Goal: Information Seeking & Learning: Learn about a topic

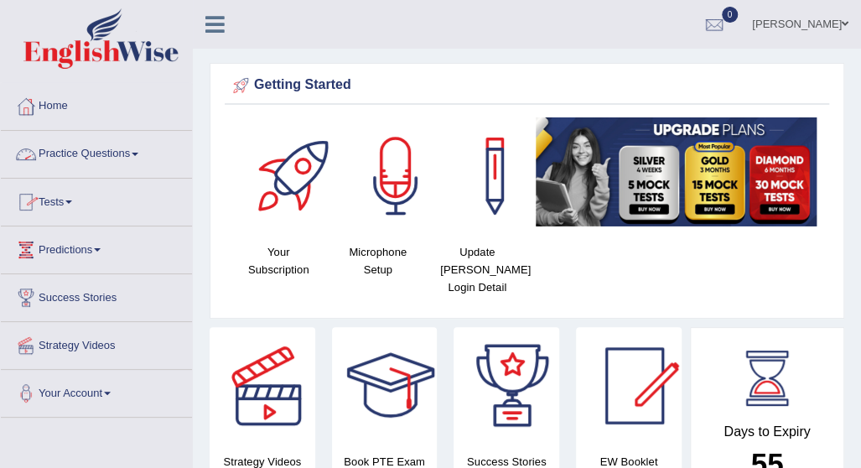
click at [139, 149] on link "Practice Questions" at bounding box center [96, 152] width 191 height 42
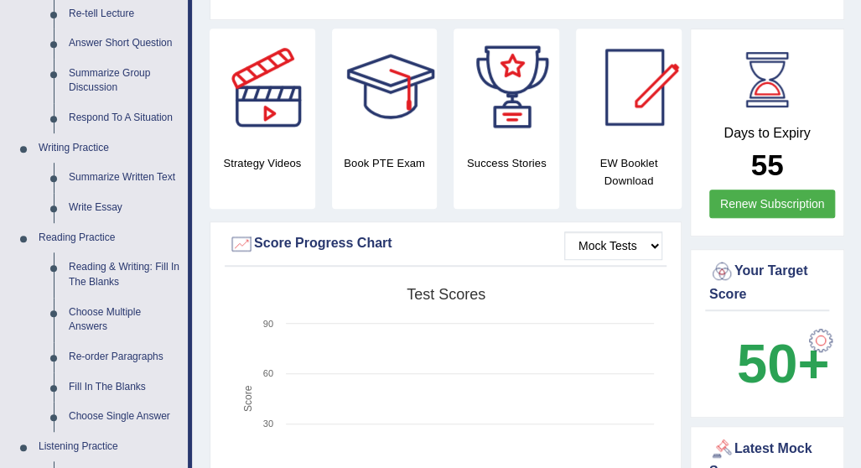
scroll to position [324, 0]
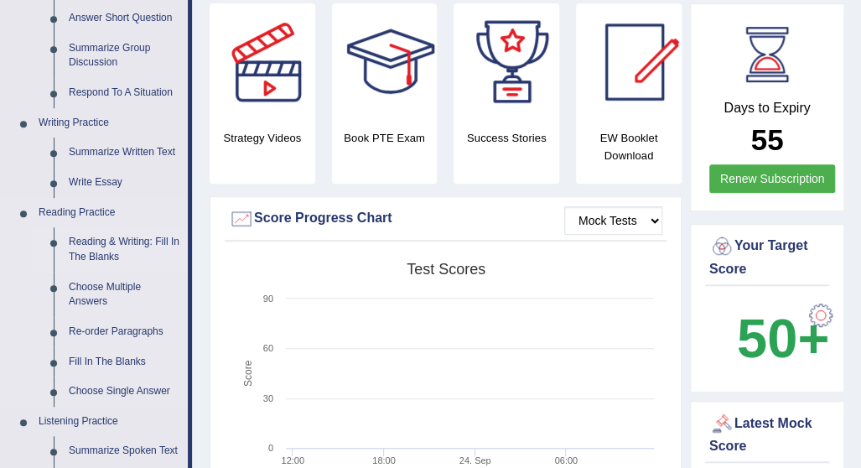
click at [107, 240] on link "Reading & Writing: Fill In The Blanks" at bounding box center [124, 249] width 127 height 44
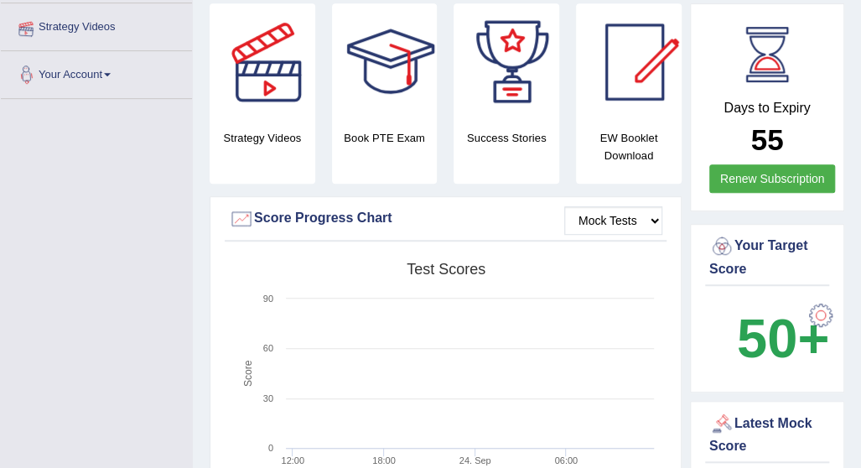
scroll to position [470, 0]
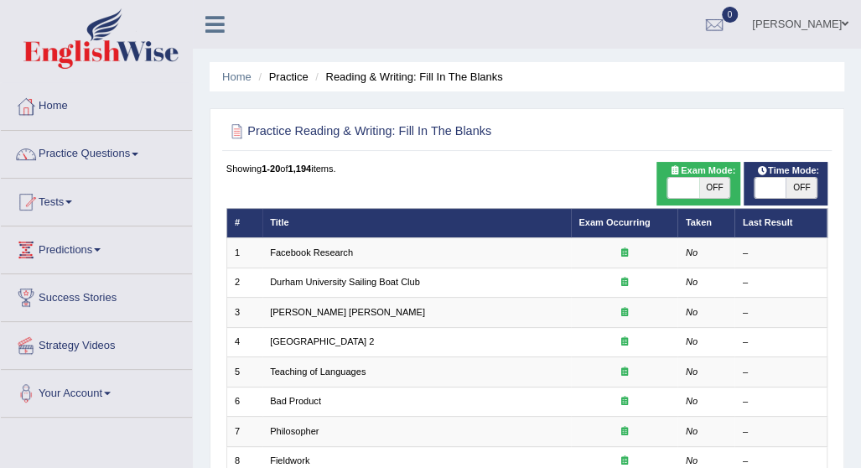
click at [295, 227] on th "Title" at bounding box center [416, 222] width 309 height 29
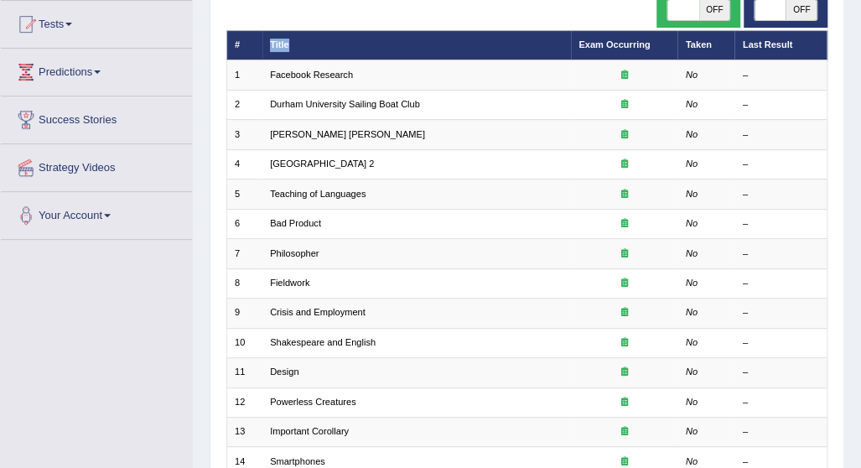
scroll to position [148, 0]
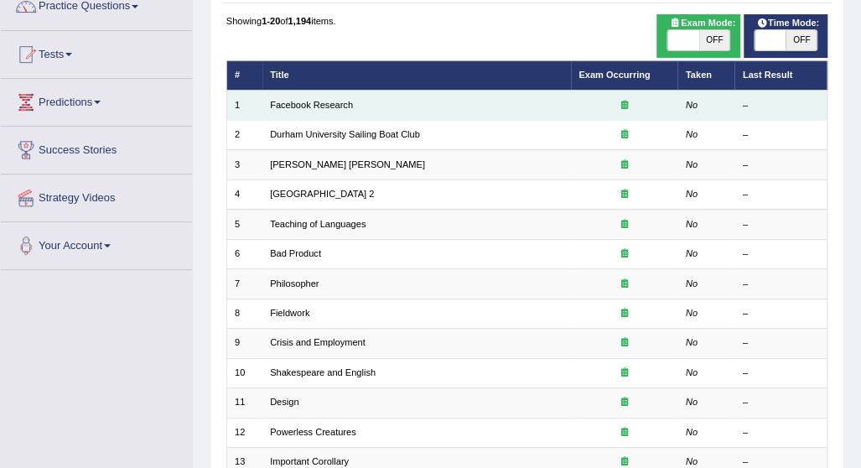
click at [423, 98] on td "Facebook Research" at bounding box center [416, 105] width 309 height 29
click at [421, 103] on td "Facebook Research" at bounding box center [416, 105] width 309 height 29
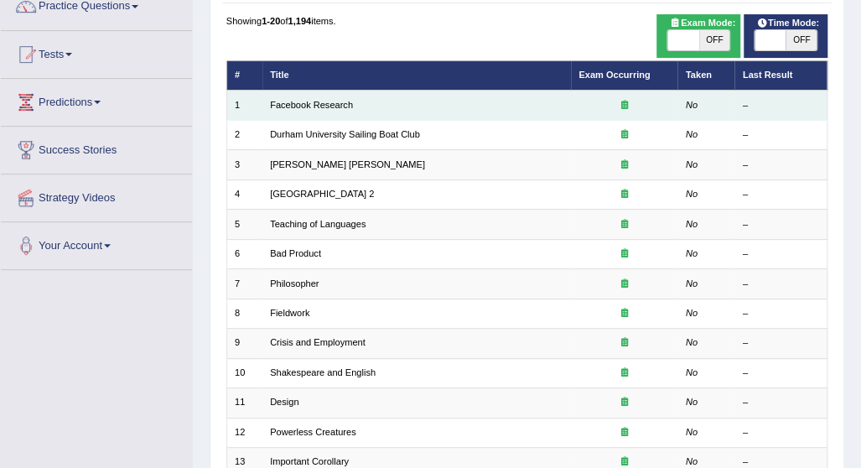
click at [421, 103] on td "Facebook Research" at bounding box center [416, 105] width 309 height 29
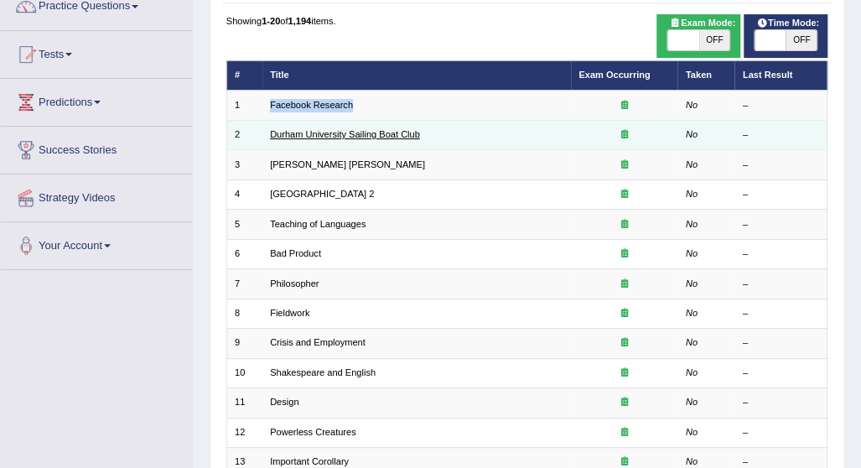
click at [396, 135] on link "Durham University Sailing Boat Club" at bounding box center [345, 134] width 150 height 10
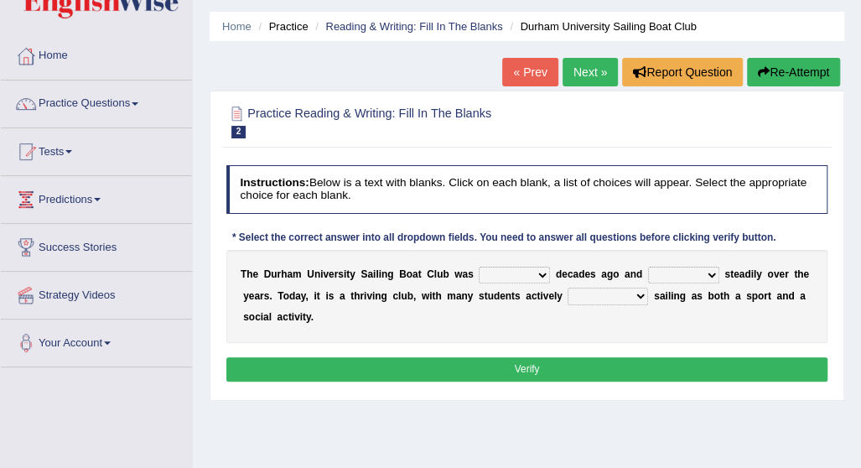
scroll to position [67, 0]
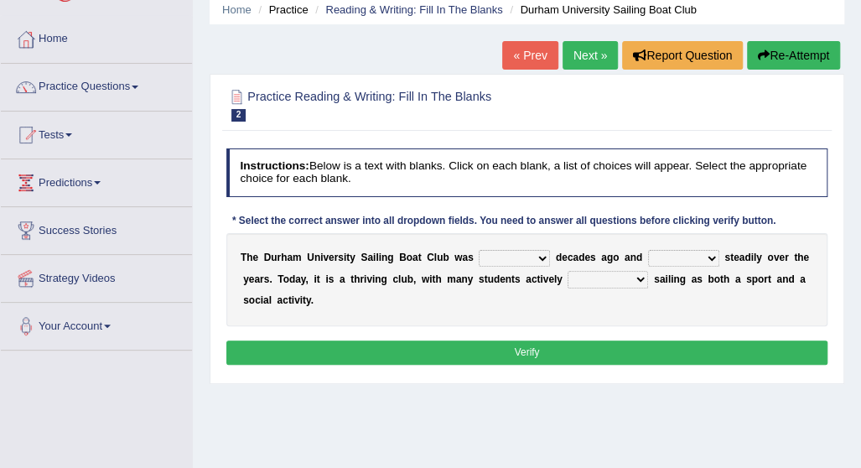
click at [785, 350] on button "Verify" at bounding box center [527, 352] width 602 height 24
click at [683, 63] on button "Report Question" at bounding box center [682, 55] width 121 height 29
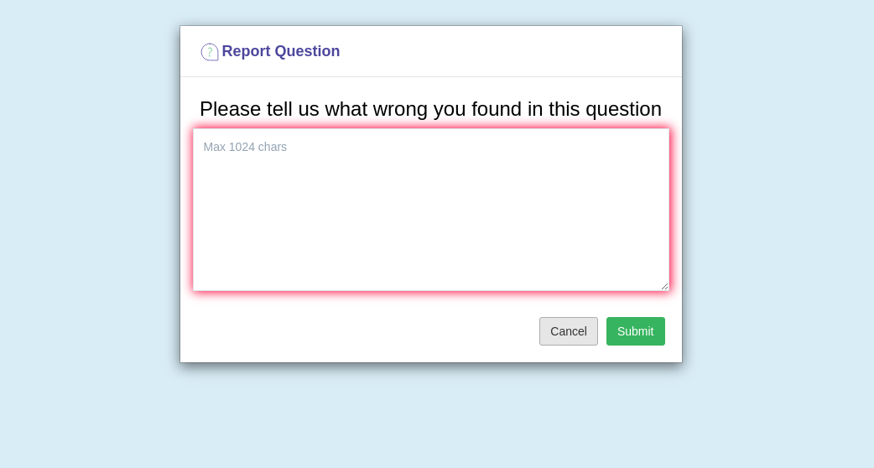
click at [564, 330] on button "Cancel" at bounding box center [568, 331] width 59 height 29
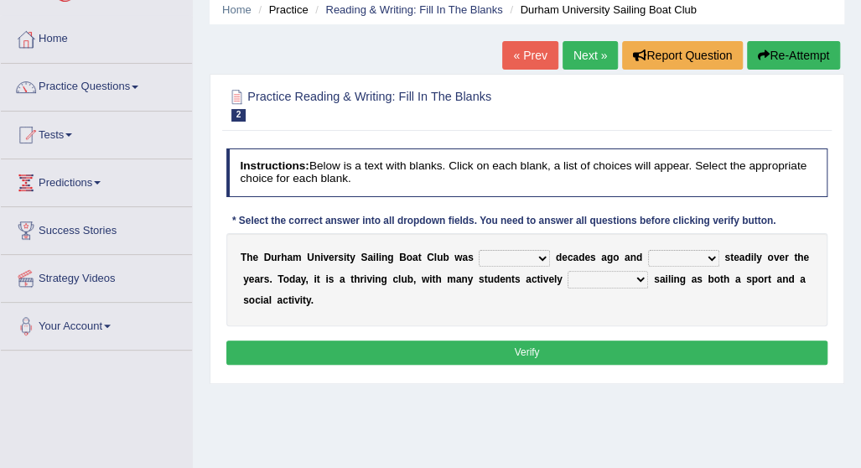
click at [543, 257] on select "found fund founded find" at bounding box center [514, 258] width 71 height 17
select select "founded"
click at [479, 250] on select "found fund founded find" at bounding box center [514, 258] width 71 height 17
click at [710, 258] on select "grow growing has grown grown" at bounding box center [683, 258] width 71 height 17
select select "growing"
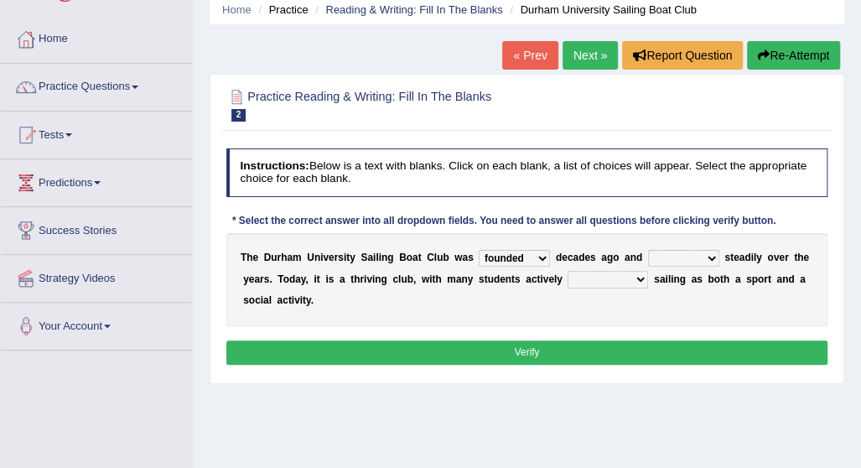
click at [648, 250] on select "grow growing has grown grown" at bounding box center [683, 258] width 71 height 17
click at [637, 283] on select "enjoy enjoyed are enjoying enjoying" at bounding box center [608, 279] width 81 height 17
select select "are enjoying"
click at [568, 271] on select "enjoy enjoyed are enjoying enjoying" at bounding box center [608, 279] width 81 height 17
click at [605, 356] on button "Verify" at bounding box center [527, 352] width 602 height 24
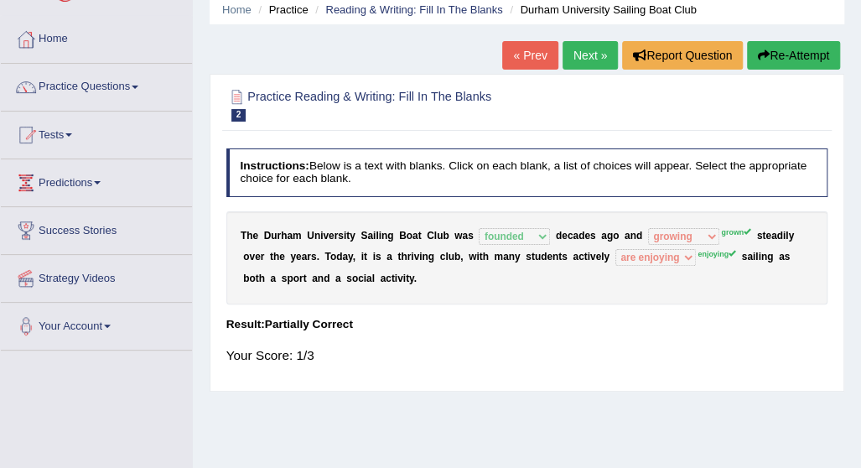
click at [768, 51] on button "Re-Attempt" at bounding box center [793, 55] width 93 height 29
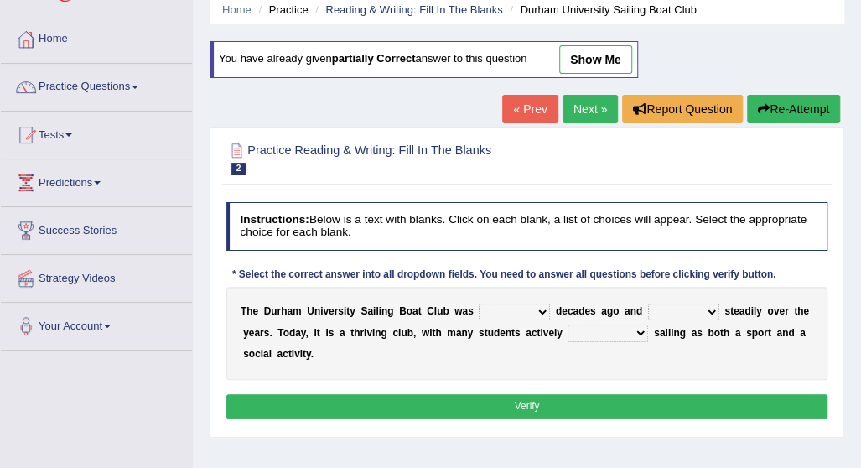
click at [543, 314] on select "found fund founded find" at bounding box center [514, 312] width 71 height 17
select select "founded"
click at [479, 304] on select "found fund founded find" at bounding box center [514, 312] width 71 height 17
click at [707, 308] on select "grow growing has grown grown" at bounding box center [683, 312] width 71 height 17
select select "growing"
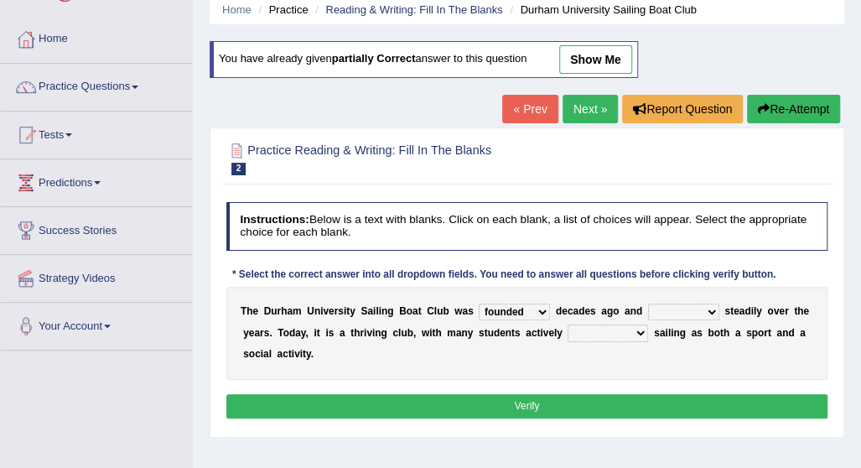
click at [648, 304] on select "grow growing has grown grown" at bounding box center [683, 312] width 71 height 17
click at [641, 331] on select "enjoy enjoyed are enjoying enjoying" at bounding box center [608, 333] width 81 height 17
select select "enjoying"
click at [568, 325] on select "enjoy enjoyed are enjoying enjoying" at bounding box center [608, 333] width 81 height 17
click at [591, 407] on button "Verify" at bounding box center [527, 406] width 602 height 24
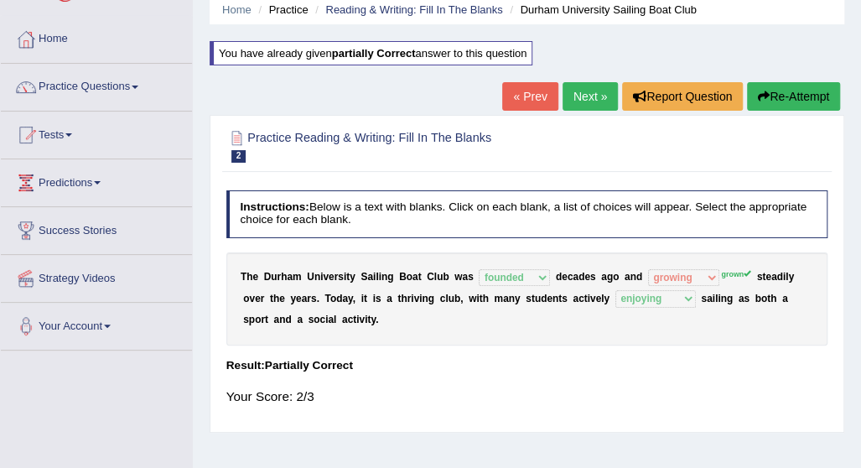
click at [792, 93] on button "Re-Attempt" at bounding box center [793, 96] width 93 height 29
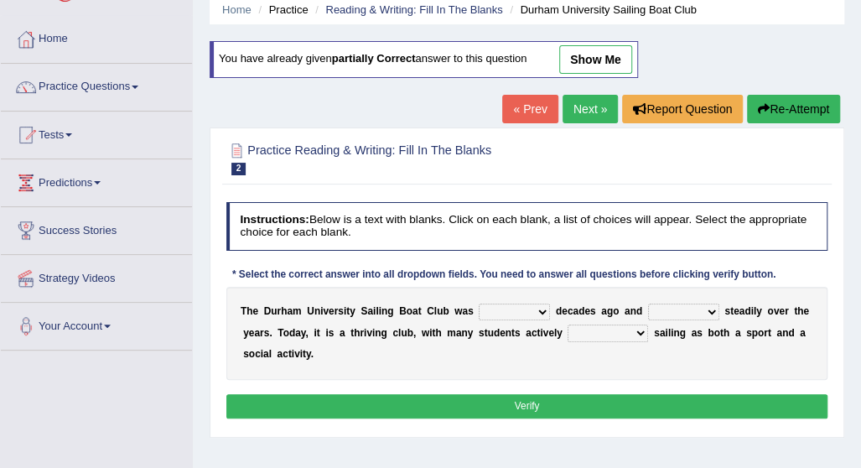
click at [540, 307] on select "found fund founded find" at bounding box center [514, 312] width 71 height 17
select select "founded"
click at [479, 304] on select "found fund founded find" at bounding box center [514, 312] width 71 height 17
click at [711, 310] on select "grow growing has grown grown" at bounding box center [683, 312] width 71 height 17
select select "grow"
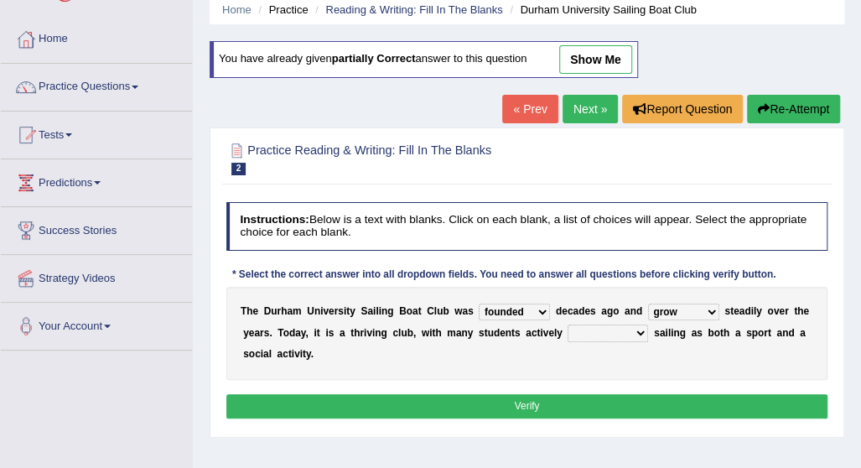
click at [648, 304] on select "grow growing has grown grown" at bounding box center [683, 312] width 71 height 17
click at [641, 333] on select "enjoy enjoyed are enjoying enjoying" at bounding box center [608, 333] width 81 height 17
select select "enjoying"
click at [568, 325] on select "enjoy enjoyed are enjoying enjoying" at bounding box center [608, 333] width 81 height 17
click at [604, 404] on button "Verify" at bounding box center [527, 406] width 602 height 24
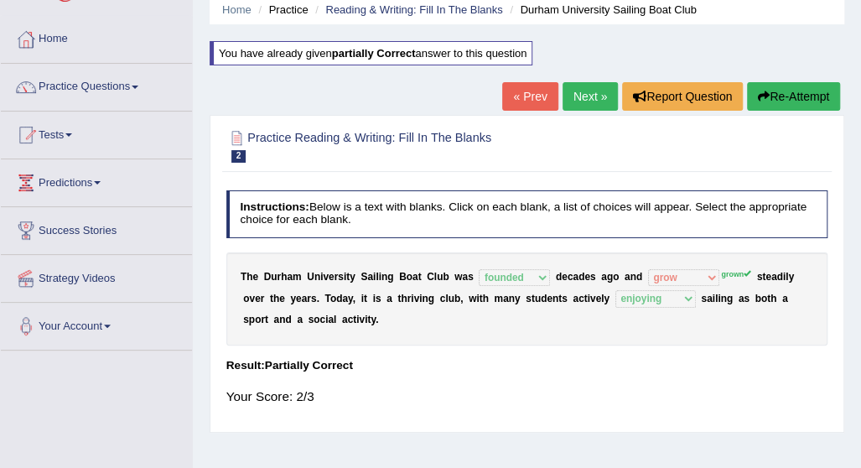
click at [790, 90] on button "Re-Attempt" at bounding box center [793, 96] width 93 height 29
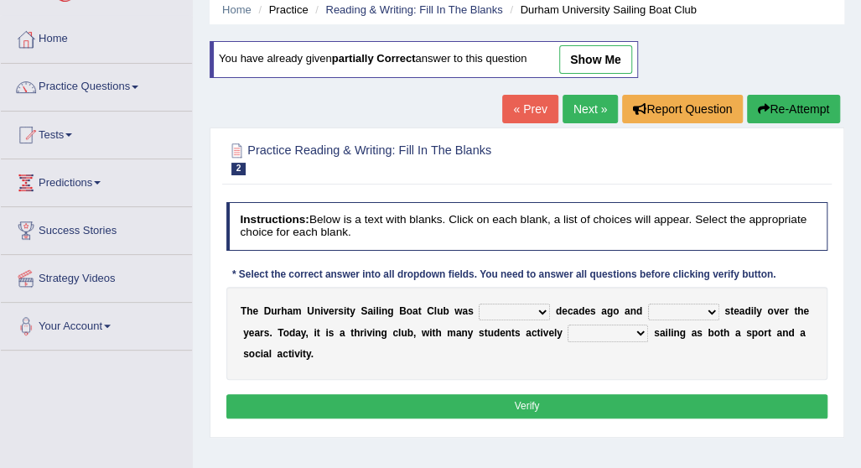
click at [542, 309] on select "found fund founded find" at bounding box center [514, 312] width 71 height 17
select select "founded"
click at [479, 304] on select "found fund founded find" at bounding box center [514, 312] width 71 height 17
click at [710, 311] on select "grow growing has grown grown" at bounding box center [683, 312] width 71 height 17
select select "grown"
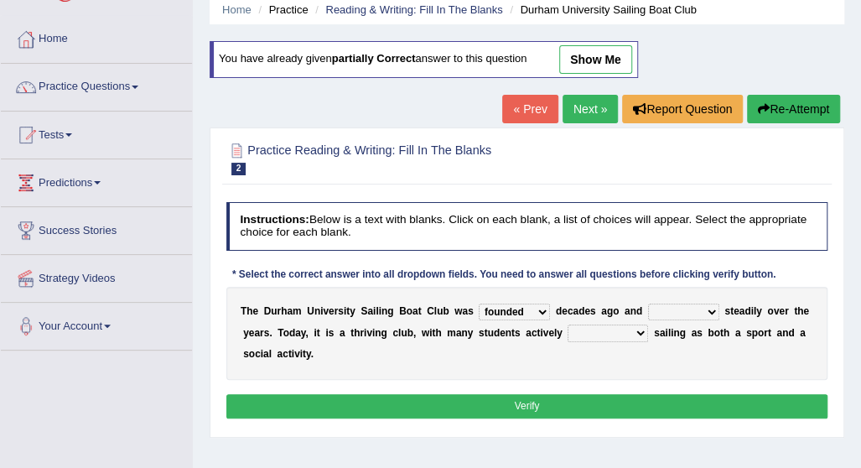
click at [648, 304] on select "grow growing has grown grown" at bounding box center [683, 312] width 71 height 17
click at [644, 334] on select "enjoy enjoyed are enjoying enjoying" at bounding box center [608, 333] width 81 height 17
select select "enjoying"
click at [568, 325] on select "enjoy enjoyed are enjoying enjoying" at bounding box center [608, 333] width 81 height 17
click at [584, 397] on button "Verify" at bounding box center [527, 406] width 602 height 24
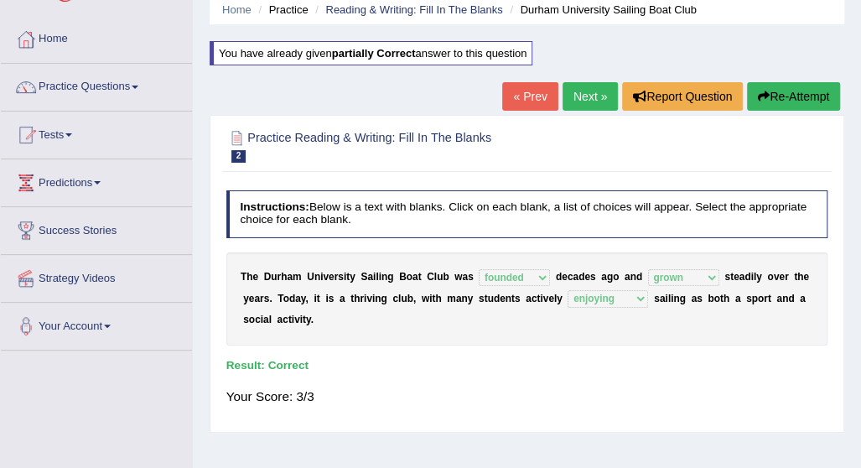
click at [580, 91] on link "Next »" at bounding box center [590, 96] width 55 height 29
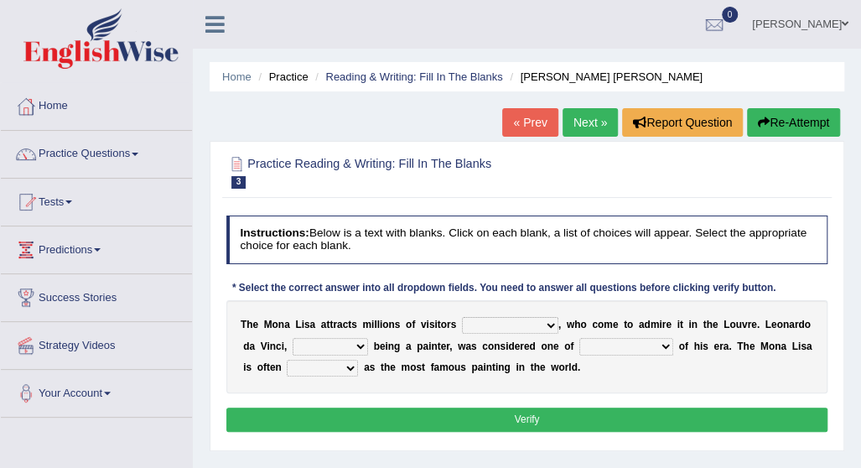
click at [545, 325] on select "around the year the all year all year round per year" at bounding box center [510, 325] width 96 height 17
select select "the all year"
click at [462, 317] on select "around the year the all year all year round per year" at bounding box center [510, 325] width 96 height 17
click at [361, 348] on select "rather than as much as as well as as long as" at bounding box center [330, 346] width 75 height 17
select select "as well as"
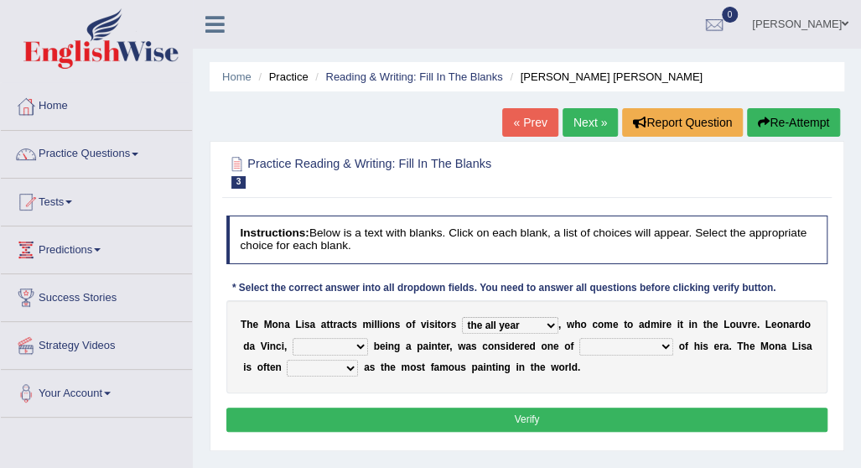
click at [293, 338] on select "rather than as much as as well as as long as" at bounding box center [330, 346] width 75 height 17
click at [664, 345] on select "better artists artist the better artist the best artists" at bounding box center [626, 346] width 94 height 17
select select "the best artists"
click at [579, 338] on select "better artists artist the better artist the best artists" at bounding box center [626, 346] width 94 height 17
click at [351, 366] on select "classified suggested predicted described" at bounding box center [322, 368] width 71 height 17
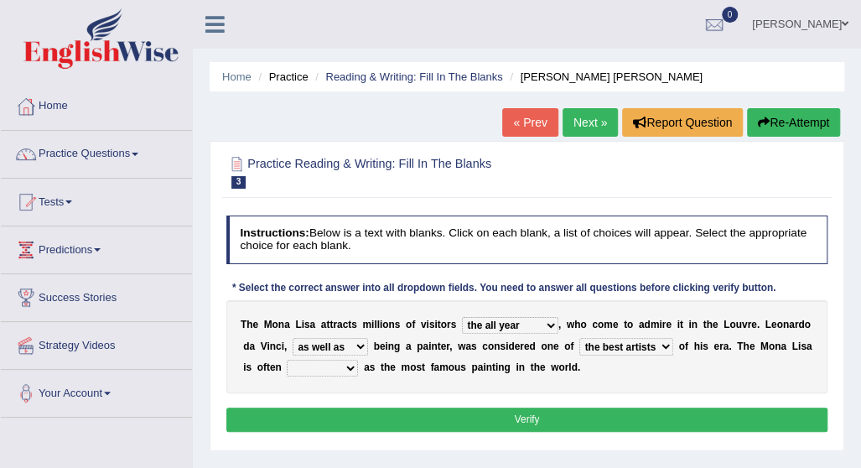
select select "suggested"
click at [287, 360] on select "classified suggested predicted described" at bounding box center [322, 368] width 71 height 17
click at [513, 414] on button "Verify" at bounding box center [527, 420] width 602 height 24
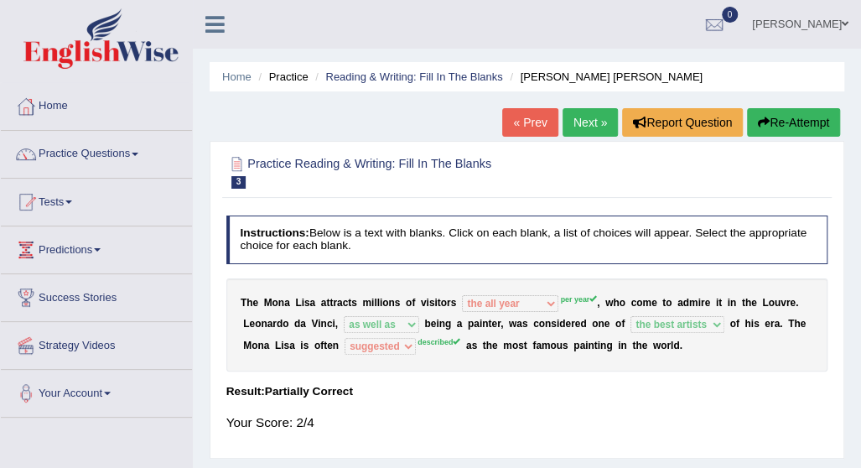
click at [760, 112] on button "Re-Attempt" at bounding box center [793, 122] width 93 height 29
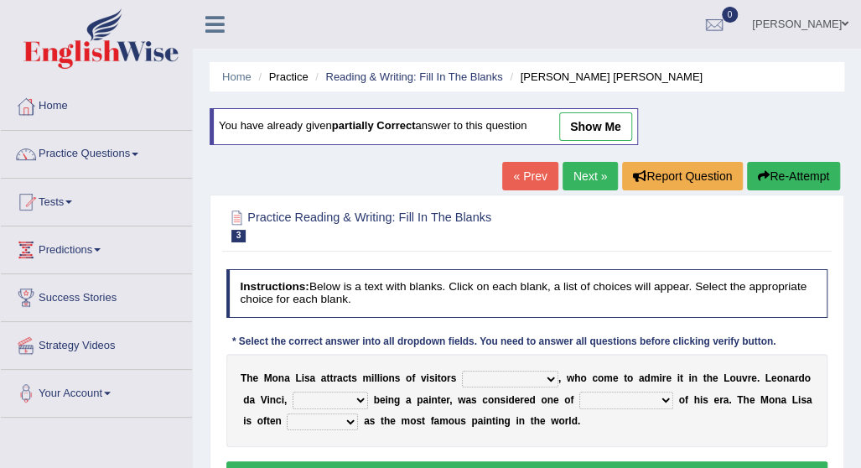
click at [543, 375] on select "around the year the all year all year round per year" at bounding box center [510, 379] width 96 height 17
select select "per year"
click at [462, 371] on select "around the year the all year all year round per year" at bounding box center [510, 379] width 96 height 17
click at [359, 400] on select "rather than as much as as well as as long as" at bounding box center [330, 400] width 75 height 17
select select "as well as"
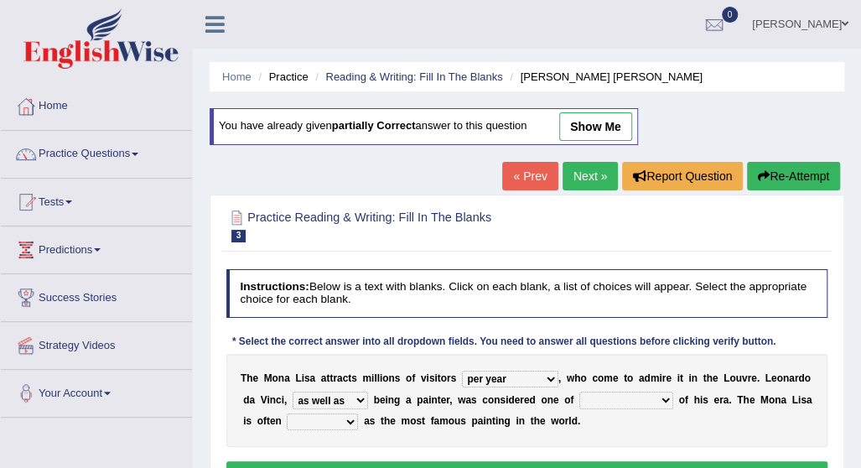
click at [293, 392] on select "rather than as much as as well as as long as" at bounding box center [330, 400] width 75 height 17
click at [662, 398] on select "better artists artist the better artist the best artists" at bounding box center [626, 400] width 94 height 17
select select "the better artist"
click at [579, 392] on select "better artists artist the better artist the best artists" at bounding box center [626, 400] width 94 height 17
click at [346, 422] on select "classified suggested predicted described" at bounding box center [322, 421] width 71 height 17
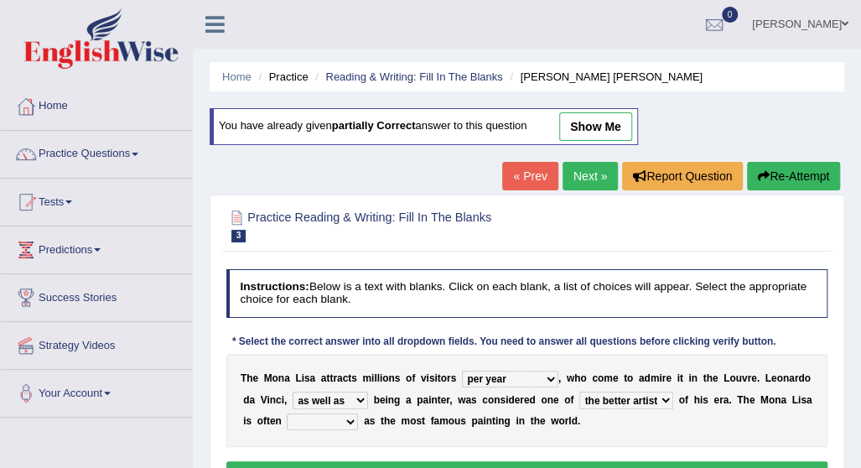
select select "described"
click at [287, 413] on select "classified suggested predicted described" at bounding box center [322, 421] width 71 height 17
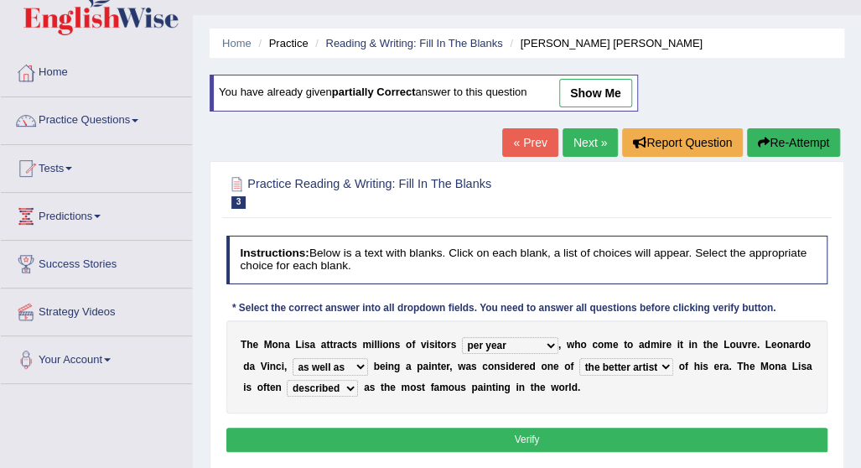
click at [731, 438] on button "Verify" at bounding box center [527, 440] width 602 height 24
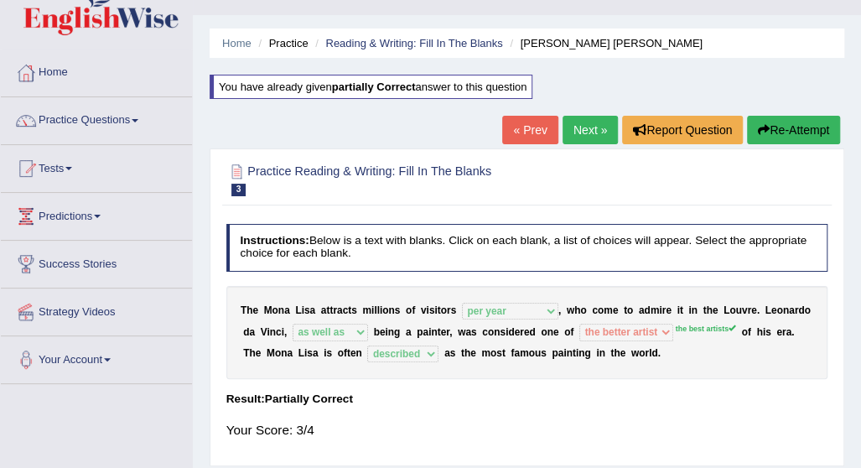
click at [768, 125] on button "Re-Attempt" at bounding box center [793, 130] width 93 height 29
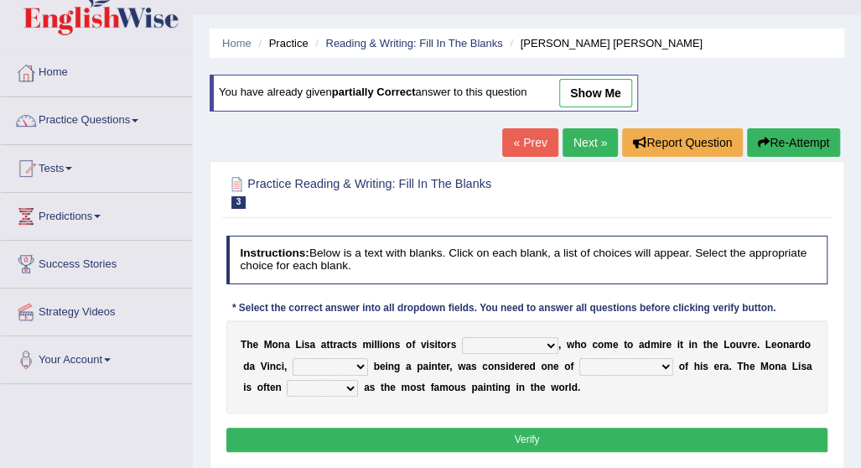
click at [547, 343] on select "around the year the all year all year round per year" at bounding box center [510, 345] width 96 height 17
select select "per year"
click at [462, 337] on select "around the year the all year all year round per year" at bounding box center [510, 345] width 96 height 17
click at [357, 364] on select "rather than as much as as well as as long as" at bounding box center [330, 366] width 75 height 17
select select "as well as"
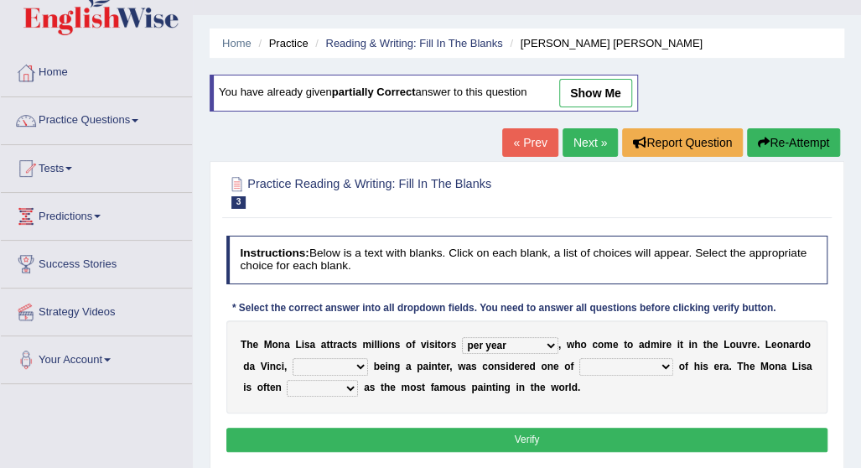
click at [293, 358] on select "rather than as much as as well as as long as" at bounding box center [330, 366] width 75 height 17
click at [667, 361] on select "better artists artist the better artist the best artists" at bounding box center [626, 366] width 94 height 17
select select "the best artists"
click at [579, 358] on select "better artists artist the better artist the best artists" at bounding box center [626, 366] width 94 height 17
click at [354, 385] on select "classified suggested predicted described" at bounding box center [322, 388] width 71 height 17
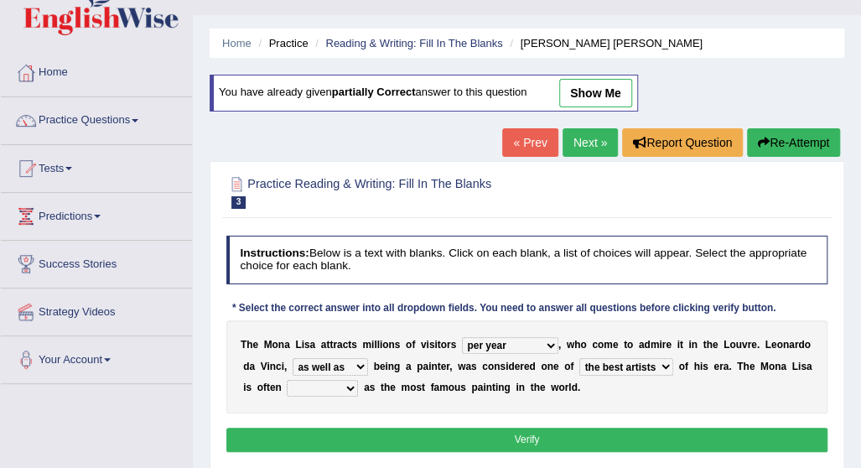
select select "described"
click at [287, 380] on select "classified suggested predicted described" at bounding box center [322, 388] width 71 height 17
click at [505, 428] on button "Verify" at bounding box center [527, 440] width 602 height 24
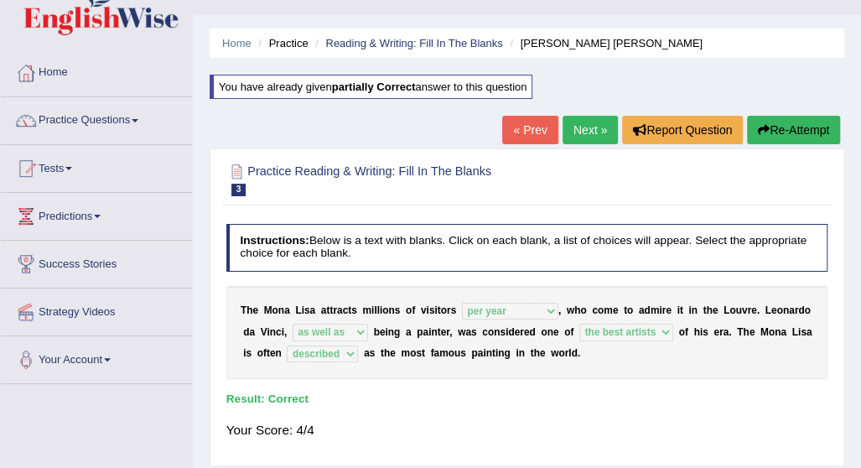
click at [574, 127] on link "Next »" at bounding box center [590, 130] width 55 height 29
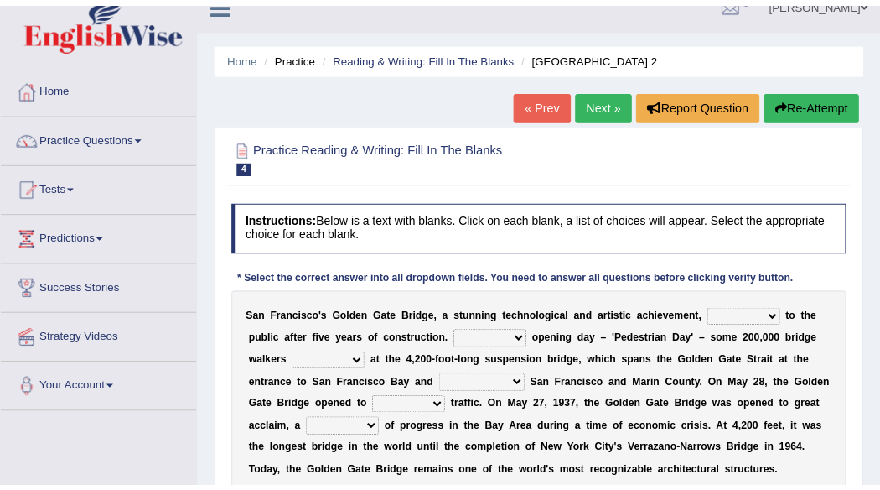
scroll to position [34, 0]
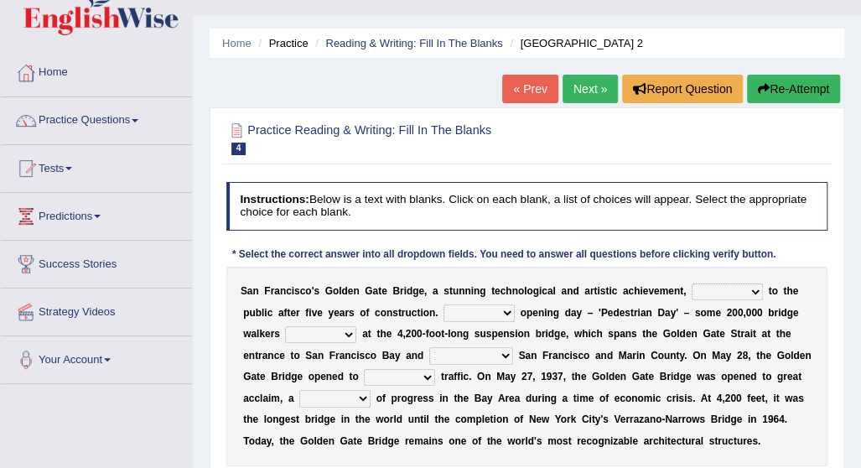
click at [756, 288] on select "opens closes appears equals" at bounding box center [727, 291] width 71 height 17
select select "opens"
click at [692, 283] on select "opens closes appears equals" at bounding box center [727, 291] width 71 height 17
click at [512, 317] on select "On During Since When" at bounding box center [479, 312] width 71 height 17
select select "Since"
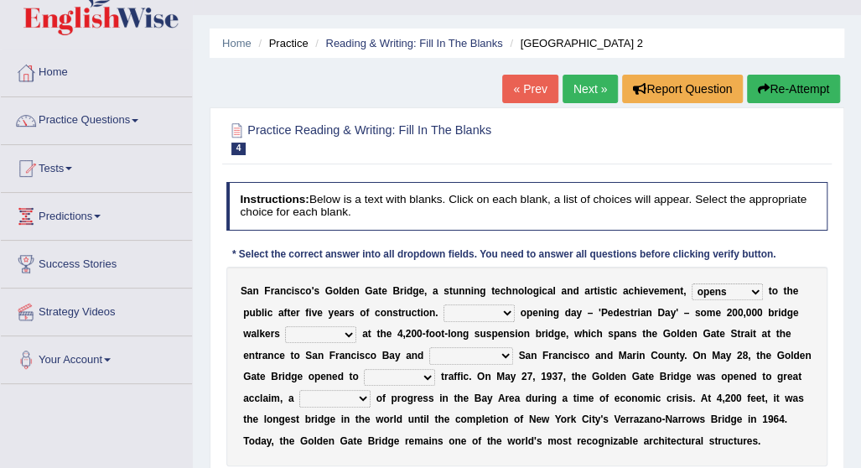
click at [444, 304] on select "On During Since When" at bounding box center [479, 312] width 71 height 17
click at [348, 334] on select "stationed looked marveled laughed" at bounding box center [320, 334] width 71 height 17
click at [285, 326] on select "stationed looked marveled laughed" at bounding box center [320, 334] width 71 height 17
click at [345, 335] on select "stationed looked marveled laughed" at bounding box center [320, 334] width 71 height 17
select select "marveled"
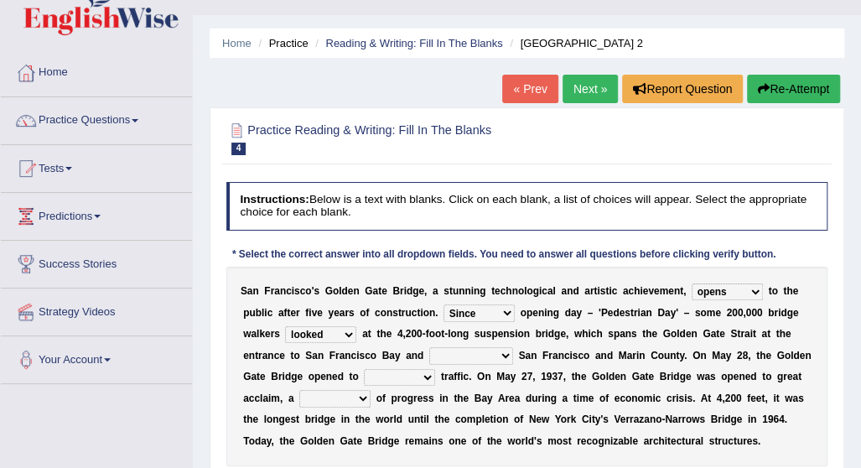
click at [285, 326] on select "stationed looked marveled laughed" at bounding box center [320, 334] width 71 height 17
click at [510, 351] on select "separates connects channels differentiates" at bounding box center [471, 355] width 84 height 17
select select "differentiates"
click at [429, 347] on select "separates connects channels differentiates" at bounding box center [471, 355] width 84 height 17
click at [502, 350] on select "separates connects channels differentiates" at bounding box center [471, 355] width 84 height 17
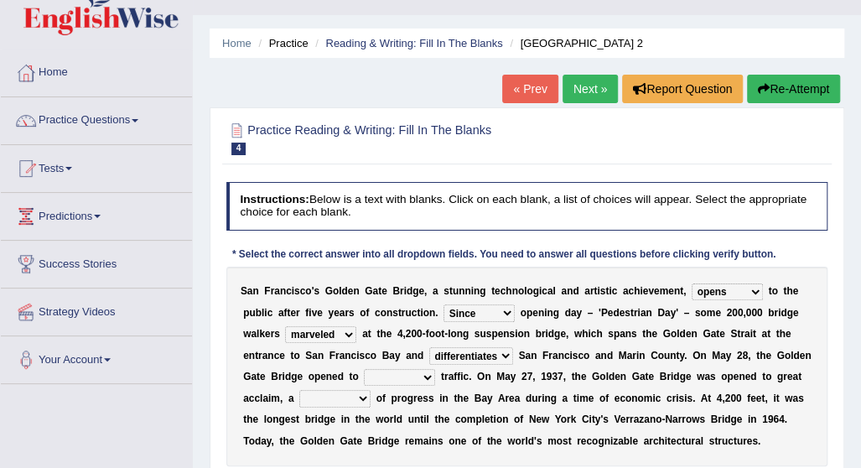
click at [429, 347] on select "separates connects channels differentiates" at bounding box center [471, 355] width 84 height 17
click at [426, 377] on select "aquatic vehicular airborne watertight" at bounding box center [399, 377] width 71 height 17
select select "vehicular"
click at [364, 369] on select "aquatic vehicular airborne watertight" at bounding box center [399, 377] width 71 height 17
click at [365, 393] on select "denial symbol technique yield" at bounding box center [334, 398] width 71 height 17
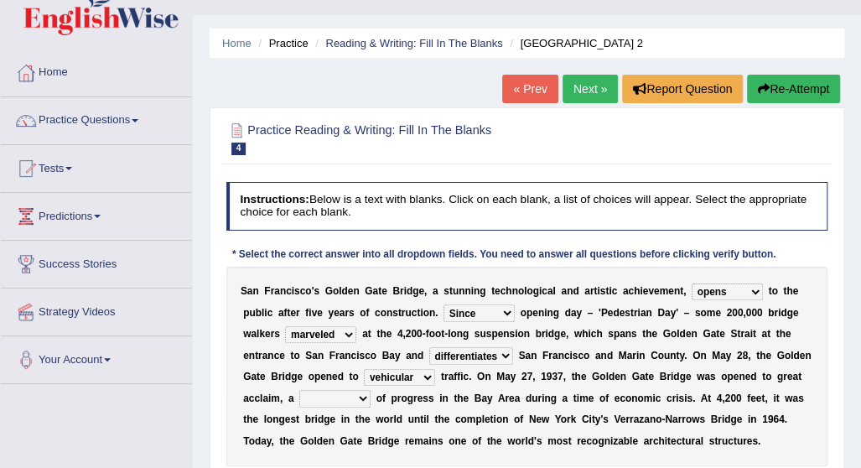
click at [365, 393] on select "denial symbol technique yield" at bounding box center [334, 398] width 71 height 17
click at [362, 397] on select "denial symbol technique yield" at bounding box center [334, 398] width 71 height 17
select select "technique"
click at [299, 390] on select "denial symbol technique yield" at bounding box center [334, 398] width 71 height 17
click at [355, 401] on select "denial symbol technique yield" at bounding box center [334, 398] width 71 height 17
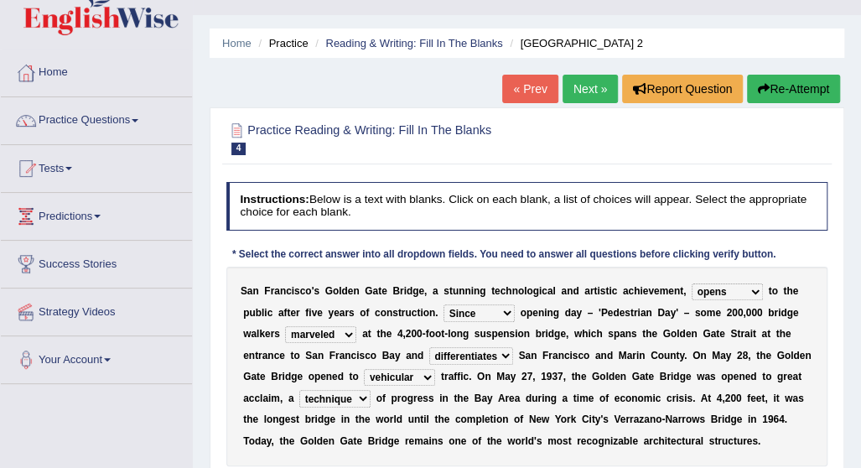
click at [299, 390] on select "denial symbol technique yield" at bounding box center [334, 398] width 71 height 17
click at [374, 392] on b at bounding box center [374, 398] width 6 height 12
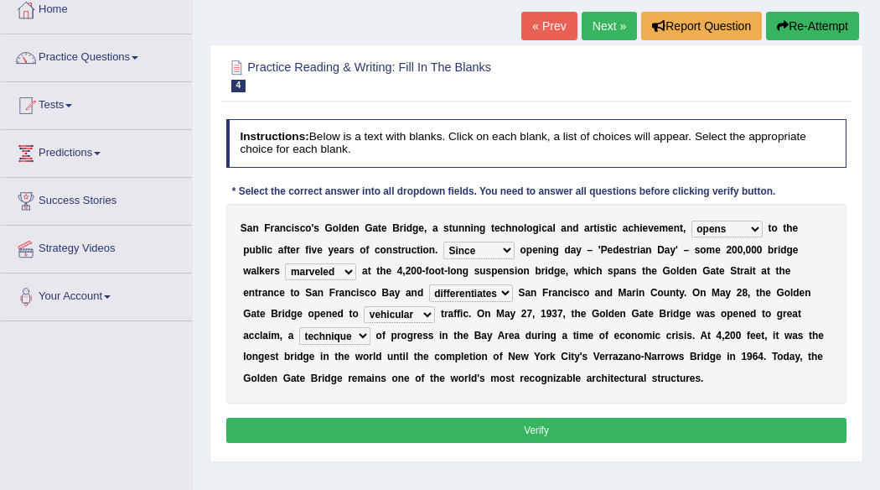
scroll to position [101, 0]
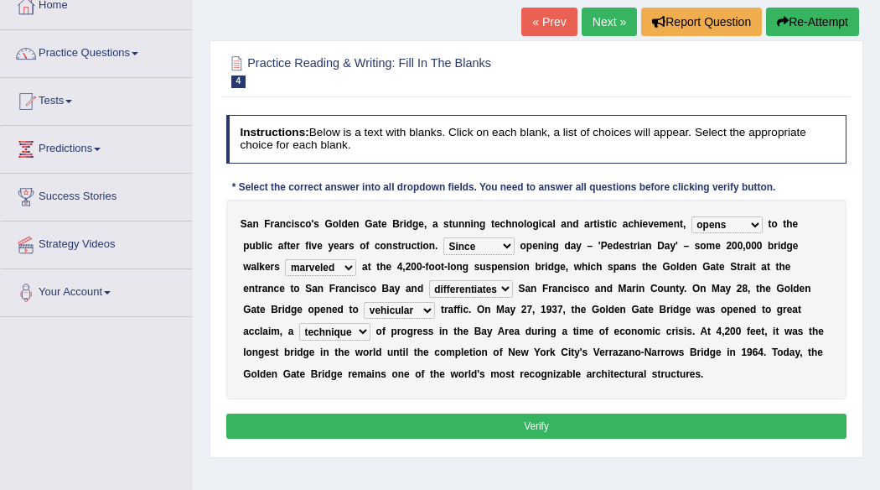
click at [824, 428] on button "Verify" at bounding box center [536, 425] width 621 height 24
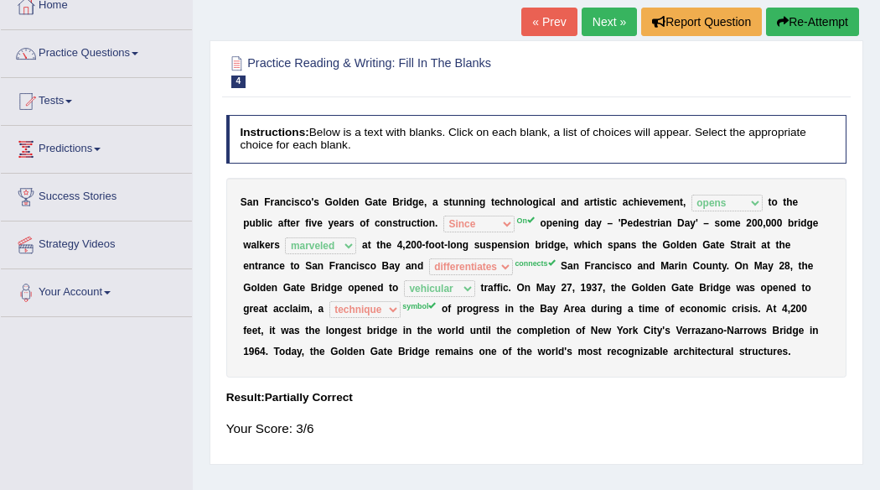
click at [802, 21] on button "Re-Attempt" at bounding box center [812, 22] width 93 height 29
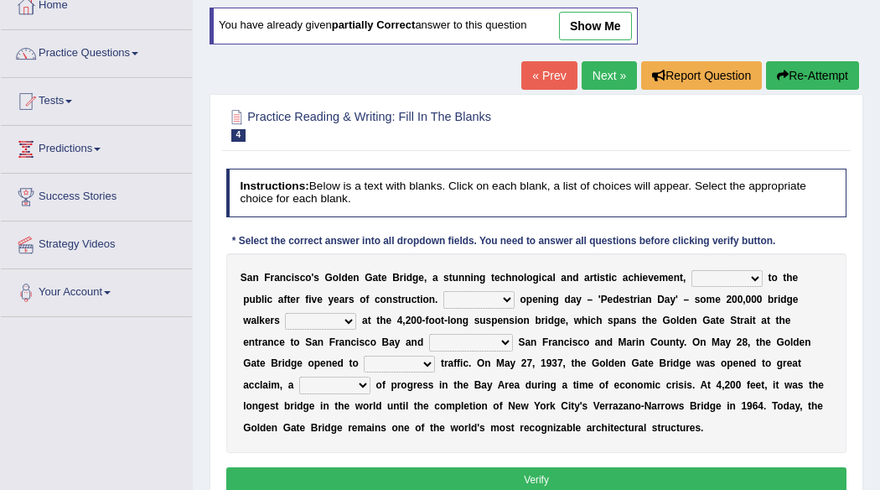
click at [754, 276] on select "opens closes appears equals" at bounding box center [727, 278] width 71 height 17
select select "opens"
click at [692, 270] on select "opens closes appears equals" at bounding box center [727, 278] width 71 height 17
click at [473, 299] on select "On During Since When" at bounding box center [479, 299] width 71 height 17
select select "On"
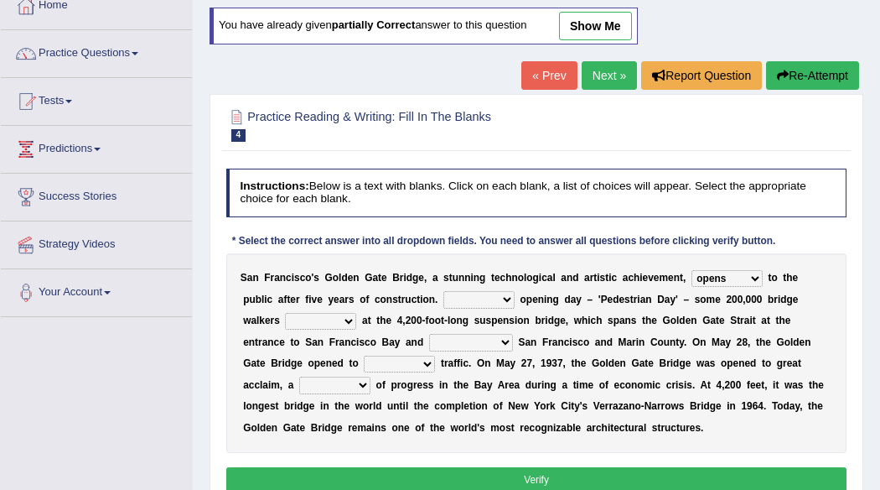
click at [444, 291] on select "On During Since When" at bounding box center [479, 299] width 71 height 17
click at [300, 319] on select "stationed looked marveled laughed" at bounding box center [320, 321] width 71 height 17
select select "marveled"
click at [285, 313] on select "stationed looked marveled laughed" at bounding box center [320, 321] width 71 height 17
click at [429, 340] on select "separates connects channels differentiates" at bounding box center [471, 342] width 84 height 17
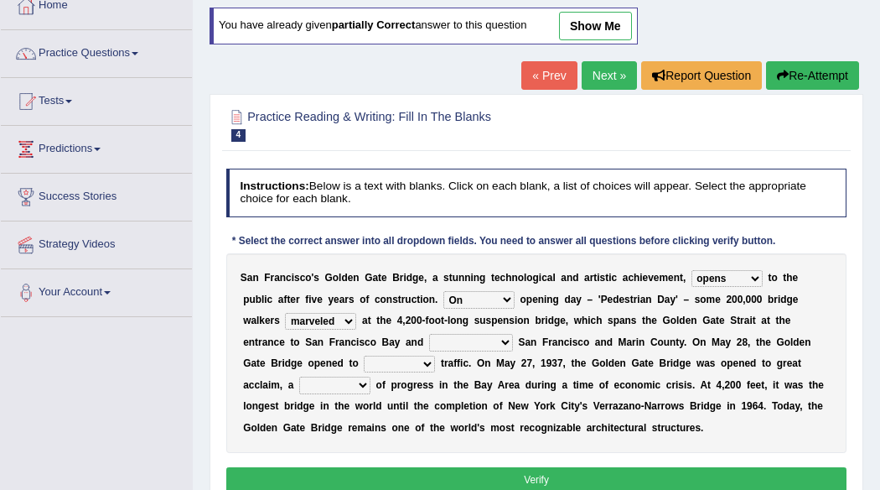
select select "connects"
click at [429, 334] on select "separates connects channels differentiates" at bounding box center [471, 342] width 84 height 17
click at [364, 360] on select "aquatic vehicular airborne watertight" at bounding box center [399, 364] width 71 height 17
select select "vehicular"
click at [364, 356] on select "aquatic vehicular airborne watertight" at bounding box center [399, 364] width 71 height 17
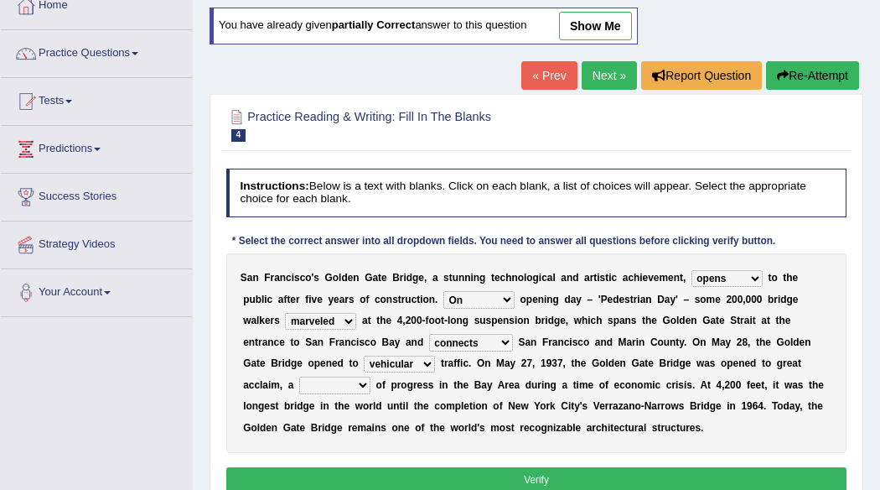
click at [736, 406] on b at bounding box center [739, 406] width 6 height 12
click at [798, 388] on b "s" at bounding box center [801, 385] width 6 height 12
click at [699, 390] on div "S a n F r a n c i s c o ' s G o l d e n G a t e B r i d g e , a s t u n n i n g…" at bounding box center [536, 353] width 621 height 200
click at [371, 377] on select "denial symbol technique yield" at bounding box center [334, 385] width 71 height 17
select select "symbol"
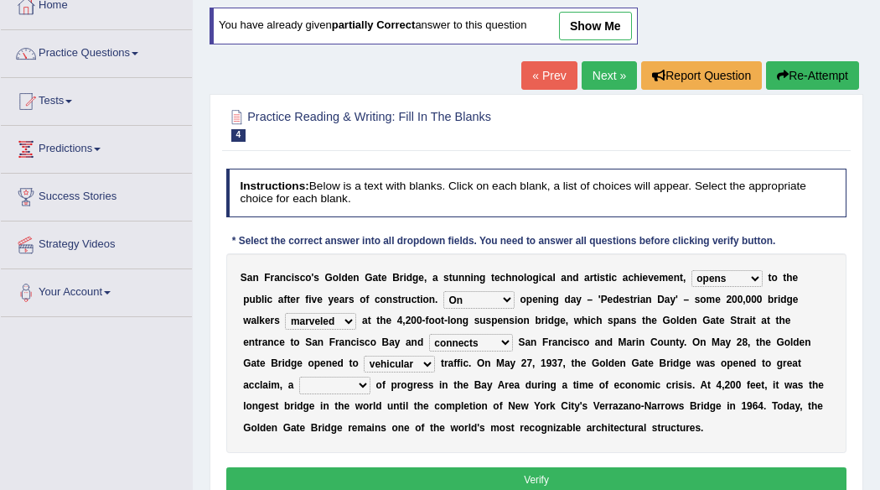
click at [371, 377] on select "denial symbol technique yield" at bounding box center [334, 385] width 71 height 17
click at [709, 473] on button "Verify" at bounding box center [536, 479] width 621 height 24
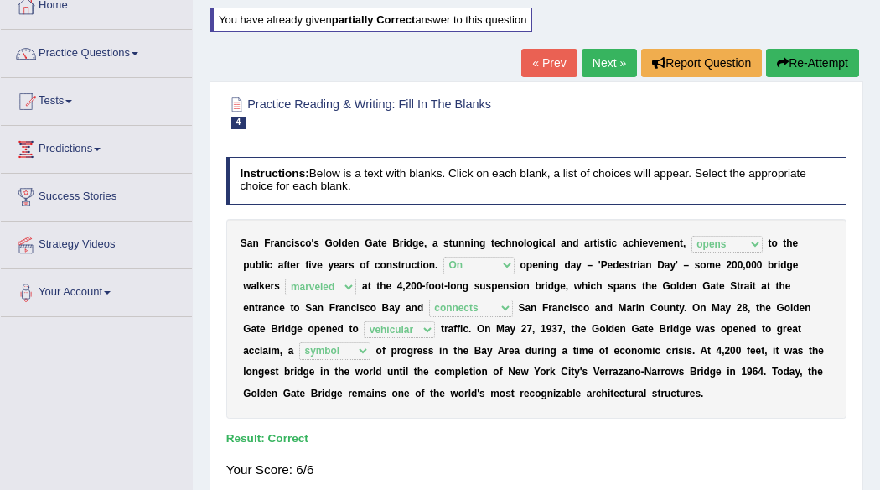
click at [616, 53] on link "Next »" at bounding box center [609, 63] width 55 height 29
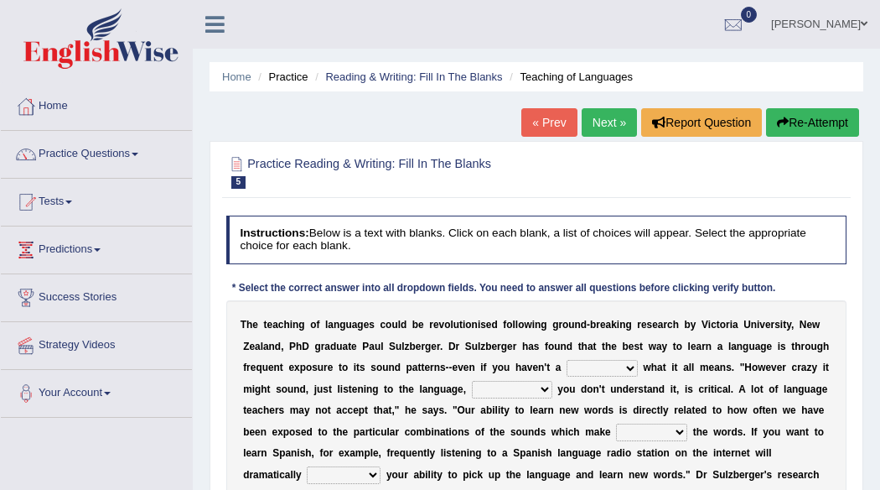
click at [626, 366] on select "dew claw clue due" at bounding box center [602, 368] width 71 height 17
select select "claw"
click at [567, 360] on select "dew claw clue due" at bounding box center [602, 368] width 71 height 17
click at [543, 387] on select "but also all together even though if so" at bounding box center [512, 389] width 81 height 17
select select "but also"
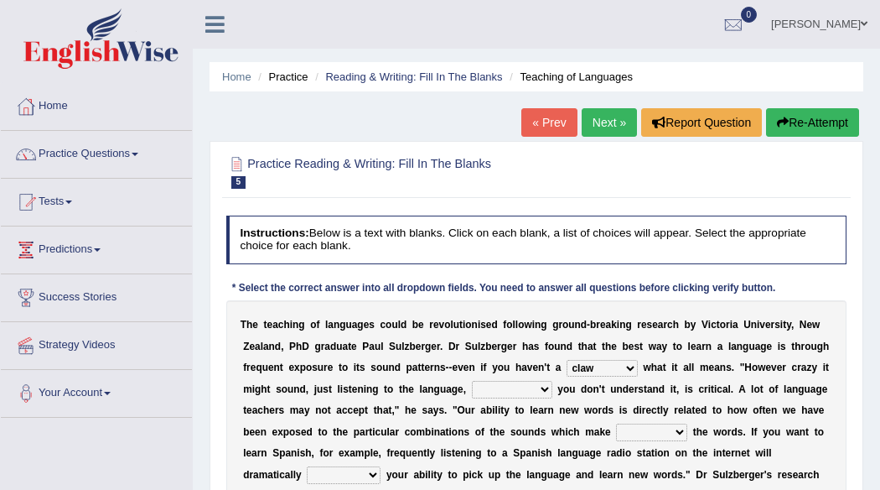
click at [472, 381] on select "but also all together even though if so" at bounding box center [512, 389] width 81 height 17
click at [678, 430] on select "down up of on" at bounding box center [651, 431] width 71 height 17
select select "of"
click at [616, 423] on select "down up of on" at bounding box center [651, 431] width 71 height 17
click at [602, 427] on b "k" at bounding box center [603, 432] width 6 height 12
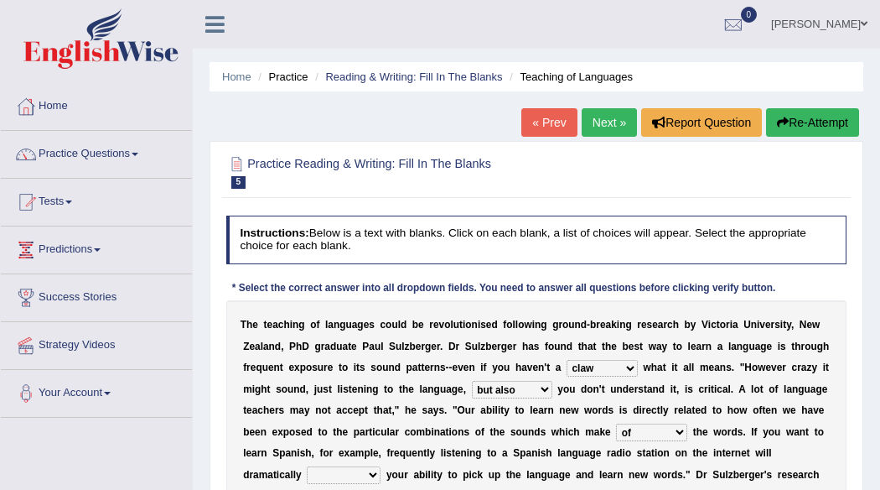
click at [375, 470] on select "evaluate exaggerate describe boost" at bounding box center [344, 474] width 74 height 17
click at [376, 473] on select "evaluate exaggerate describe boost" at bounding box center [344, 474] width 74 height 17
select select "describe"
click at [307, 466] on select "evaluate exaggerate describe boost" at bounding box center [344, 474] width 74 height 17
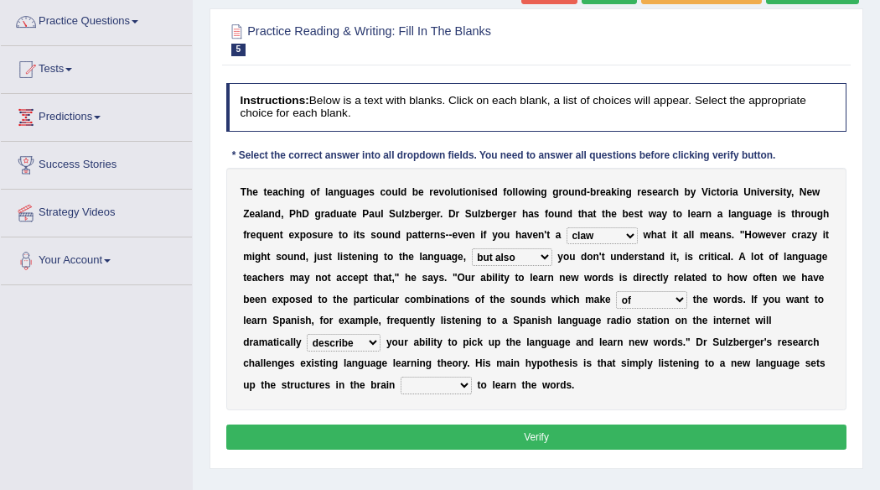
scroll to position [134, 0]
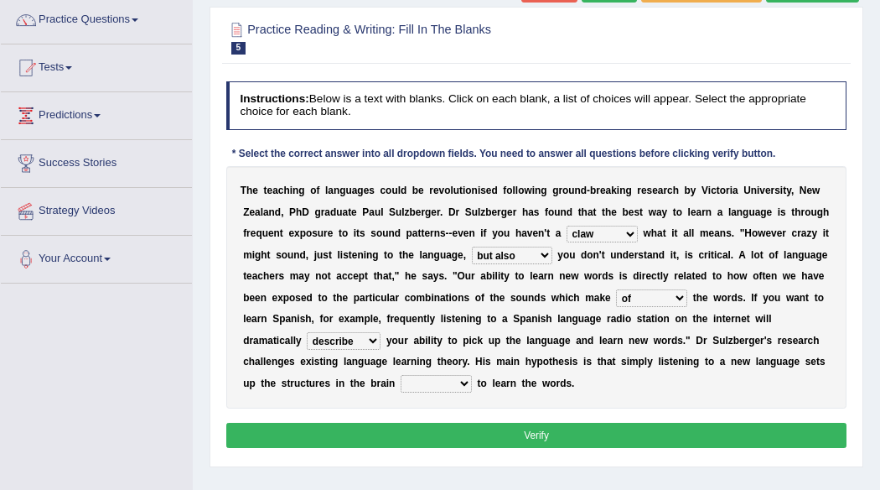
click at [709, 429] on button "Verify" at bounding box center [536, 435] width 621 height 24
click at [463, 388] on select "requiring required directed to require" at bounding box center [436, 383] width 71 height 17
select select "required"
click at [401, 375] on select "requiring required directed to require" at bounding box center [436, 383] width 71 height 17
click at [525, 434] on button "Verify" at bounding box center [536, 435] width 621 height 24
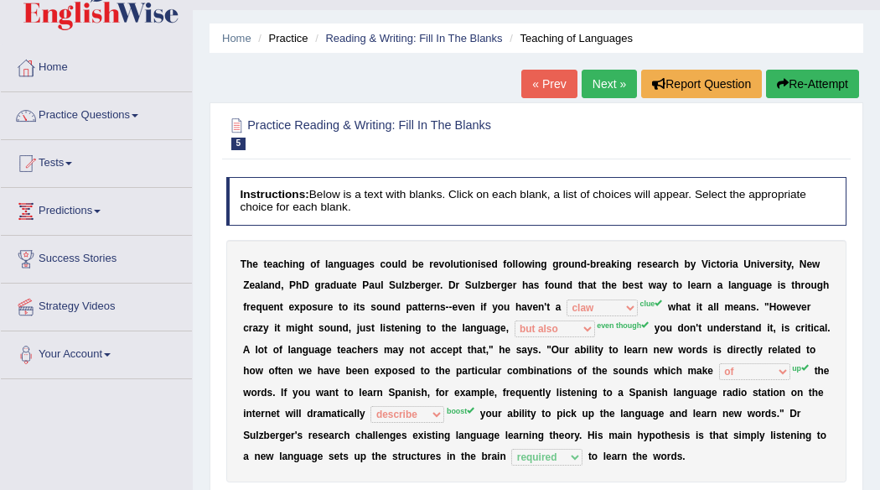
scroll to position [34, 0]
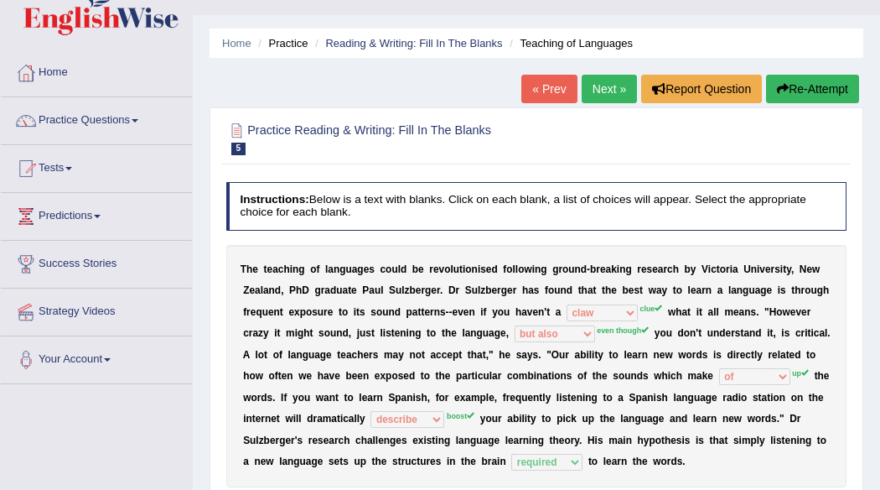
click at [809, 83] on button "Re-Attempt" at bounding box center [812, 89] width 93 height 29
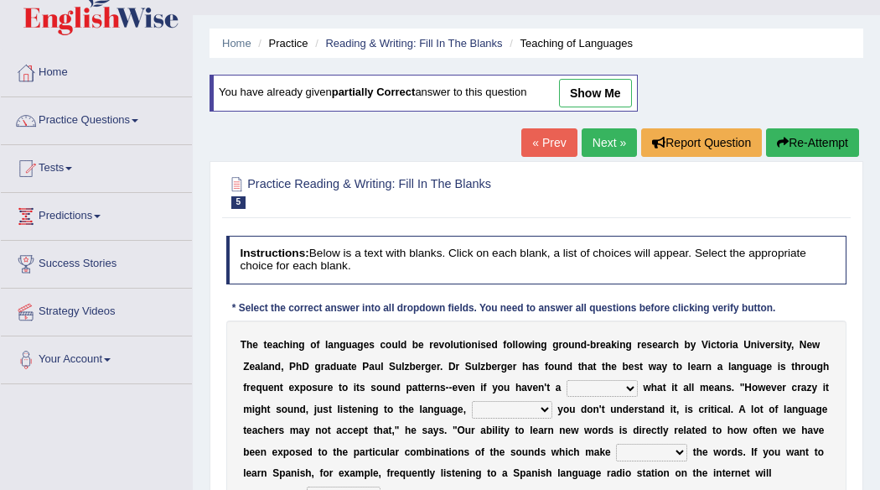
click at [627, 386] on select "dew claw clue due" at bounding box center [602, 388] width 71 height 17
select select "clue"
click at [567, 380] on select "dew claw clue due" at bounding box center [602, 388] width 71 height 17
click at [543, 403] on select "but also all together even though if so" at bounding box center [512, 409] width 81 height 17
select select "even though"
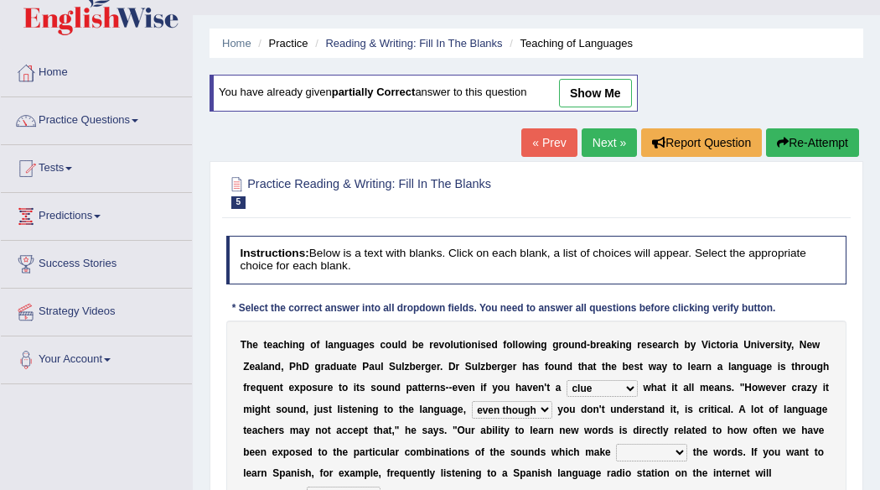
click at [472, 401] on select "but also all together even though if so" at bounding box center [512, 409] width 81 height 17
click at [677, 450] on select "down up of on" at bounding box center [651, 452] width 71 height 17
select select "on"
click at [616, 444] on select "down up of on" at bounding box center [651, 452] width 71 height 17
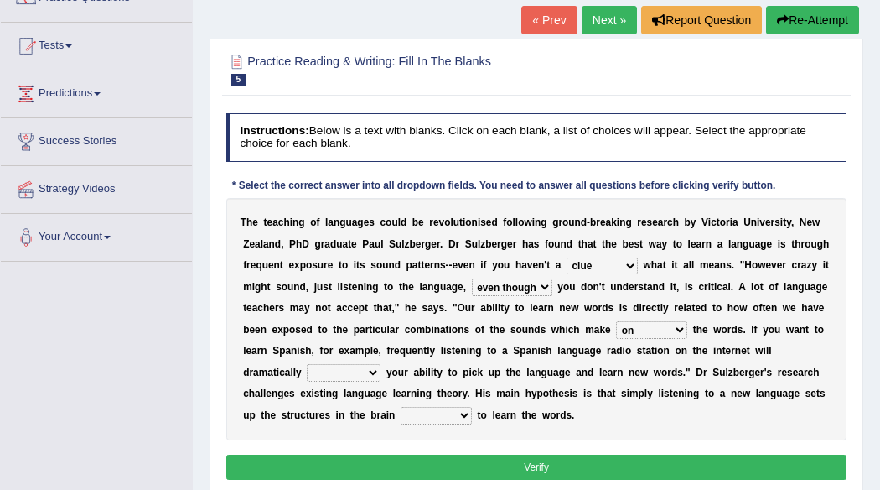
scroll to position [190, 0]
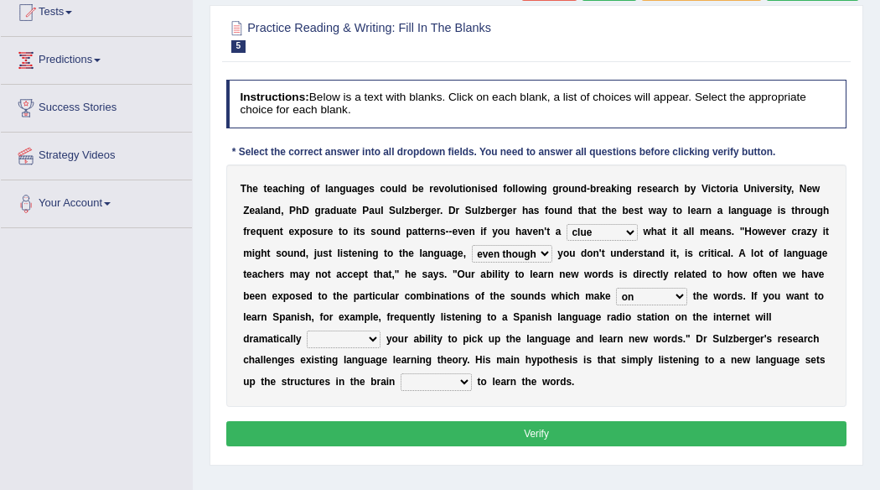
click at [367, 335] on select "evaluate exaggerate describe boost" at bounding box center [344, 338] width 74 height 17
click at [307, 330] on select "evaluate exaggerate describe boost" at bounding box center [344, 338] width 74 height 17
click at [366, 336] on select "evaluate exaggerate describe boost" at bounding box center [344, 338] width 74 height 17
select select "boost"
click at [307, 330] on select "evaluate exaggerate describe boost" at bounding box center [344, 338] width 74 height 17
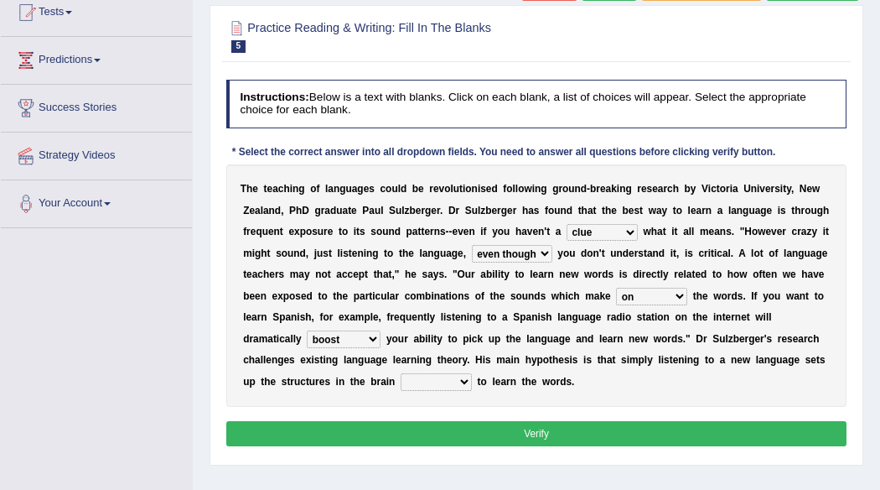
click at [466, 380] on select "requiring required directed to require" at bounding box center [436, 381] width 71 height 17
select select "required"
click at [401, 373] on select "requiring required directed to require" at bounding box center [436, 381] width 71 height 17
click at [475, 423] on button "Verify" at bounding box center [536, 433] width 621 height 24
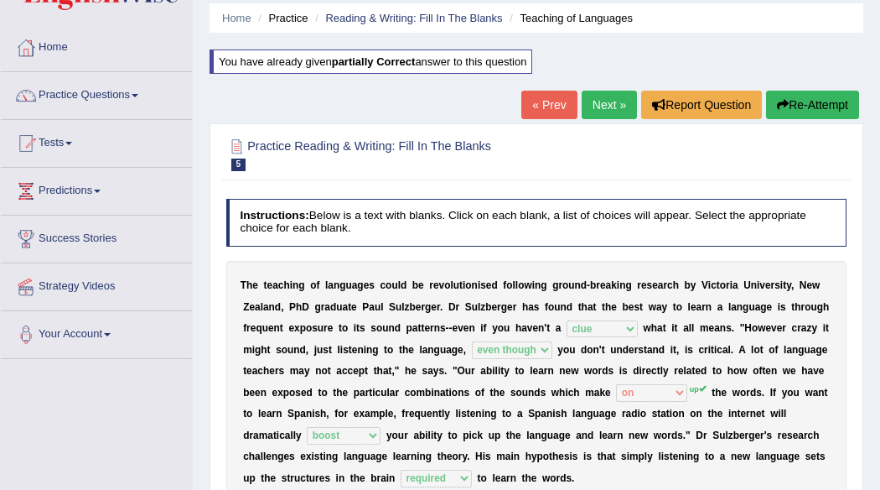
scroll to position [55, 0]
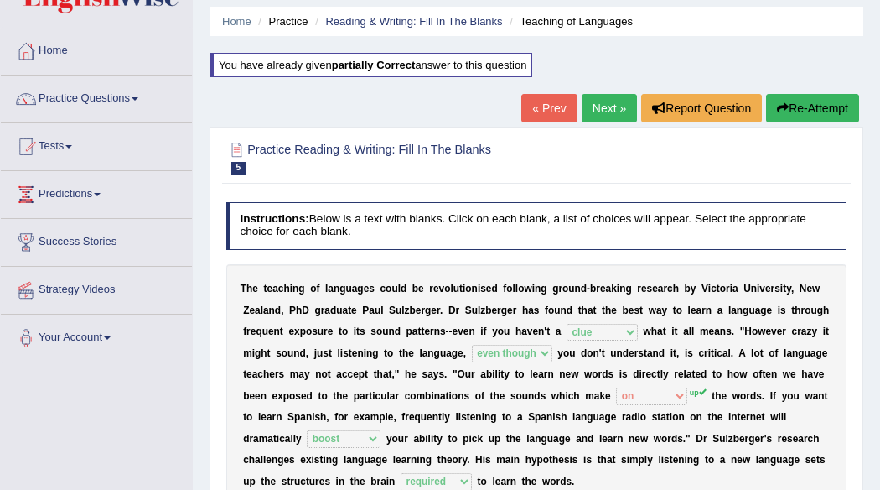
click at [796, 95] on button "Re-Attempt" at bounding box center [812, 108] width 93 height 29
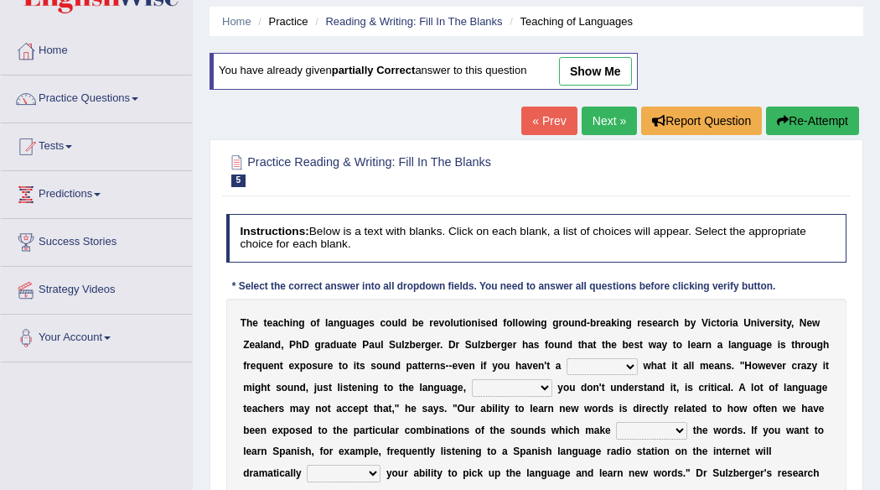
click at [793, 102] on div "Home Practice Reading & Writing: Fill In The Blanks Teaching of Languages You h…" at bounding box center [537, 364] width 688 height 839
drag, startPoint x: 793, startPoint y: 102, endPoint x: 793, endPoint y: 115, distance: 12.6
click at [793, 115] on div "Home Practice Reading & Writing: Fill In The Blanks Teaching of Languages You h…" at bounding box center [537, 364] width 688 height 839
click at [793, 115] on button "Re-Attempt" at bounding box center [812, 120] width 93 height 29
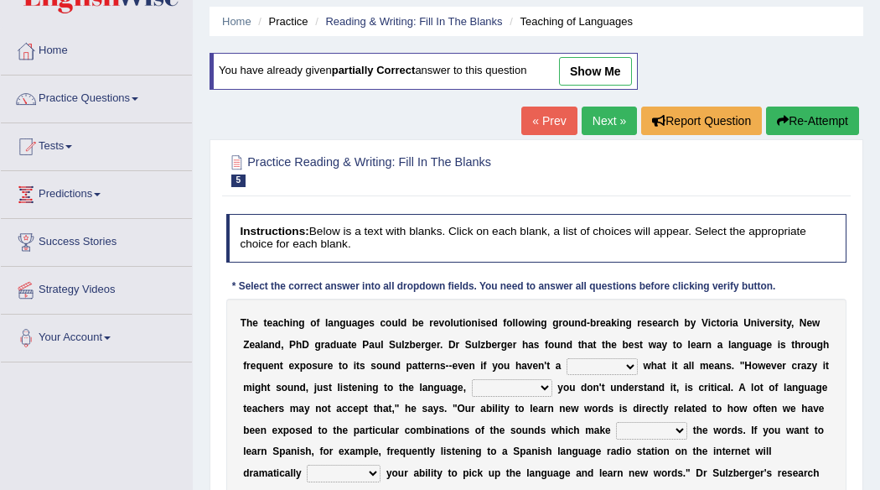
click at [793, 115] on button "Re-Attempt" at bounding box center [812, 120] width 93 height 29
click at [624, 361] on select "dew claw clue due" at bounding box center [602, 366] width 71 height 17
select select "clue"
click at [567, 358] on select "dew claw clue due" at bounding box center [602, 366] width 71 height 17
click at [548, 383] on select "but also all together even though if so" at bounding box center [512, 387] width 81 height 17
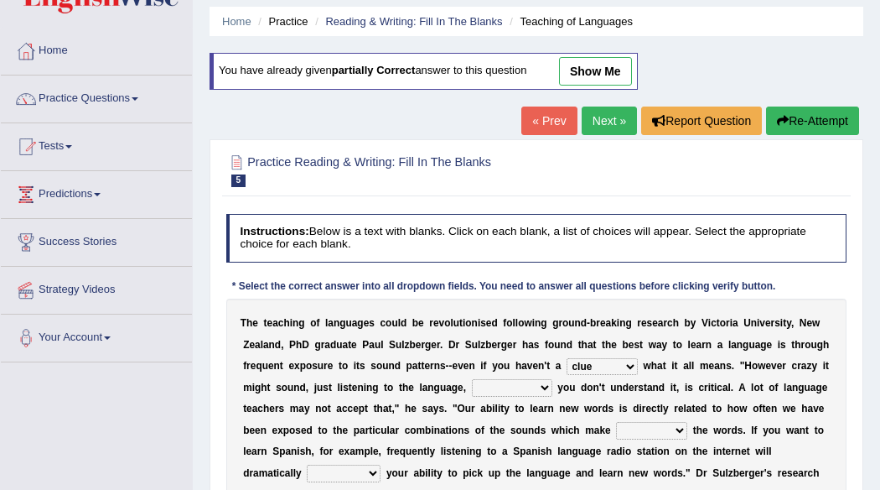
select select "even though"
click at [472, 379] on select "but also all together even though if so" at bounding box center [512, 387] width 81 height 17
click at [683, 427] on select "down up of on" at bounding box center [651, 430] width 71 height 17
select select "up"
click at [616, 422] on select "down up of on" at bounding box center [651, 430] width 71 height 17
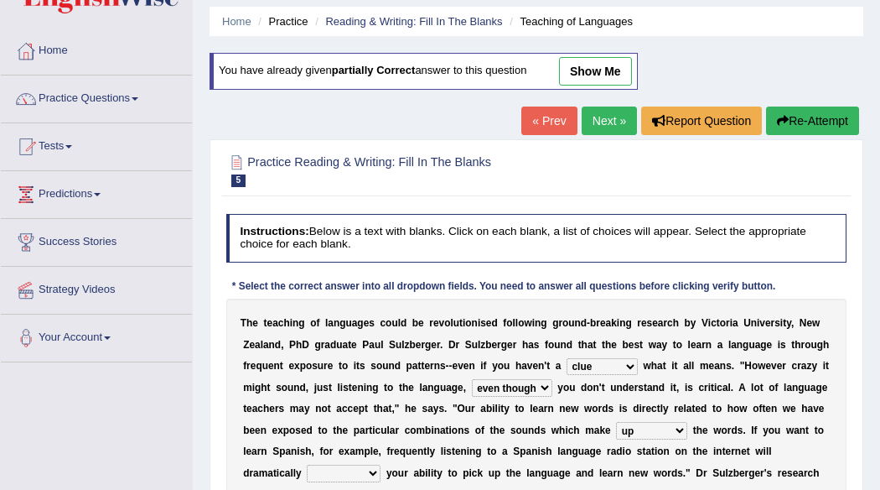
click at [636, 368] on select "dew claw clue due" at bounding box center [602, 366] width 71 height 17
click at [860, 432] on div "Practice Reading & Writing: Fill In The Blanks 5 Teaching of Languages Instruct…" at bounding box center [537, 369] width 654 height 460
click at [372, 471] on select "evaluate exaggerate describe boost" at bounding box center [344, 473] width 74 height 17
select select "boost"
click at [307, 465] on select "evaluate exaggerate describe boost" at bounding box center [344, 473] width 74 height 17
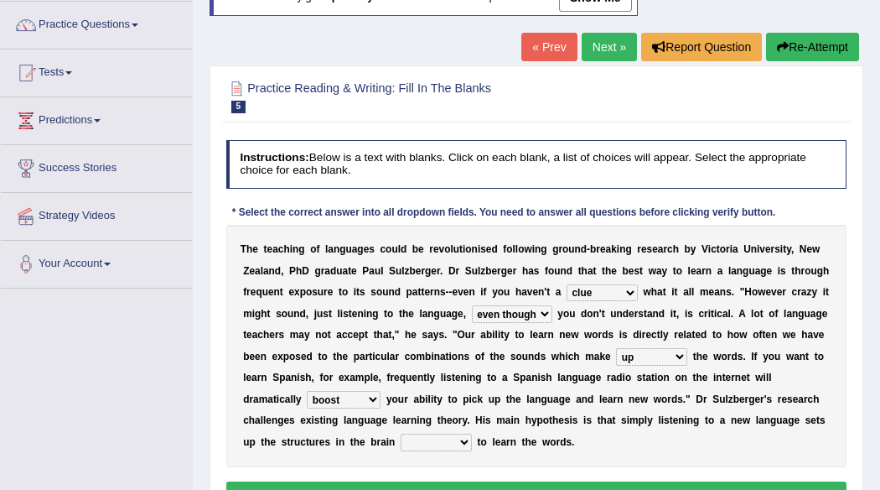
scroll to position [156, 0]
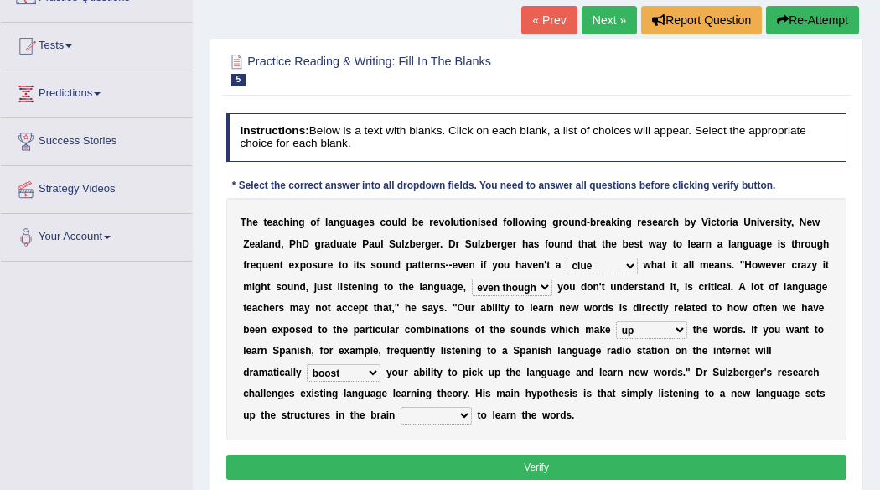
click at [463, 413] on select "requiring required directed to require" at bounding box center [436, 415] width 71 height 17
select select "required"
click at [401, 407] on select "requiring required directed to require" at bounding box center [436, 415] width 71 height 17
click at [524, 462] on button "Verify" at bounding box center [536, 466] width 621 height 24
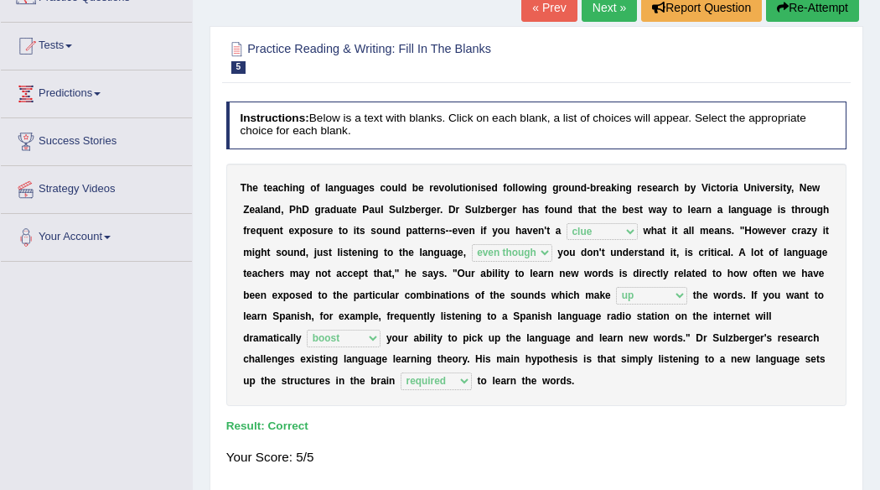
click at [610, 8] on link "Next »" at bounding box center [609, 7] width 55 height 29
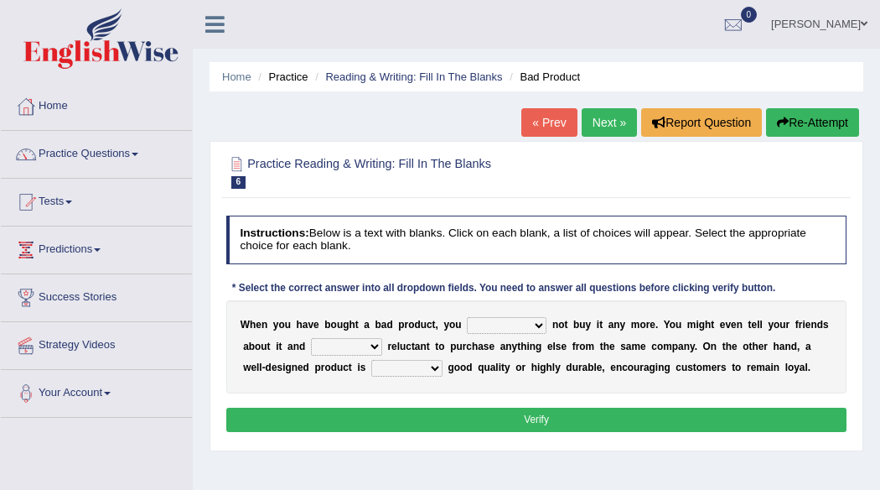
click at [538, 319] on select "would have should have should" at bounding box center [507, 325] width 80 height 17
select select "would"
click at [467, 317] on select "would have should have should" at bounding box center [507, 325] width 80 height 17
click at [377, 342] on select "is are be being" at bounding box center [346, 346] width 71 height 17
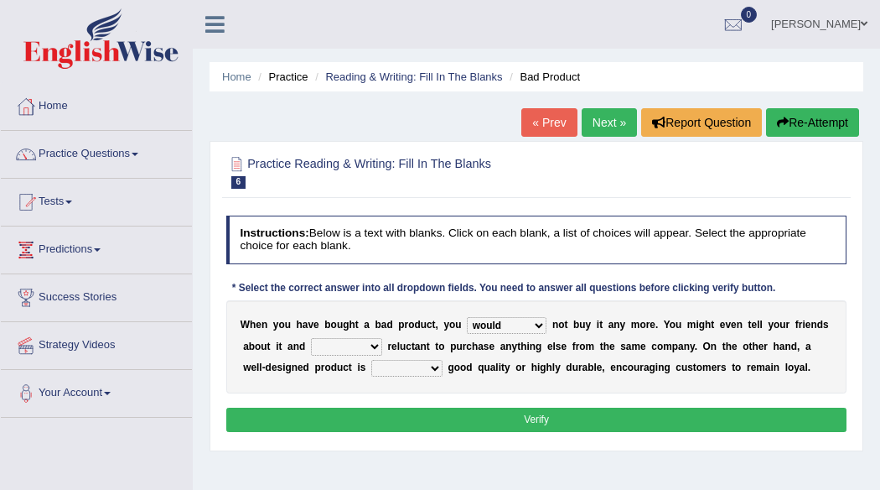
click at [377, 342] on select "is are be being" at bounding box center [346, 346] width 71 height 17
select select "be"
click at [311, 338] on select "is are be being" at bounding box center [346, 346] width 71 height 17
click at [417, 370] on select "both also neither either" at bounding box center [406, 368] width 71 height 17
select select "also"
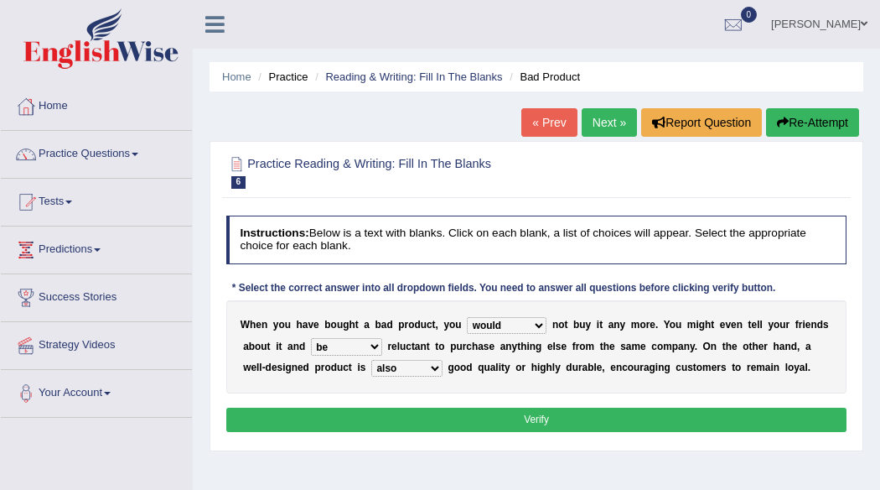
click at [371, 360] on select "both also neither either" at bounding box center [406, 368] width 71 height 17
click at [528, 408] on button "Verify" at bounding box center [536, 420] width 621 height 24
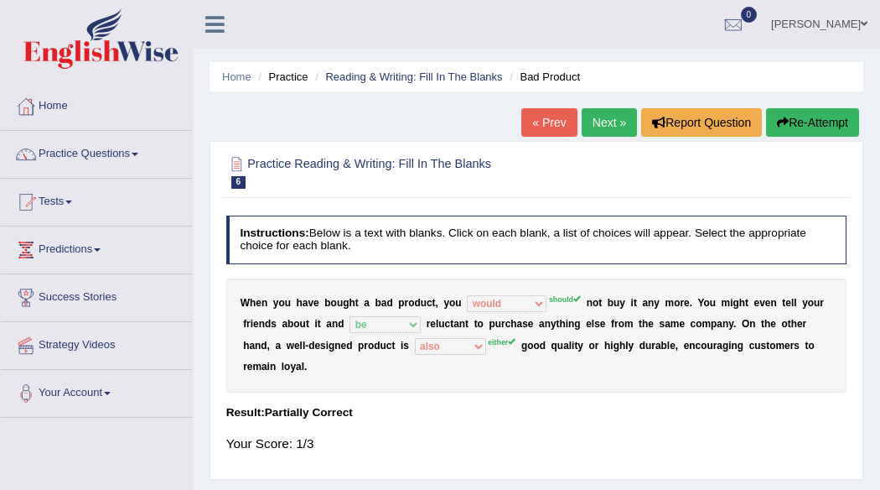
click at [823, 117] on button "Re-Attempt" at bounding box center [812, 122] width 93 height 29
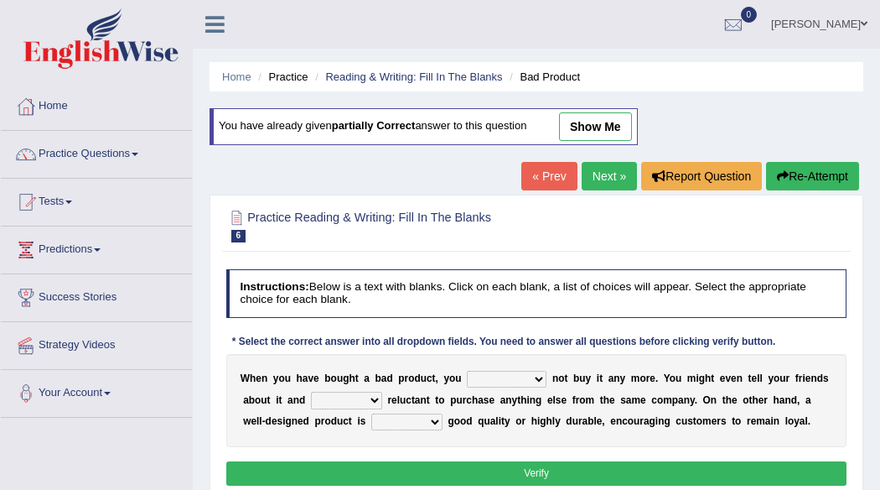
click at [546, 382] on select "would have should have should" at bounding box center [507, 379] width 80 height 17
select select "should"
click at [467, 371] on select "would have should have should" at bounding box center [507, 379] width 80 height 17
click at [374, 404] on select "is are be being" at bounding box center [346, 400] width 71 height 17
select select "be"
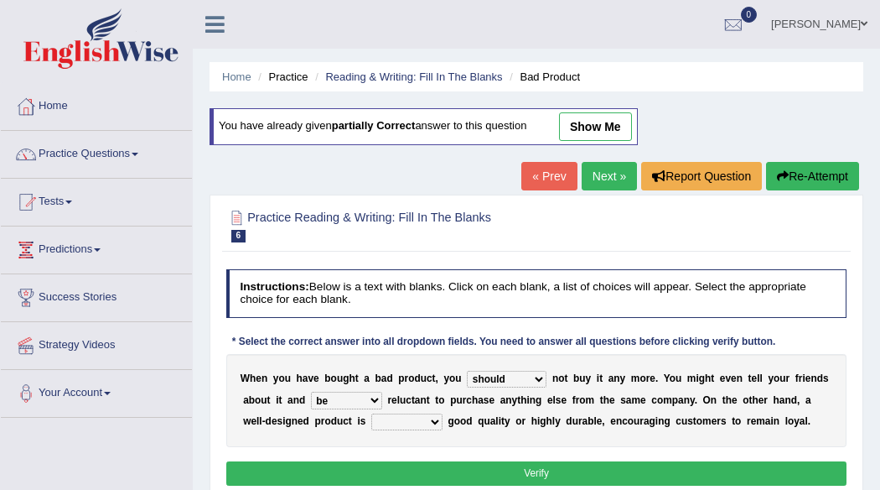
click at [311, 392] on select "is are be being" at bounding box center [346, 400] width 71 height 17
click at [429, 425] on select "both also neither either" at bounding box center [406, 421] width 71 height 17
select select "either"
click at [371, 413] on select "both also neither either" at bounding box center [406, 421] width 71 height 17
click at [525, 467] on button "Verify" at bounding box center [536, 473] width 621 height 24
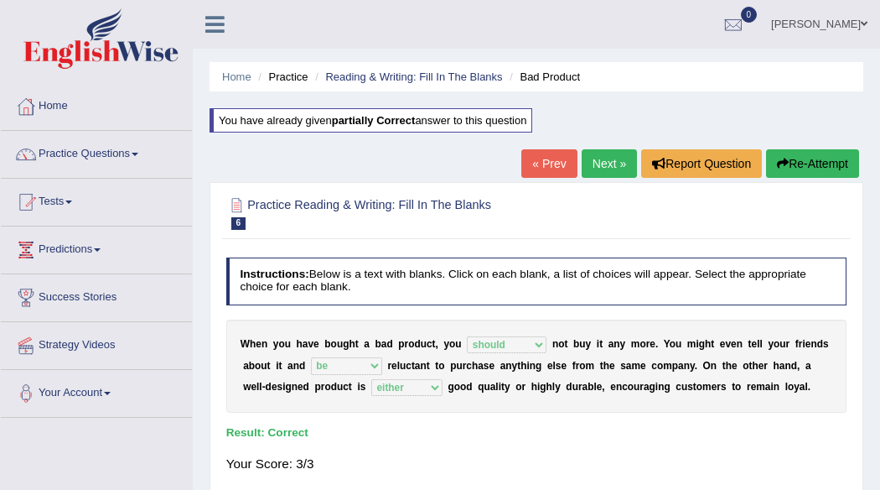
click at [592, 158] on link "Next »" at bounding box center [609, 163] width 55 height 29
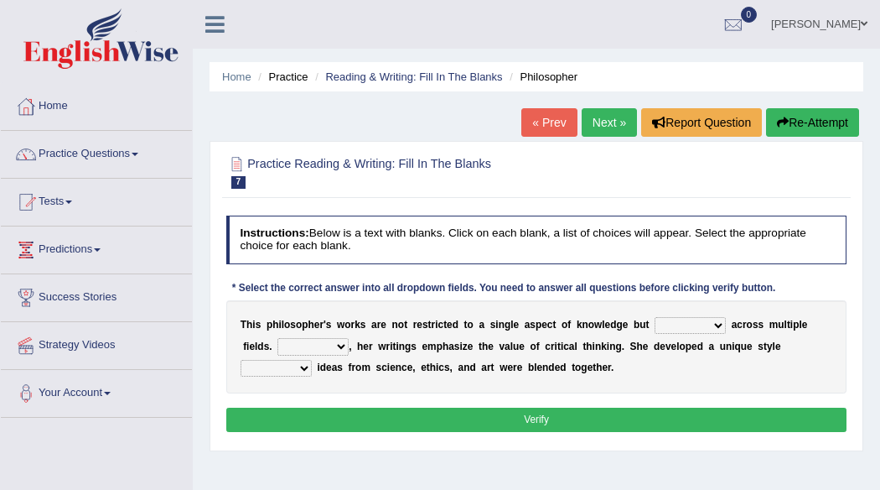
click at [717, 326] on select "constrain contain assemble extend" at bounding box center [690, 325] width 71 height 17
select select "constrain"
click at [655, 317] on select "constrain contain assemble extend" at bounding box center [690, 325] width 71 height 17
click at [341, 346] on select "Rather So Moreover Likely" at bounding box center [313, 346] width 71 height 17
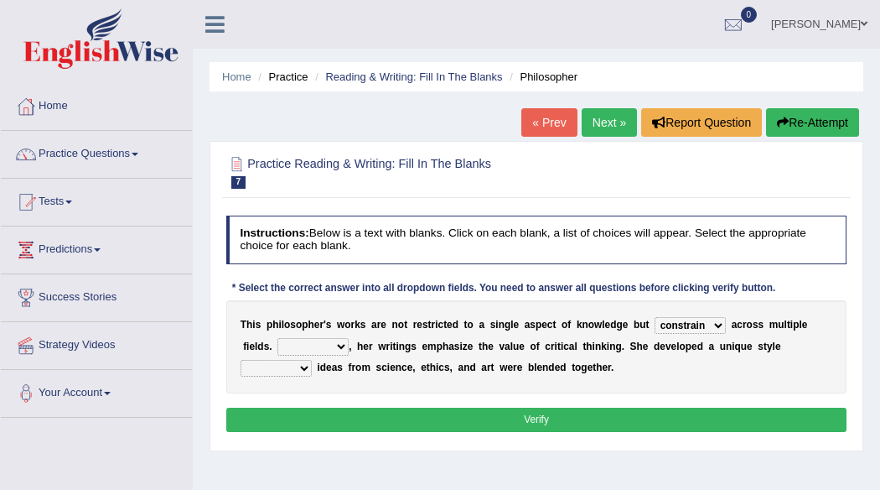
click at [341, 346] on select "Rather So Moreover Likely" at bounding box center [313, 346] width 71 height 17
click at [339, 344] on select "Rather So Moreover Likely" at bounding box center [313, 346] width 71 height 17
select select "So"
click at [278, 338] on select "Rather So Moreover Likely" at bounding box center [313, 346] width 71 height 17
click at [304, 368] on select "in that that which in which" at bounding box center [276, 368] width 71 height 17
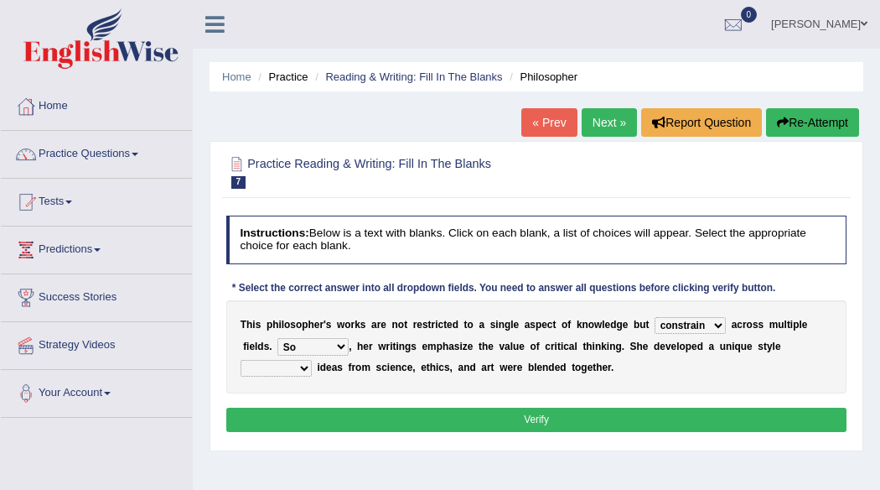
select select "that"
click at [241, 360] on select "in that that which in which" at bounding box center [276, 368] width 71 height 17
click at [265, 419] on button "Verify" at bounding box center [536, 420] width 621 height 24
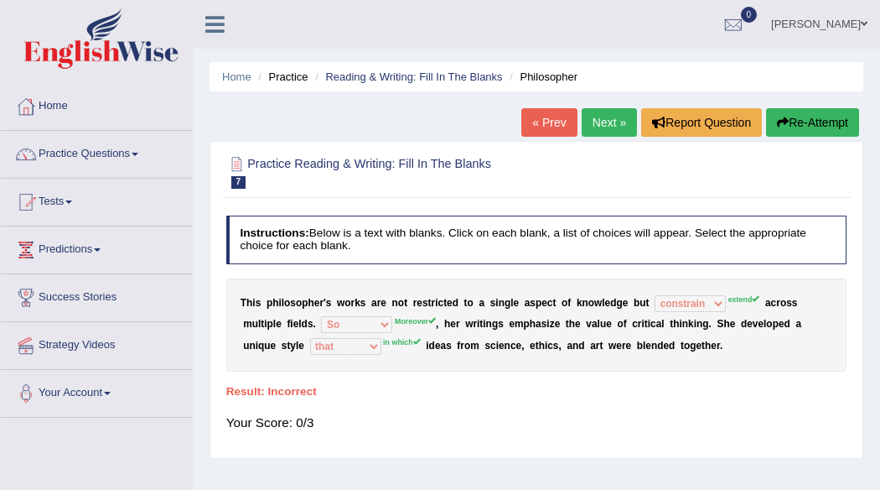
click at [801, 141] on div "Practice Reading & Writing: Fill In The Blanks 7 Philosopher Instructions: Belo…" at bounding box center [537, 300] width 654 height 318
click at [807, 133] on button "Re-Attempt" at bounding box center [812, 122] width 93 height 29
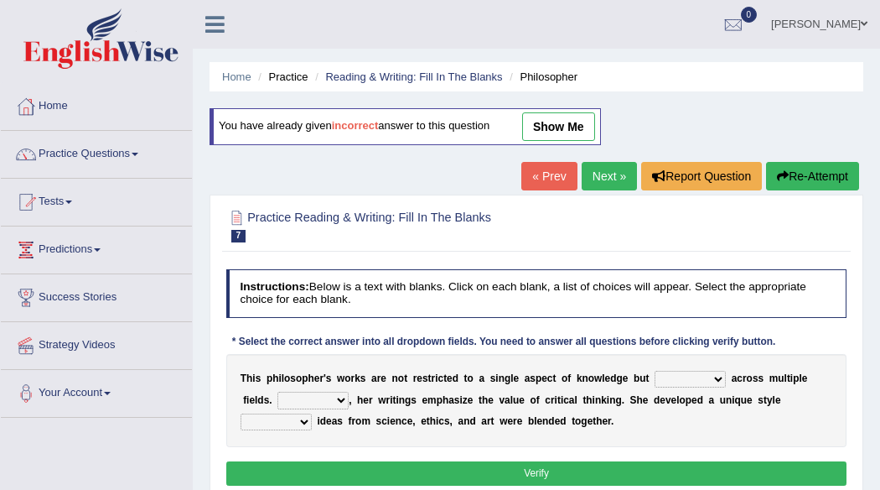
click at [707, 380] on select "constrain contain assemble extend" at bounding box center [690, 379] width 71 height 17
click at [718, 376] on select "constrain contain assemble extend" at bounding box center [690, 379] width 71 height 17
select select "extend"
click at [655, 371] on select "constrain contain assemble extend" at bounding box center [690, 379] width 71 height 17
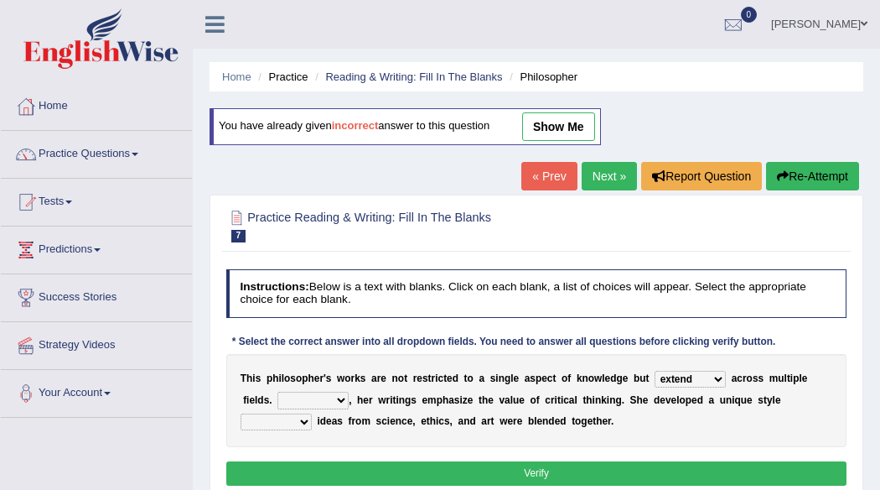
click at [340, 400] on select "Rather So Moreover Likely" at bounding box center [313, 400] width 71 height 17
select select "Likely"
click at [278, 392] on select "Rather So Moreover Likely" at bounding box center [313, 400] width 71 height 17
click at [302, 425] on select "in that that which in which" at bounding box center [276, 421] width 71 height 17
select select "which"
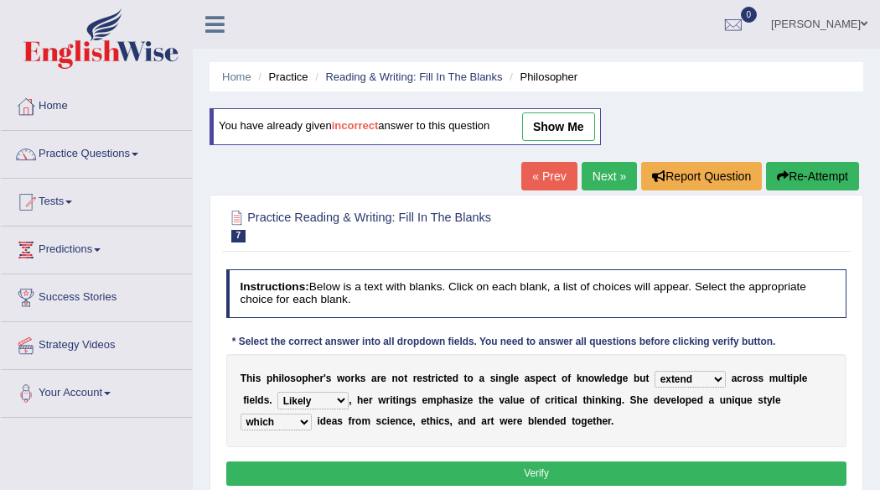
click at [241, 413] on select "in that that which in which" at bounding box center [276, 421] width 71 height 17
click at [443, 462] on button "Verify" at bounding box center [536, 473] width 621 height 24
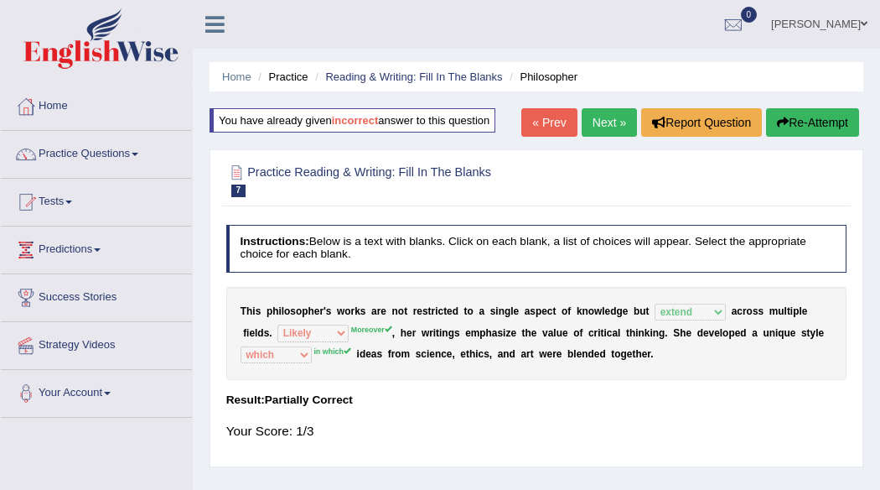
click at [840, 120] on button "Re-Attempt" at bounding box center [812, 122] width 93 height 29
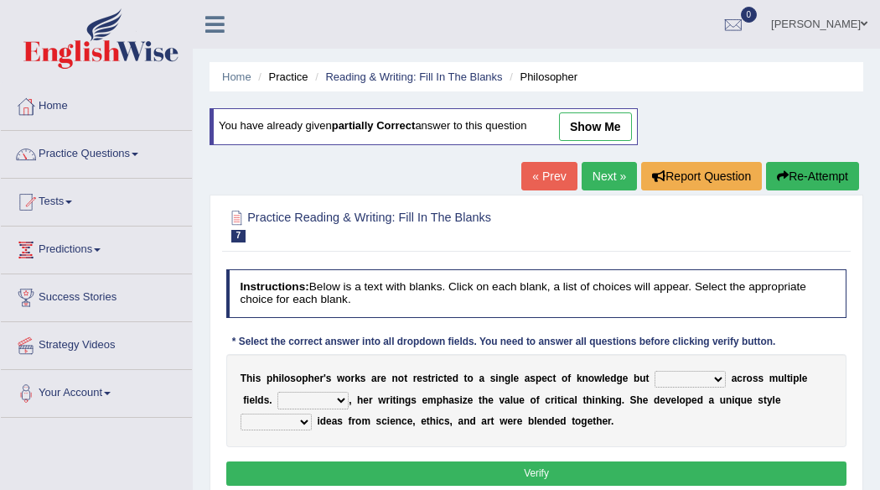
click at [712, 375] on select "constrain contain assemble extend" at bounding box center [690, 379] width 71 height 17
select select "extend"
click at [655, 371] on select "constrain contain assemble extend" at bounding box center [690, 379] width 71 height 17
click at [337, 402] on select "Rather So Moreover Likely" at bounding box center [313, 400] width 71 height 17
select select "Moreover"
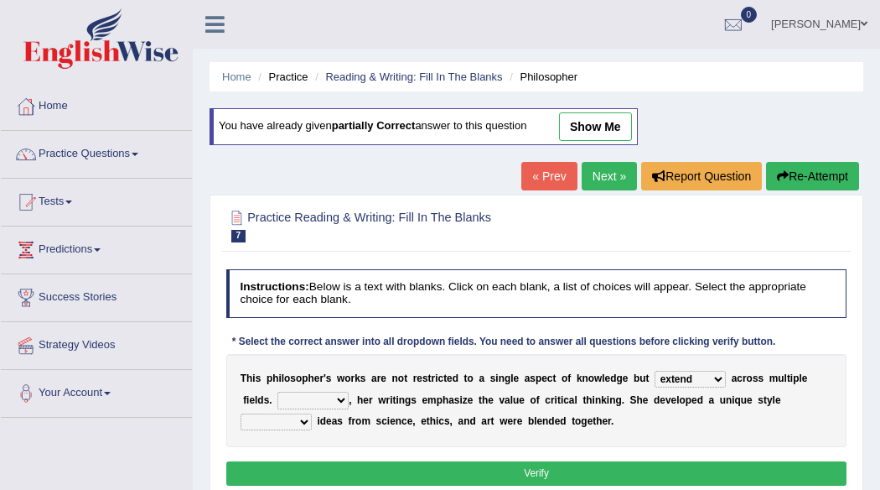
click at [278, 392] on select "Rather So Moreover Likely" at bounding box center [313, 400] width 71 height 17
click at [300, 428] on select "in that that which in which" at bounding box center [276, 421] width 71 height 17
select select "which"
click at [241, 413] on select "in that that which in which" at bounding box center [276, 421] width 71 height 17
click at [440, 472] on button "Verify" at bounding box center [536, 473] width 621 height 24
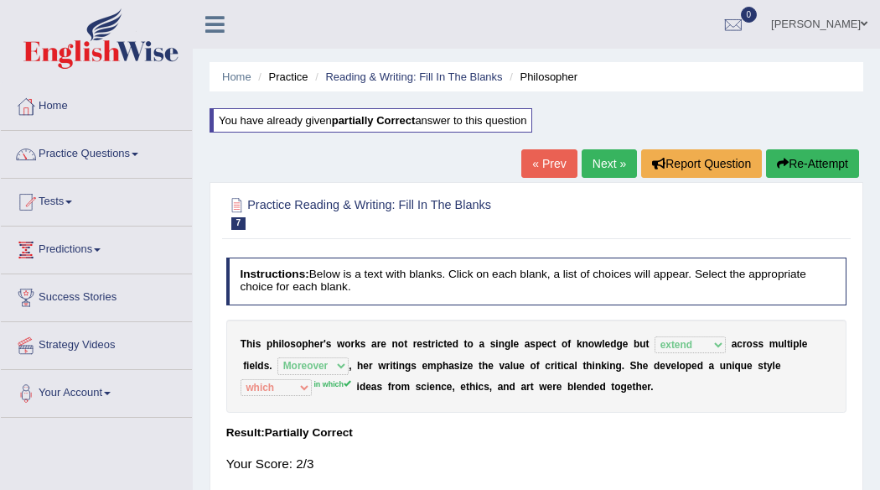
click at [802, 158] on button "Re-Attempt" at bounding box center [812, 163] width 93 height 29
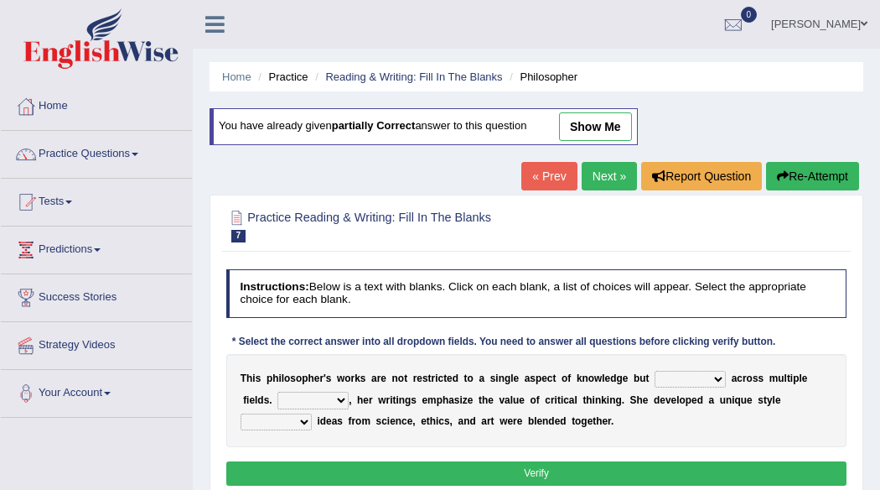
click at [718, 377] on select "constrain contain assemble extend" at bounding box center [690, 379] width 71 height 17
select select "extend"
click at [655, 371] on select "constrain contain assemble extend" at bounding box center [690, 379] width 71 height 17
click at [340, 398] on select "Rather So Moreover Likely" at bounding box center [313, 400] width 71 height 17
select select "Moreover"
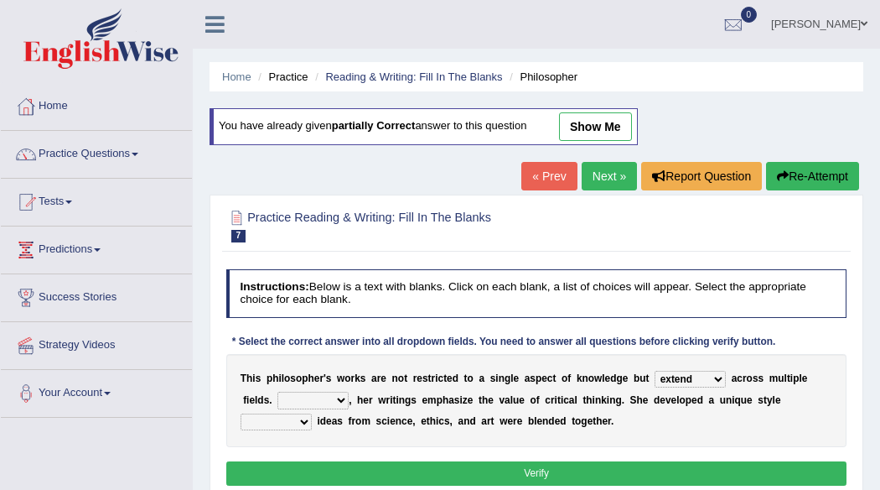
click at [278, 392] on select "Rather So Moreover Likely" at bounding box center [313, 400] width 71 height 17
click at [302, 424] on select "in that that which in which" at bounding box center [276, 421] width 71 height 17
select select "which"
click at [241, 413] on select "in that that which in which" at bounding box center [276, 421] width 71 height 17
click at [454, 470] on button "Verify" at bounding box center [536, 473] width 621 height 24
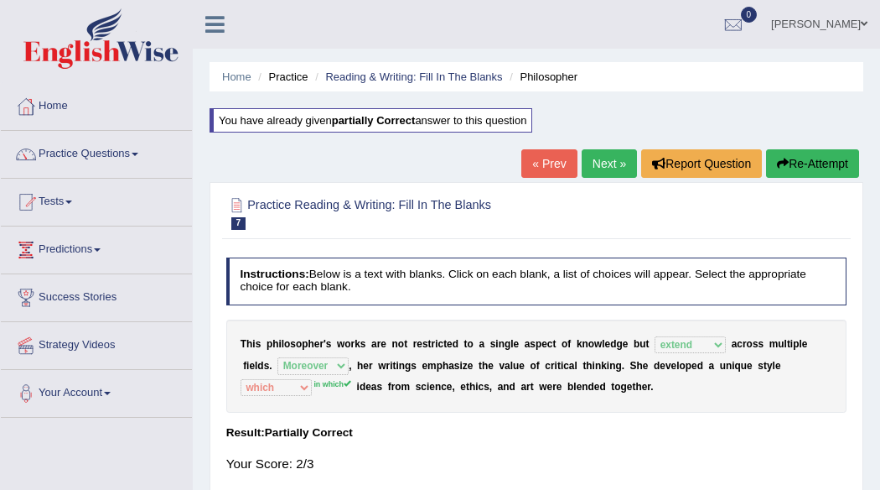
click at [805, 157] on button "Re-Attempt" at bounding box center [812, 163] width 93 height 29
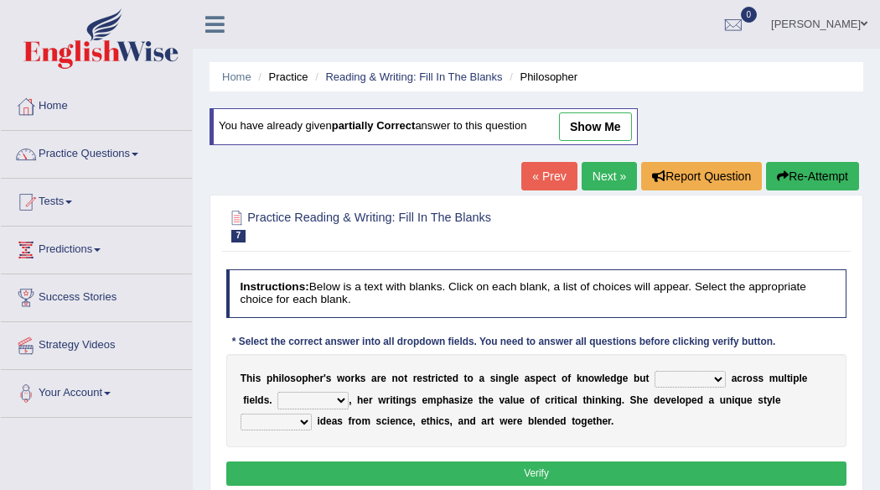
click at [718, 374] on select "constrain contain assemble extend" at bounding box center [690, 379] width 71 height 17
click at [714, 383] on select "constrain contain assemble extend" at bounding box center [690, 379] width 71 height 17
select select "extend"
click at [655, 371] on select "constrain contain assemble extend" at bounding box center [690, 379] width 71 height 17
click at [339, 397] on select "Rather So Moreover Likely" at bounding box center [313, 400] width 71 height 17
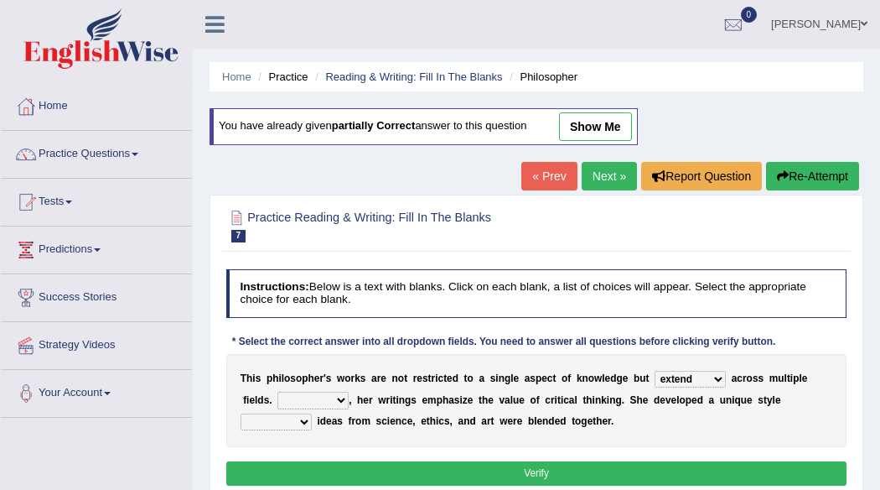
select select "Moreover"
click at [278, 392] on select "Rather So Moreover Likely" at bounding box center [313, 400] width 71 height 17
click at [307, 414] on select "in that that which in which" at bounding box center [276, 421] width 71 height 17
select select "in which"
click at [241, 413] on select "in that that which in which" at bounding box center [276, 421] width 71 height 17
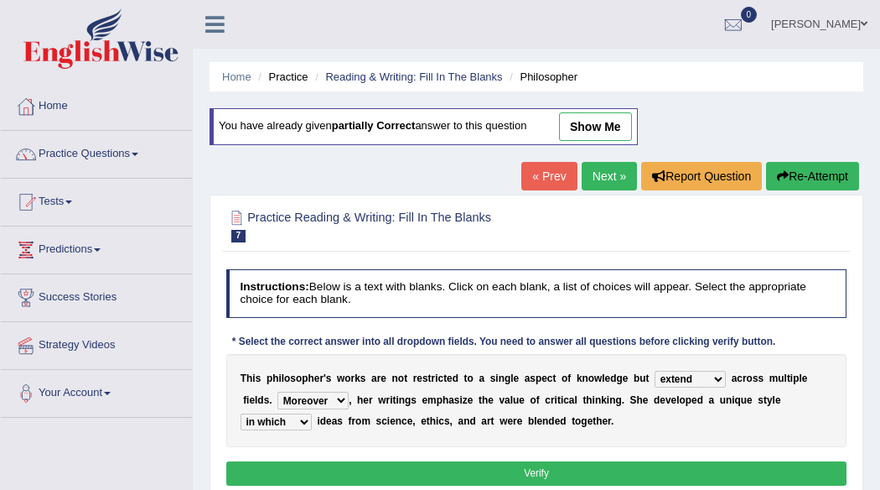
click at [486, 464] on button "Verify" at bounding box center [536, 473] width 621 height 24
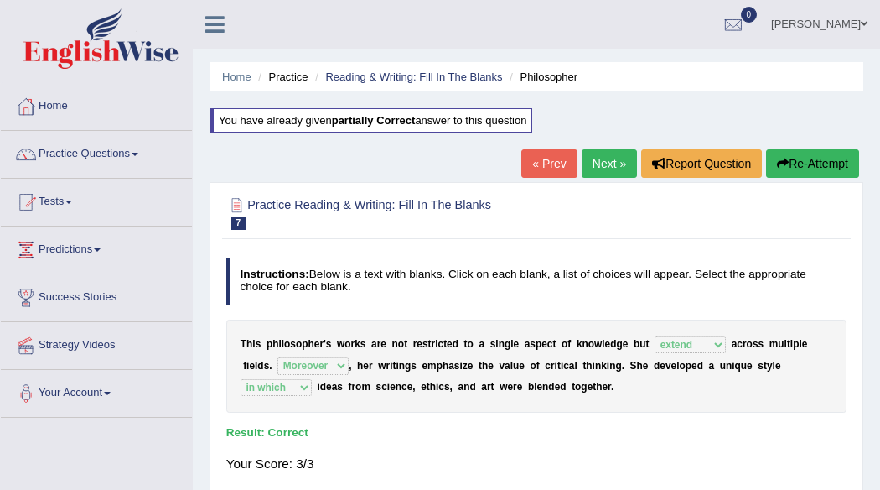
click at [609, 164] on link "Next »" at bounding box center [609, 163] width 55 height 29
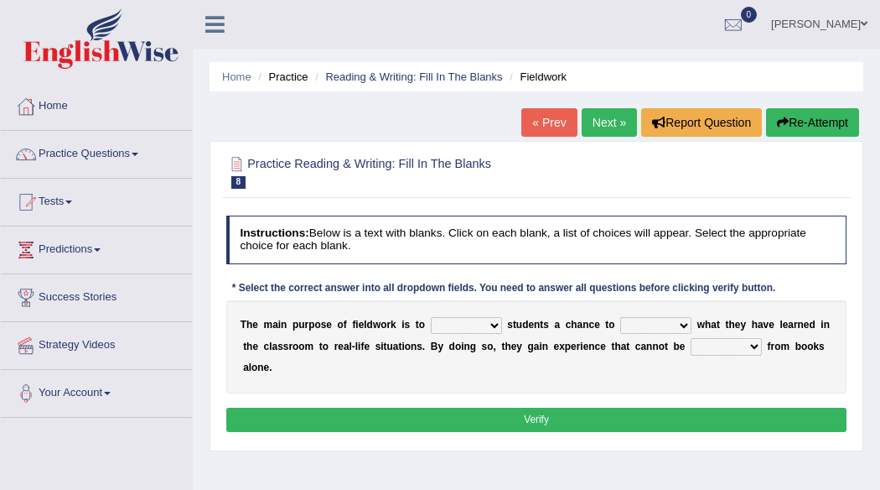
click at [601, 118] on link "Next »" at bounding box center [609, 122] width 55 height 29
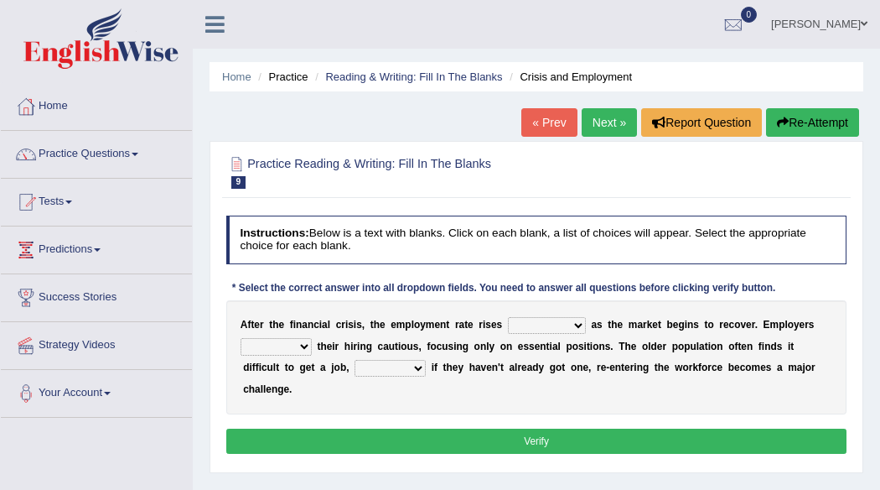
click at [582, 326] on select "normally conversely strenuously sharply" at bounding box center [547, 325] width 78 height 17
select select "normally"
click at [508, 317] on select "normally conversely strenuously sharply" at bounding box center [547, 325] width 78 height 17
click at [306, 338] on select "keeping kept keep are kept" at bounding box center [276, 346] width 71 height 17
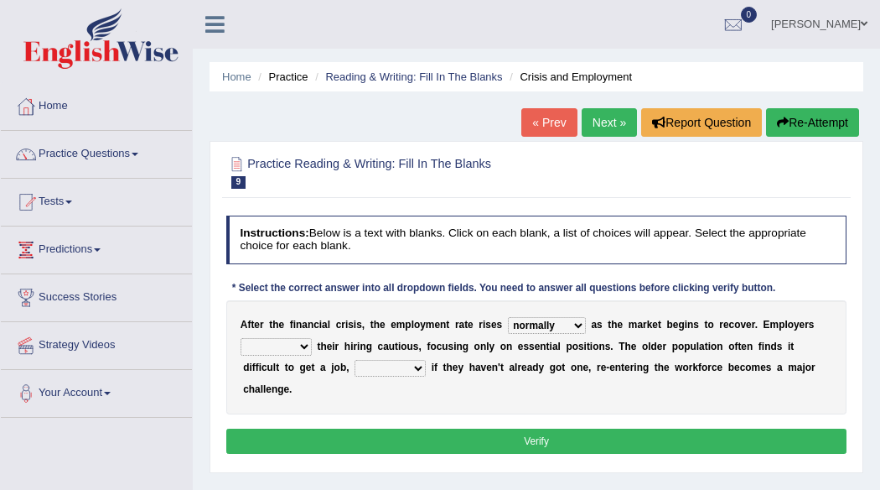
click at [306, 338] on select "keeping kept keep are kept" at bounding box center [276, 346] width 71 height 17
select select "keeping"
click at [241, 338] on select "keeping kept keep are kept" at bounding box center [276, 346] width 71 height 17
click at [421, 366] on select "although while then because" at bounding box center [390, 368] width 71 height 17
select select "because"
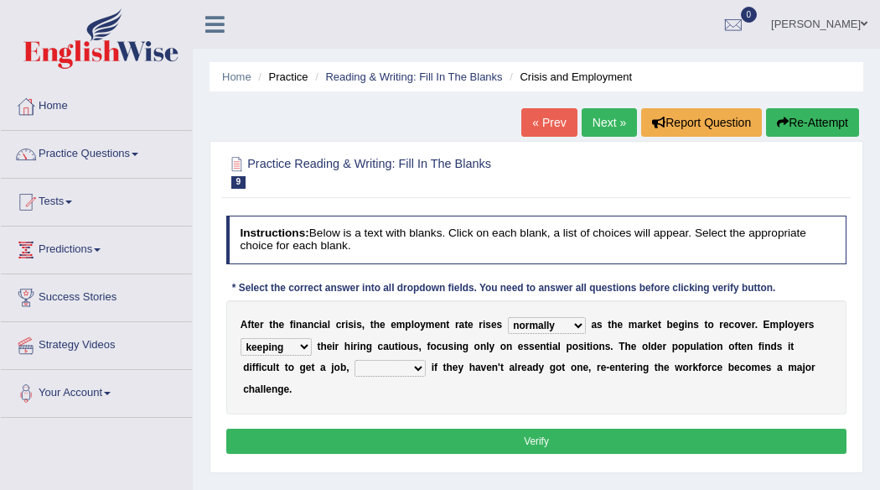
click at [355, 360] on select "although while then because" at bounding box center [390, 368] width 71 height 17
click at [515, 429] on button "Verify" at bounding box center [536, 441] width 621 height 24
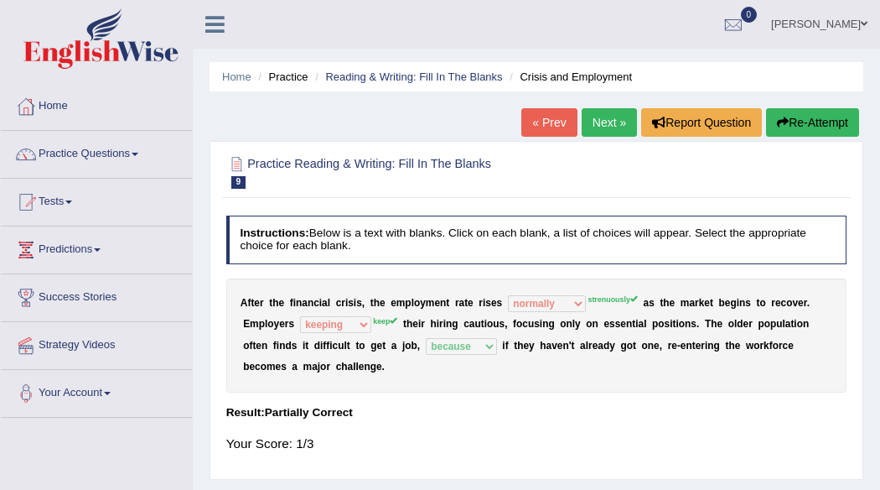
click at [813, 122] on button "Re-Attempt" at bounding box center [812, 122] width 93 height 29
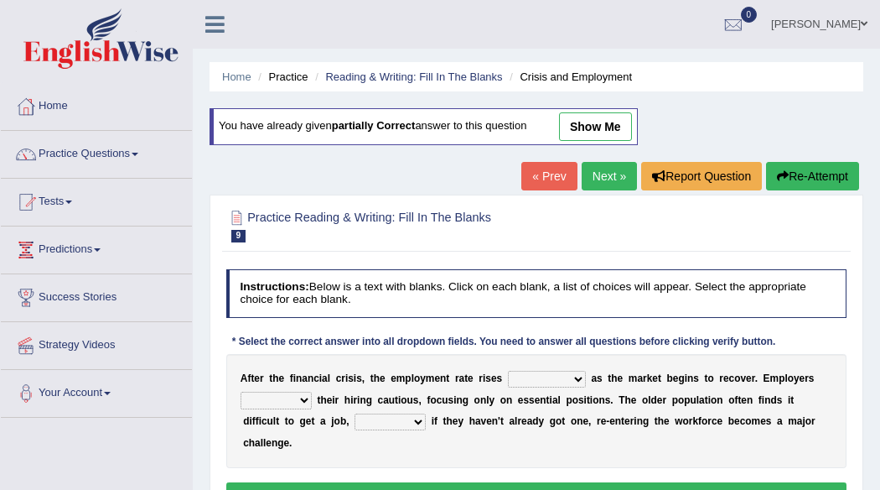
click at [578, 381] on select "normally conversely strenuously sharply" at bounding box center [547, 379] width 78 height 17
select select "strenuously"
click at [508, 371] on select "normally conversely strenuously sharply" at bounding box center [547, 379] width 78 height 17
click at [305, 400] on select "keeping kept keep are kept" at bounding box center [276, 400] width 71 height 17
select select "keep"
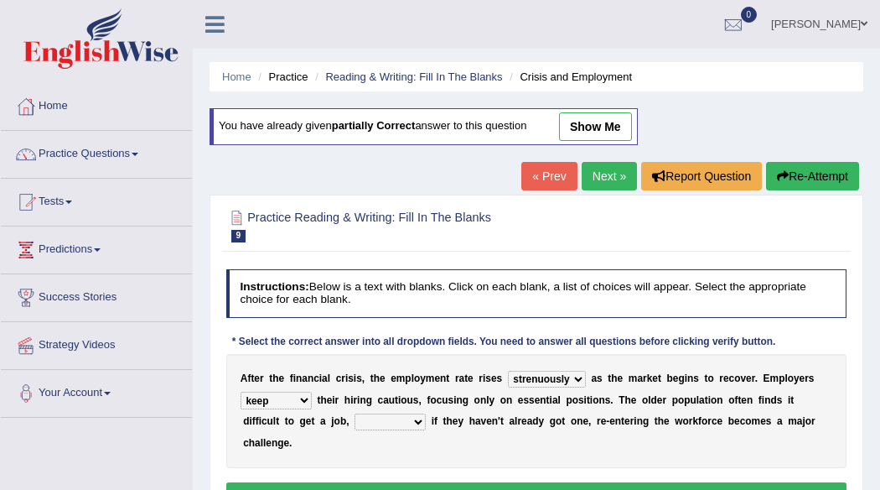
click at [241, 392] on select "keeping kept keep are kept" at bounding box center [276, 400] width 71 height 17
click at [418, 420] on select "although while then because" at bounding box center [390, 421] width 71 height 17
select select "because"
click at [355, 413] on select "although while then because" at bounding box center [390, 421] width 71 height 17
click at [458, 482] on button "Verify" at bounding box center [536, 494] width 621 height 24
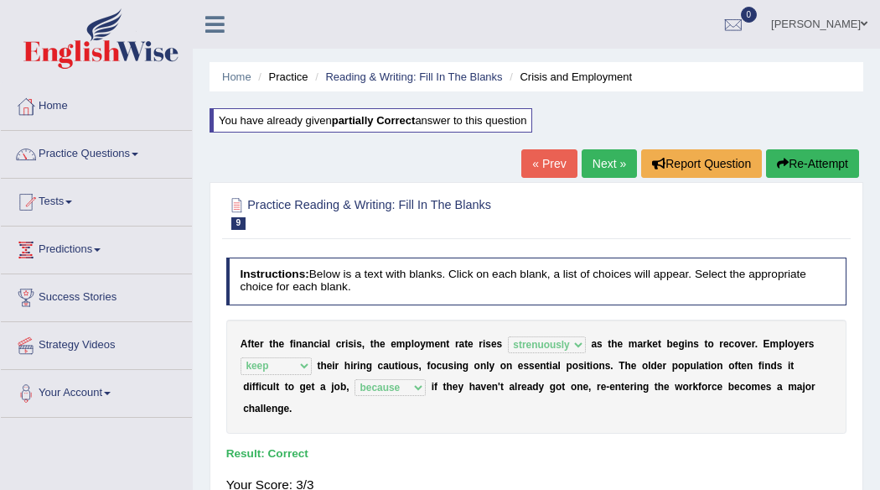
click at [602, 161] on link "Next »" at bounding box center [609, 163] width 55 height 29
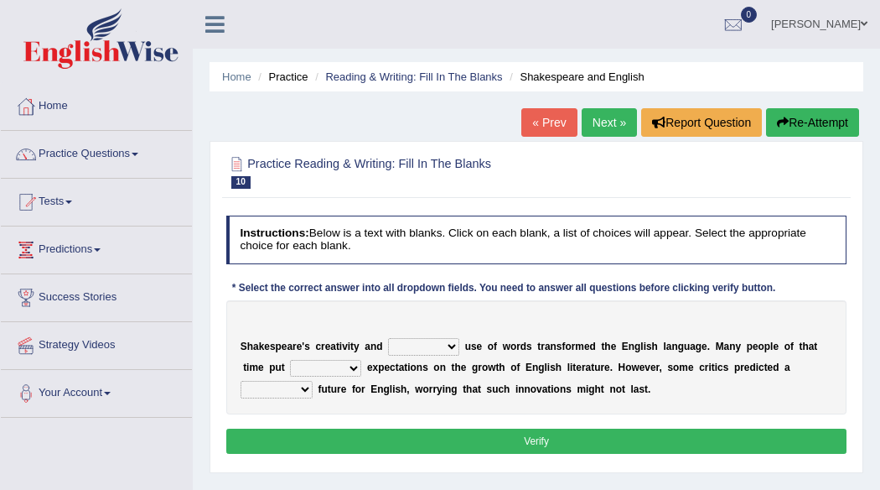
click at [451, 349] on select "idealized intensive fancied inventive" at bounding box center [423, 346] width 71 height 17
select select "intensive"
click at [388, 338] on select "idealized intensive fancied inventive" at bounding box center [423, 346] width 71 height 17
click at [358, 373] on select "wide much high more" at bounding box center [325, 368] width 71 height 17
select select "much"
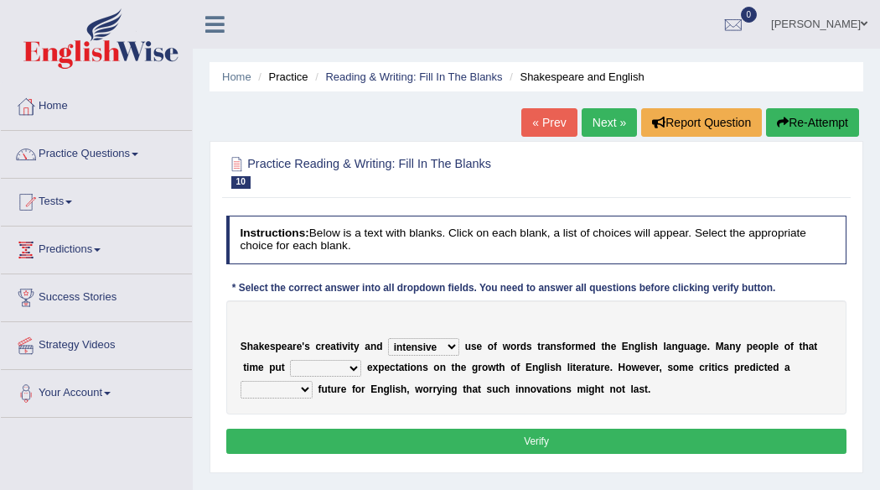
click at [290, 360] on select "wide much high more" at bounding box center [325, 368] width 71 height 17
click at [302, 388] on select "monetary promising irresistible daunting" at bounding box center [277, 389] width 72 height 17
click at [396, 307] on div "S h a k e s p e a r e ' s c r e a t i v i t y a n d idealized intensive fancied…" at bounding box center [536, 357] width 621 height 114
click at [454, 349] on select "idealized intensive fancied inventive" at bounding box center [423, 346] width 71 height 17
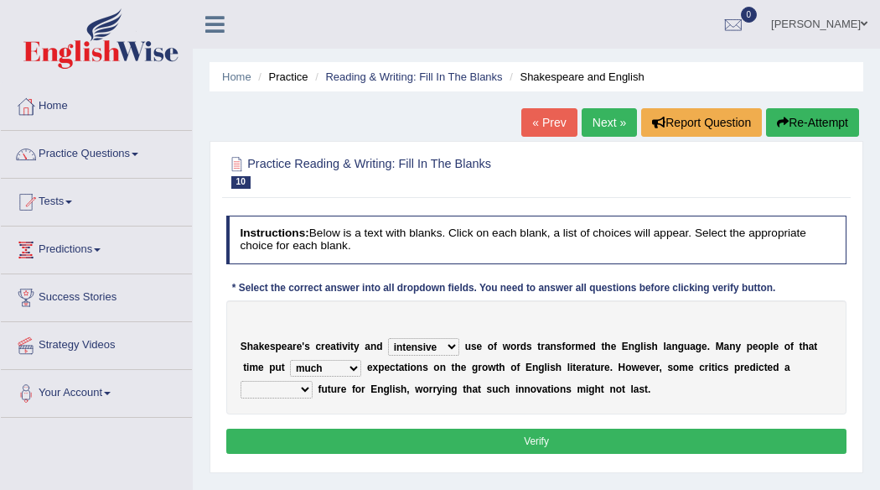
select select "inventive"
click at [388, 338] on select "idealized intensive fancied inventive" at bounding box center [423, 346] width 71 height 17
click at [353, 371] on select "wide much high more" at bounding box center [325, 368] width 71 height 17
select select "high"
click at [290, 360] on select "wide much high more" at bounding box center [325, 368] width 71 height 17
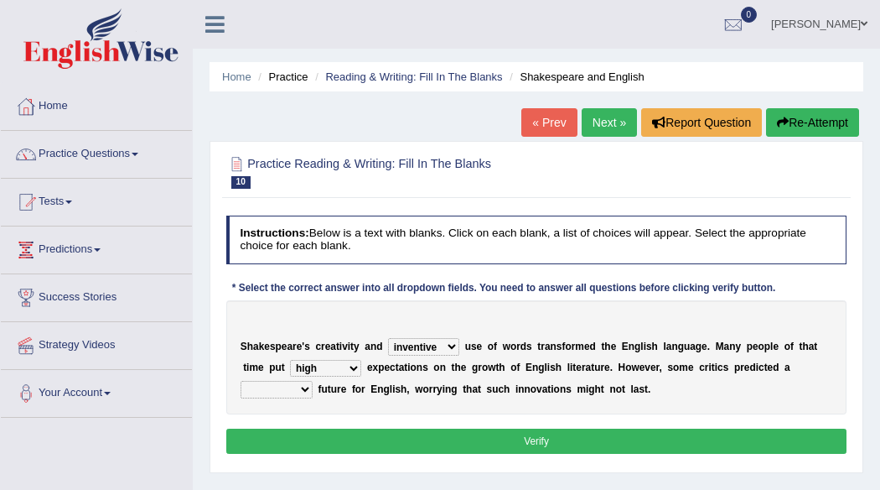
click at [306, 387] on select "monetary promising irresistible daunting" at bounding box center [277, 389] width 72 height 17
select select "daunting"
click at [241, 381] on select "monetary promising irresistible daunting" at bounding box center [277, 389] width 72 height 17
click at [517, 440] on button "Verify" at bounding box center [536, 441] width 621 height 24
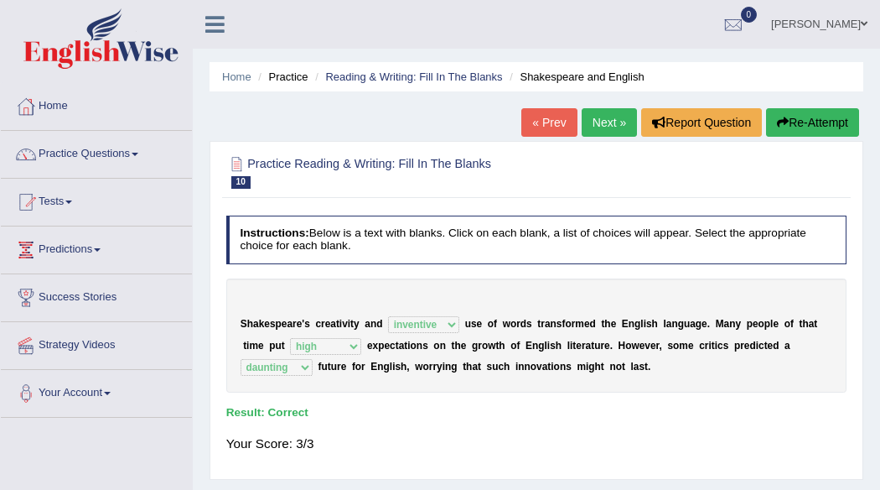
click at [599, 122] on link "Next »" at bounding box center [609, 122] width 55 height 29
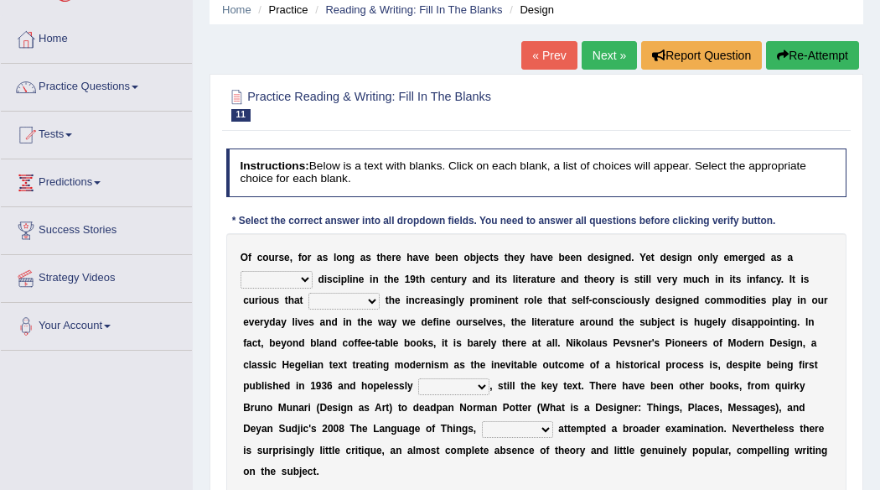
scroll to position [101, 0]
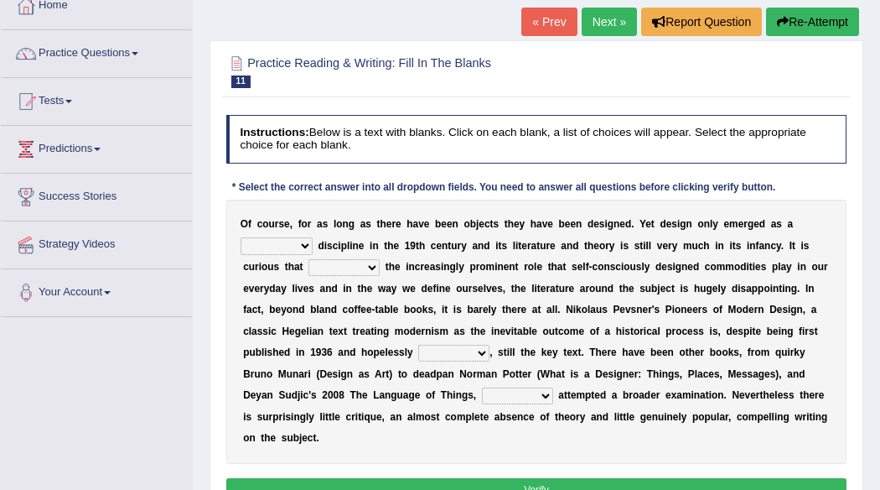
click at [305, 247] on select "bilateral ubiquitous foremost dedicated" at bounding box center [277, 245] width 72 height 17
select select "dedicated"
click at [241, 237] on select "bilateral ubiquitous foremost dedicated" at bounding box center [277, 245] width 72 height 17
click at [368, 267] on select "since despite within through" at bounding box center [344, 267] width 71 height 17
select select "through"
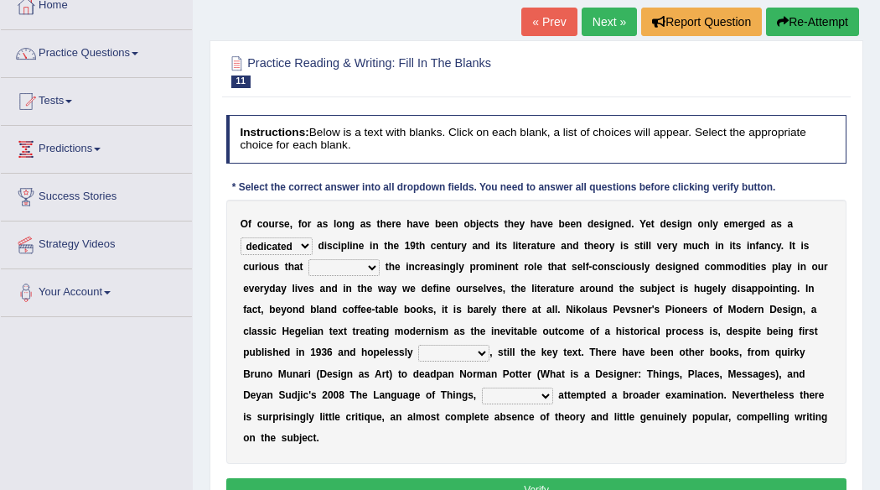
click at [309, 259] on select "since despite within through" at bounding box center [344, 267] width 71 height 17
click at [477, 350] on select "dates dating date dated" at bounding box center [453, 353] width 71 height 17
click at [476, 351] on select "dates dating date dated" at bounding box center [453, 353] width 71 height 17
select select "dating"
click at [418, 345] on select "dates dating date dated" at bounding box center [453, 353] width 71 height 17
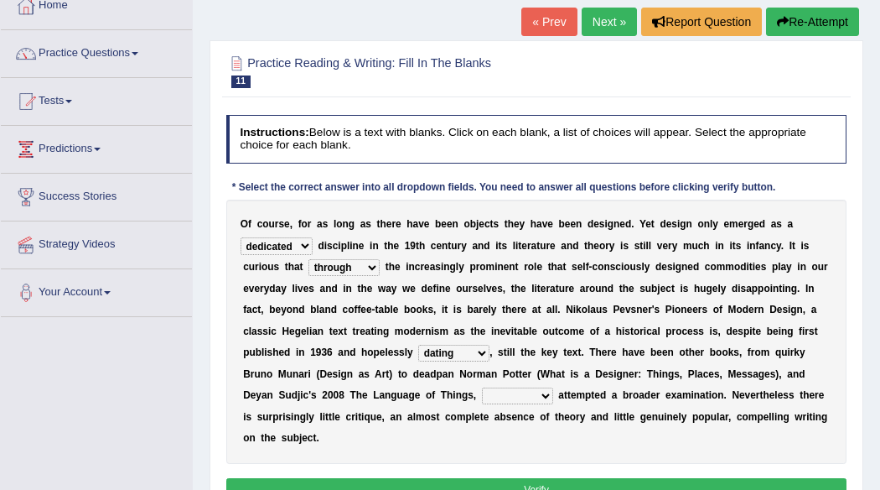
click at [536, 389] on select "which then however as" at bounding box center [517, 395] width 71 height 17
select select "as"
click at [482, 387] on select "which then however as" at bounding box center [517, 395] width 71 height 17
click at [516, 478] on button "Verify" at bounding box center [536, 490] width 621 height 24
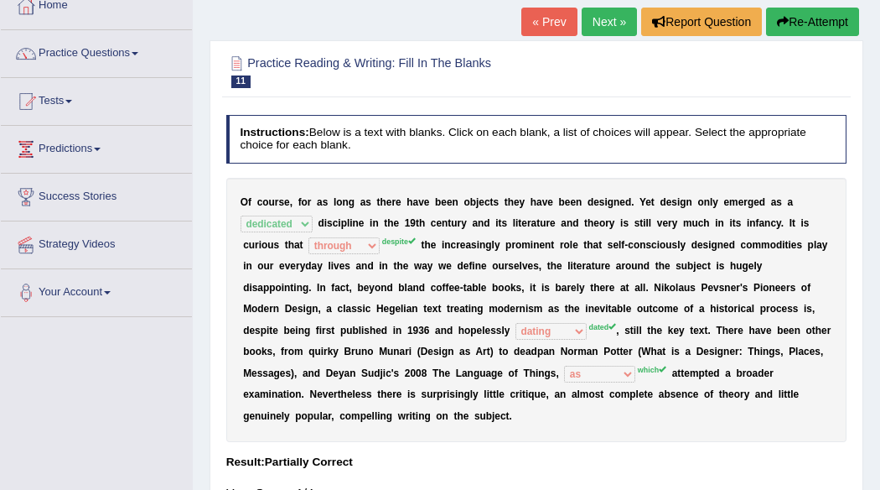
click at [780, 22] on icon "button" at bounding box center [783, 22] width 12 height 12
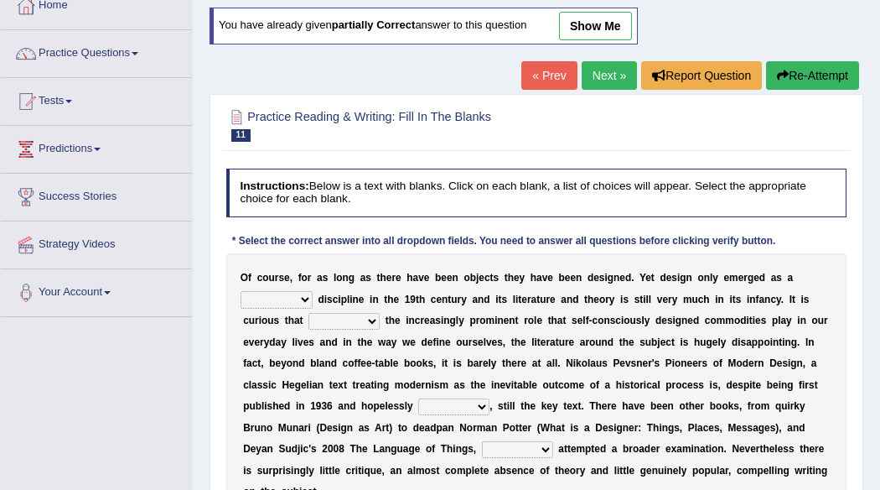
click at [300, 297] on select "bilateral ubiquitous foremost dedicated" at bounding box center [277, 299] width 72 height 17
select select "dedicated"
click at [241, 291] on select "bilateral ubiquitous foremost dedicated" at bounding box center [277, 299] width 72 height 17
click at [370, 314] on select "since despite within through" at bounding box center [344, 321] width 71 height 17
select select "despite"
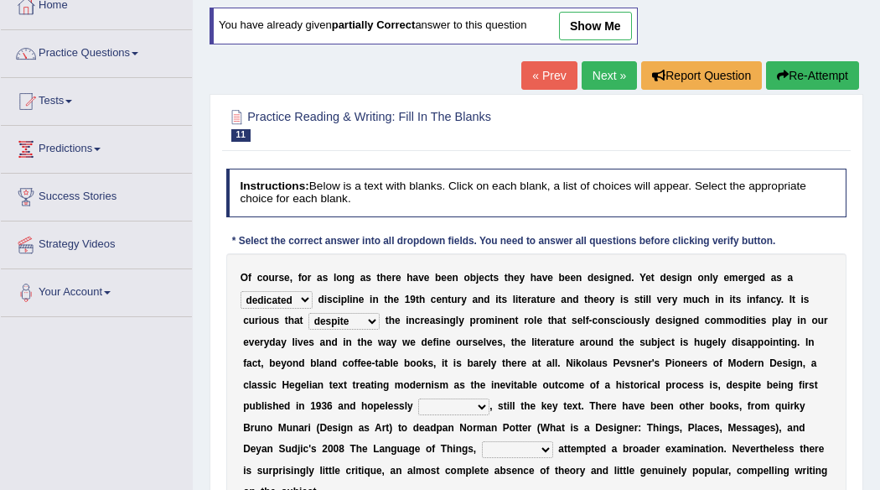
click at [309, 313] on select "since despite within through" at bounding box center [344, 321] width 71 height 17
click at [485, 403] on select "dates dating date dated" at bounding box center [453, 406] width 71 height 17
select select "date"
click at [418, 398] on select "dates dating date dated" at bounding box center [453, 406] width 71 height 17
click at [538, 447] on select "which then however as" at bounding box center [517, 449] width 71 height 17
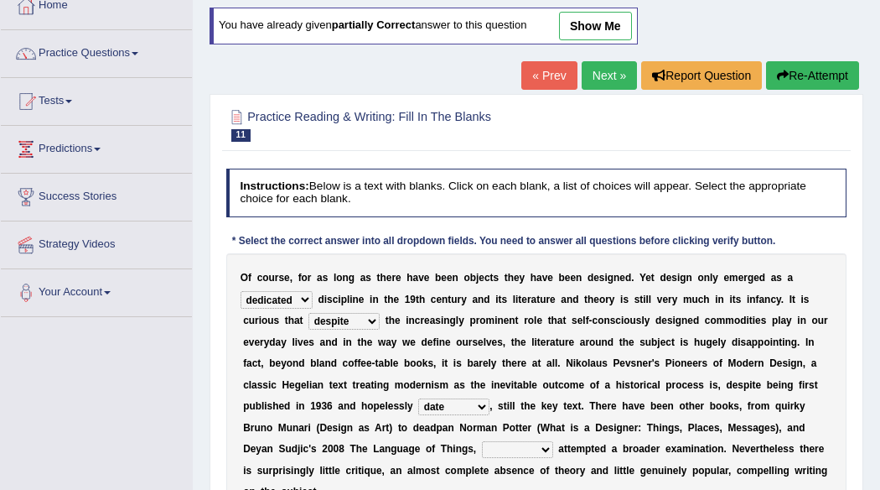
select select "which"
click at [482, 441] on select "which then however as" at bounding box center [517, 449] width 71 height 17
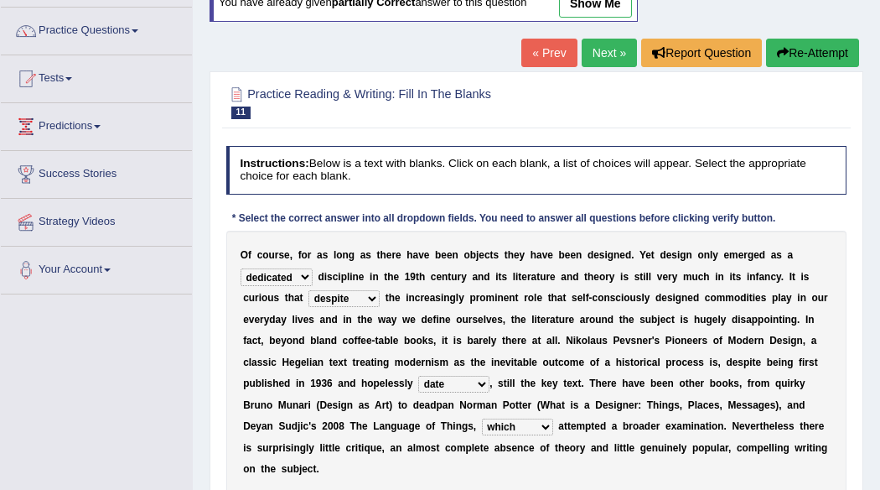
scroll to position [134, 0]
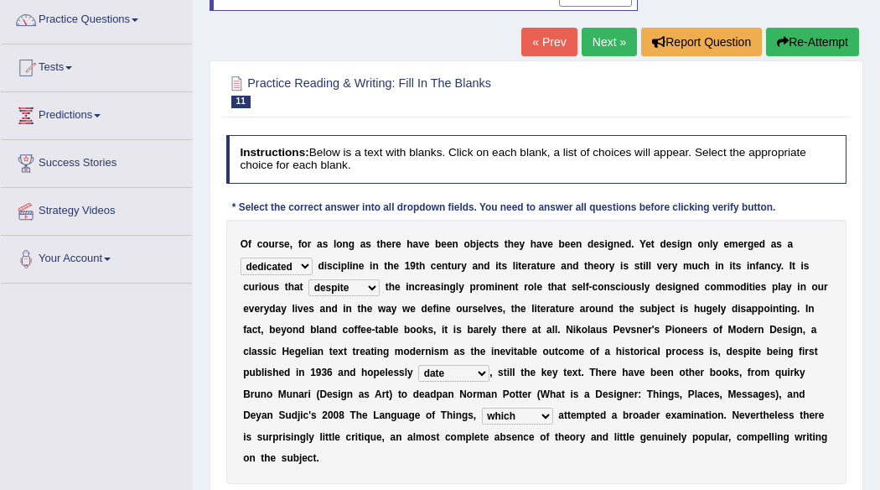
click at [877, 481] on div "Home Practice Reading & Writing: Fill In The Blanks Design You have already giv…" at bounding box center [537, 285] width 688 height 839
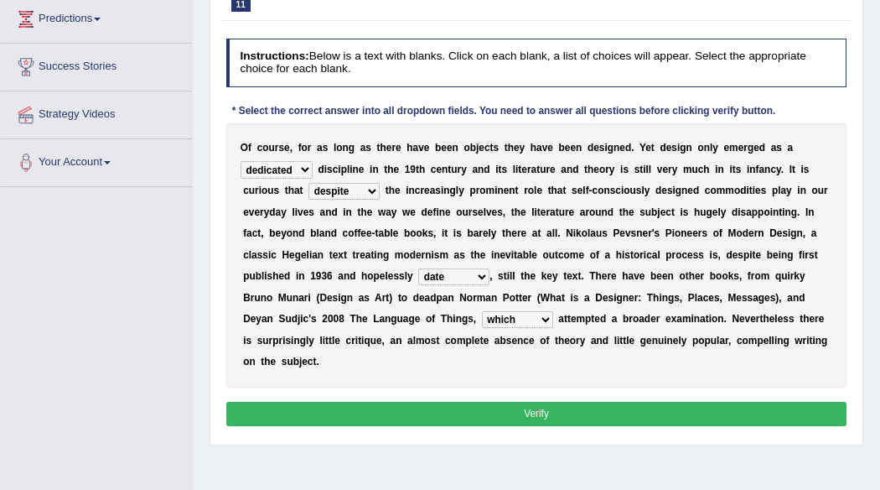
scroll to position [235, 0]
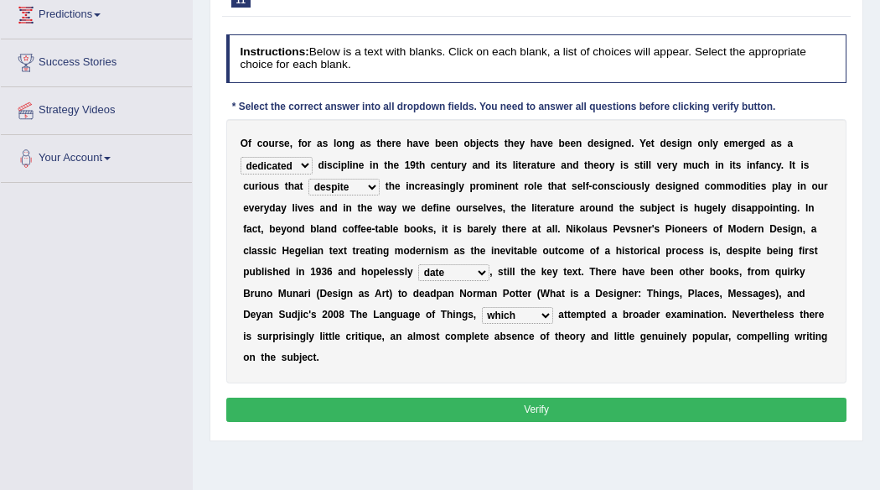
click at [758, 401] on button "Verify" at bounding box center [536, 409] width 621 height 24
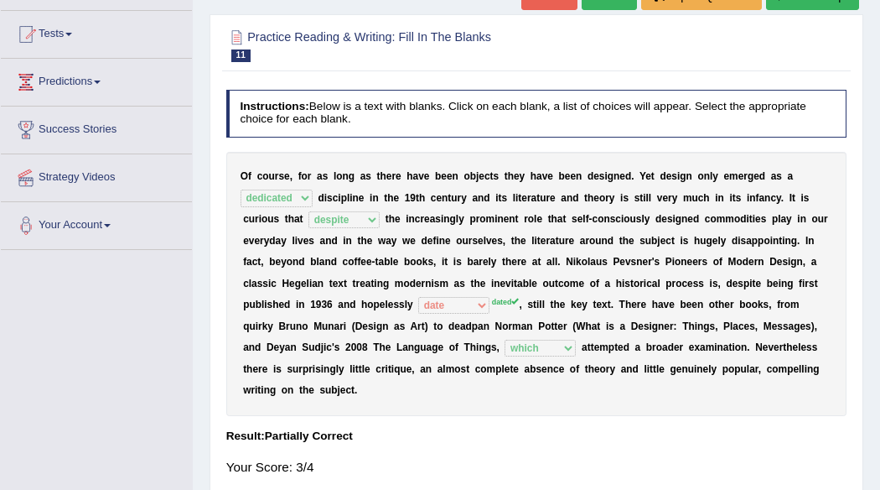
scroll to position [168, 0]
click at [879, 8] on div "Home Practice Reading & Writing: Fill In The Blanks Design You have already giv…" at bounding box center [537, 251] width 688 height 839
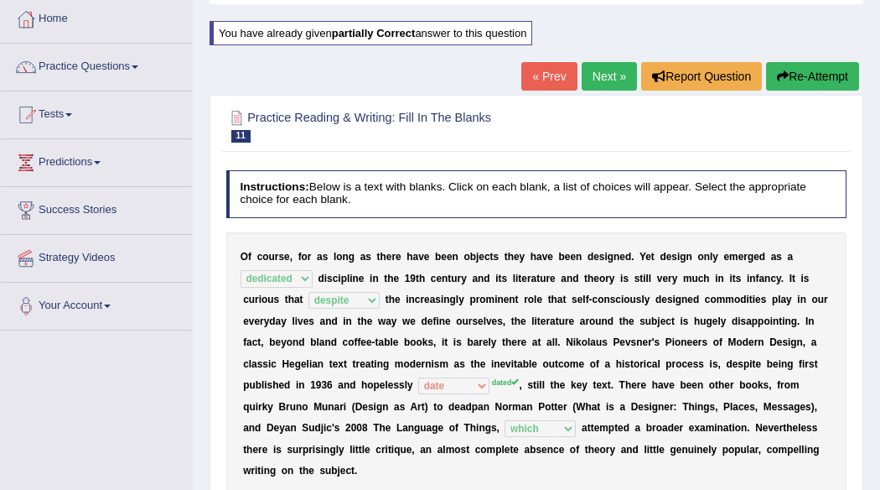
scroll to position [67, 0]
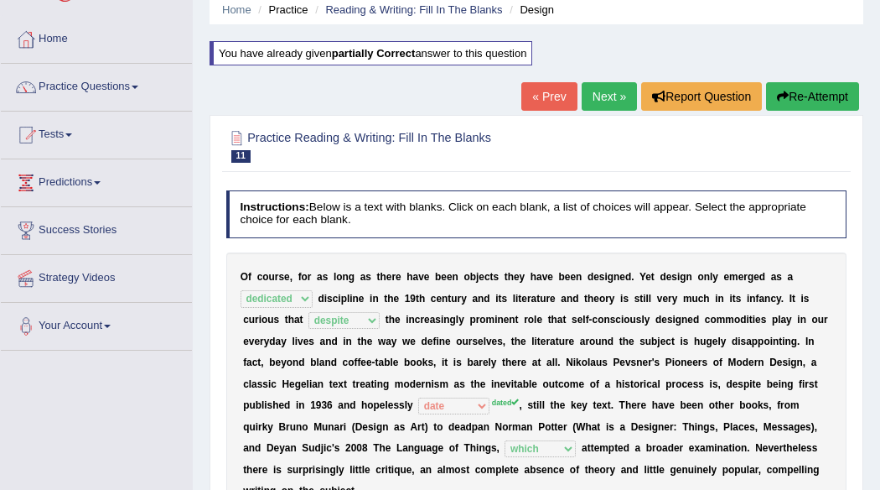
click at [786, 88] on button "Re-Attempt" at bounding box center [812, 96] width 93 height 29
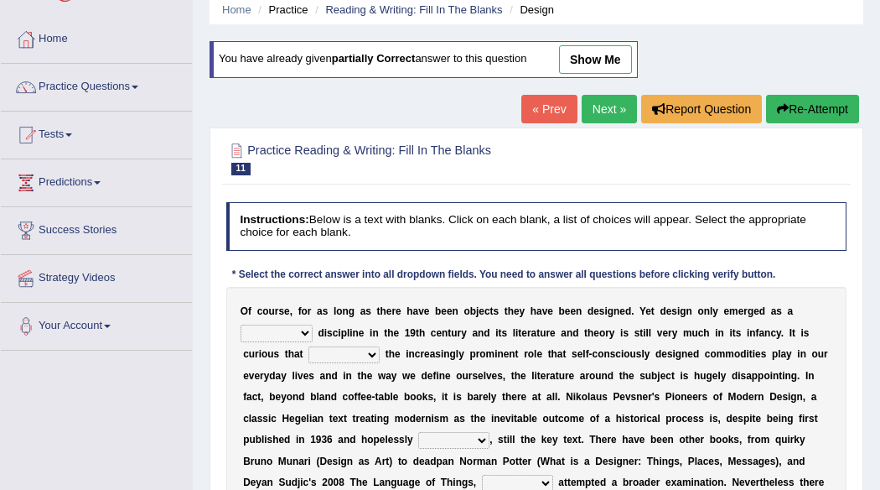
click at [309, 328] on select "bilateral ubiquitous foremost dedicated" at bounding box center [277, 333] width 72 height 17
select select "dedicated"
click at [241, 325] on select "bilateral ubiquitous foremost dedicated" at bounding box center [277, 333] width 72 height 17
click at [369, 352] on select "since despite within through" at bounding box center [344, 354] width 71 height 17
click at [309, 346] on select "since despite within through" at bounding box center [344, 354] width 71 height 17
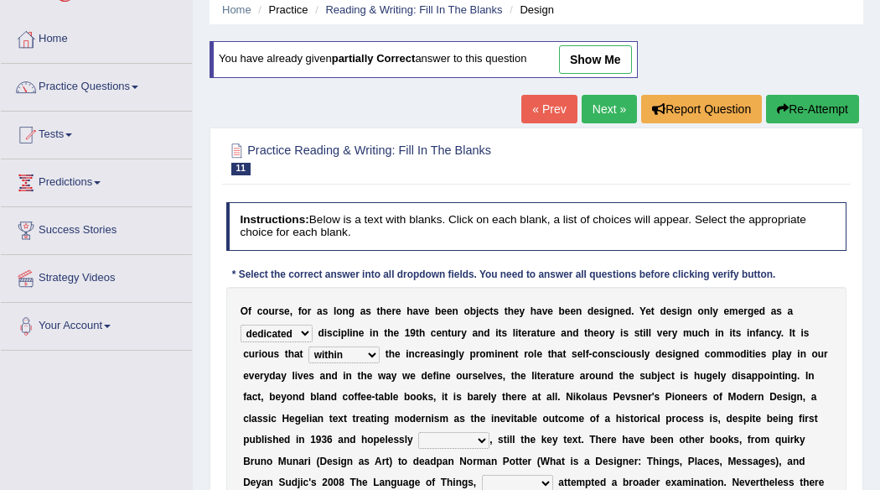
click at [369, 351] on select "since despite within through" at bounding box center [344, 354] width 71 height 17
select select "despite"
click at [309, 346] on select "since despite within through" at bounding box center [344, 354] width 71 height 17
click at [478, 436] on select "dates dating date dated" at bounding box center [453, 440] width 71 height 17
select select "date"
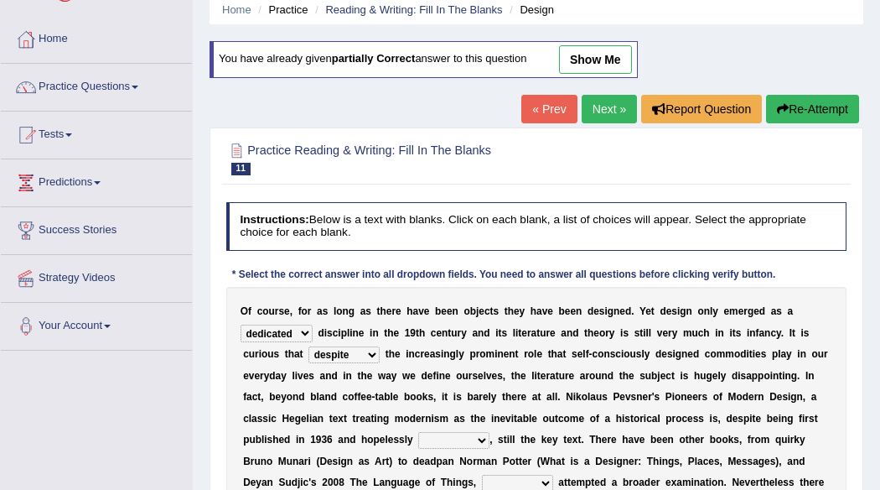
click at [418, 432] on select "dates dating date dated" at bounding box center [453, 440] width 71 height 17
click at [537, 478] on select "which then however as" at bounding box center [517, 483] width 71 height 17
select select "which"
click at [482, 475] on select "which then however as" at bounding box center [517, 483] width 71 height 17
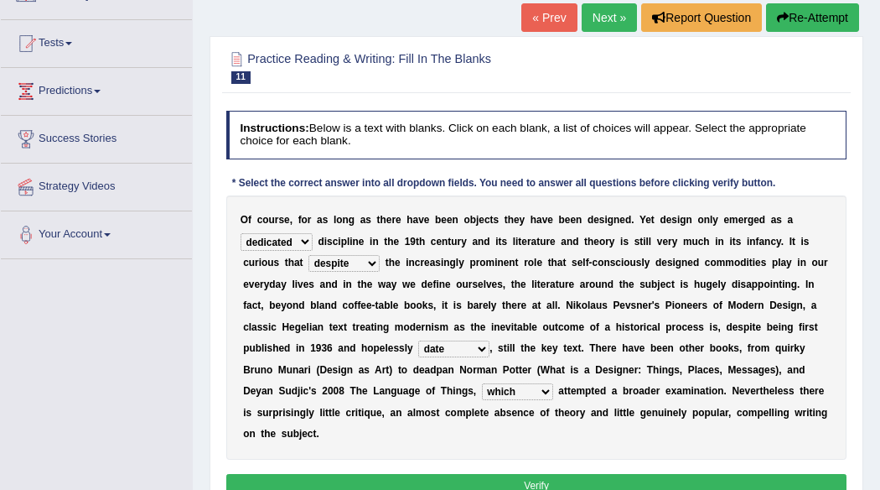
scroll to position [168, 0]
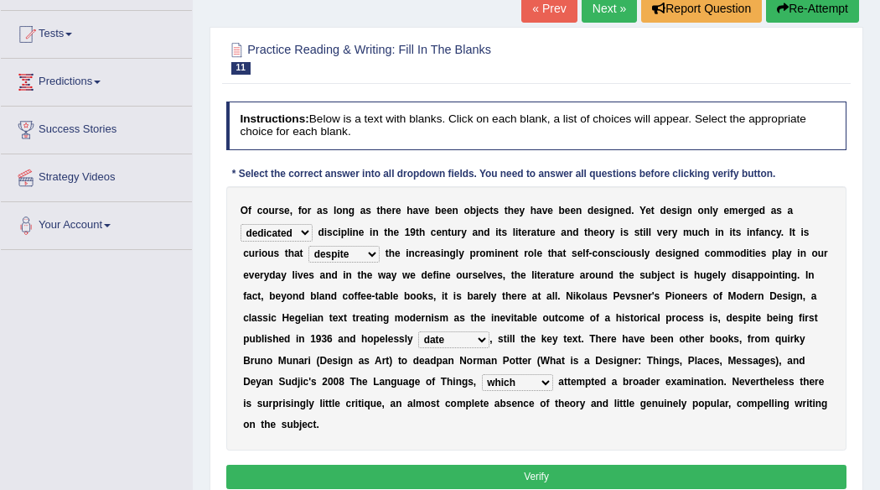
click at [814, 469] on button "Verify" at bounding box center [536, 477] width 621 height 24
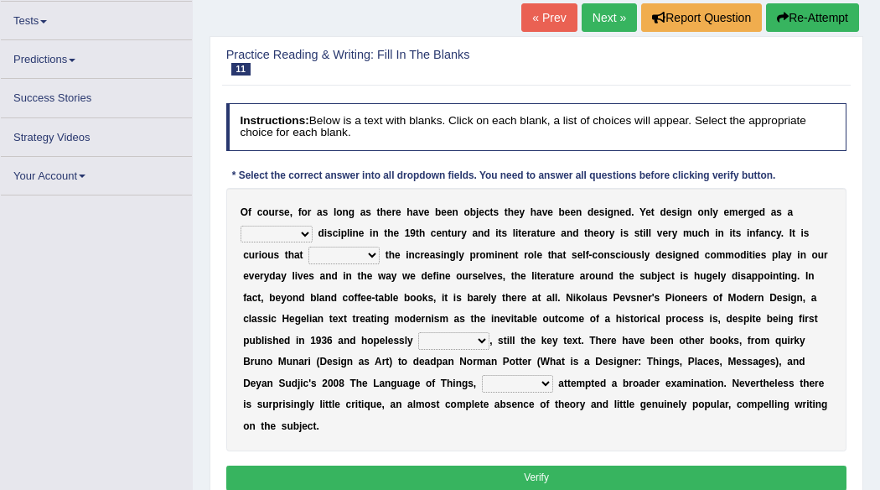
scroll to position [168, 0]
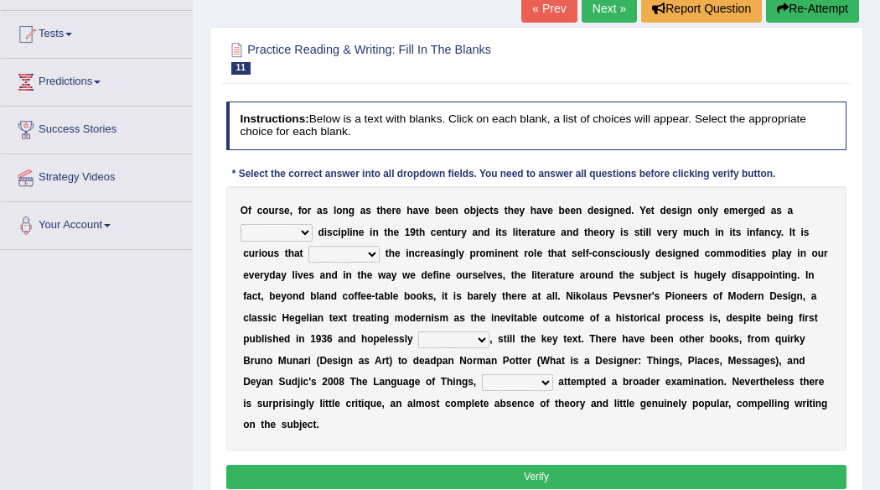
click at [306, 229] on select "bilateral ubiquitous foremost dedicated" at bounding box center [277, 232] width 72 height 17
select select "dedicated"
click at [241, 224] on select "bilateral ubiquitous foremost dedicated" at bounding box center [277, 232] width 72 height 17
click at [371, 258] on select "since despite within through" at bounding box center [344, 254] width 71 height 17
select select "despite"
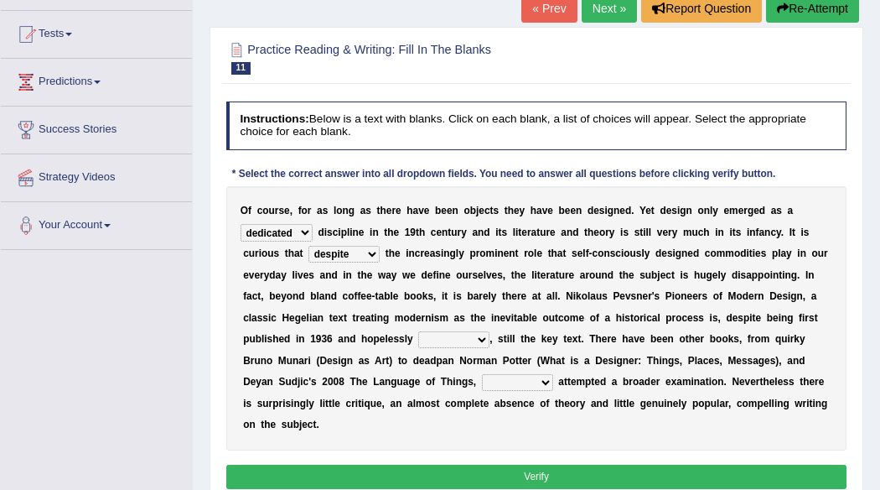
click at [309, 246] on select "since despite within through" at bounding box center [344, 254] width 71 height 17
click at [481, 339] on select "dates dating date dated" at bounding box center [453, 339] width 71 height 17
select select "dated"
click at [418, 331] on select "dates dating date dated" at bounding box center [453, 339] width 71 height 17
click at [542, 377] on select "which then however as" at bounding box center [517, 382] width 71 height 17
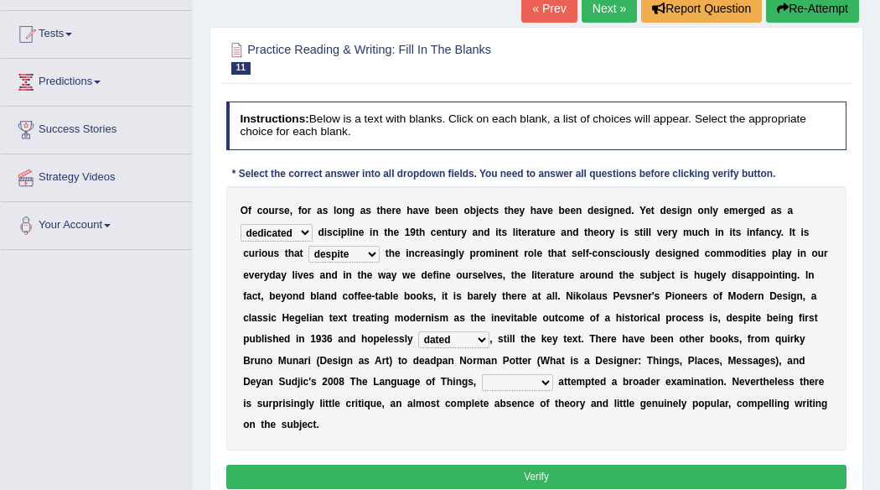
select select "which"
click at [482, 374] on select "which then however as" at bounding box center [517, 382] width 71 height 17
click at [532, 472] on button "Verify" at bounding box center [536, 477] width 621 height 24
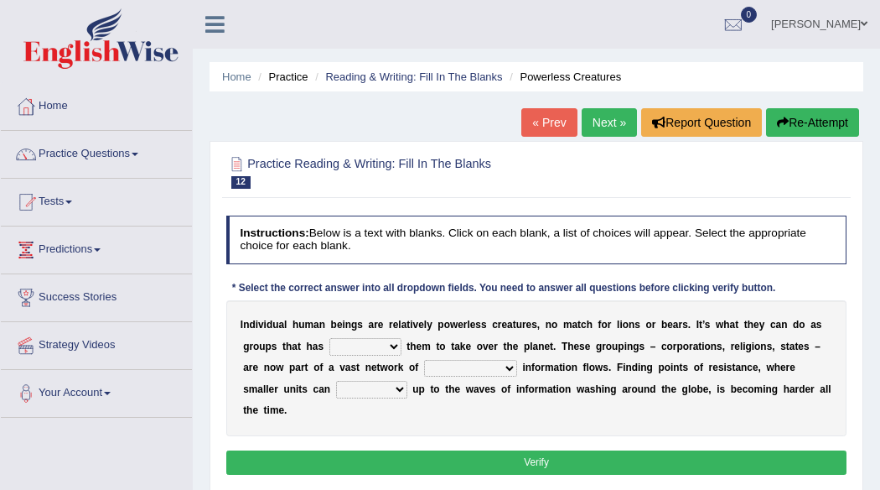
click at [392, 350] on select "enabled contended embodied conjured" at bounding box center [366, 346] width 72 height 17
select select "contended"
click at [330, 338] on select "enabled contended embodied conjured" at bounding box center [366, 346] width 72 height 17
click at [512, 367] on select "interconnected overlapping fastened exploited" at bounding box center [470, 368] width 93 height 17
select select "interconnected"
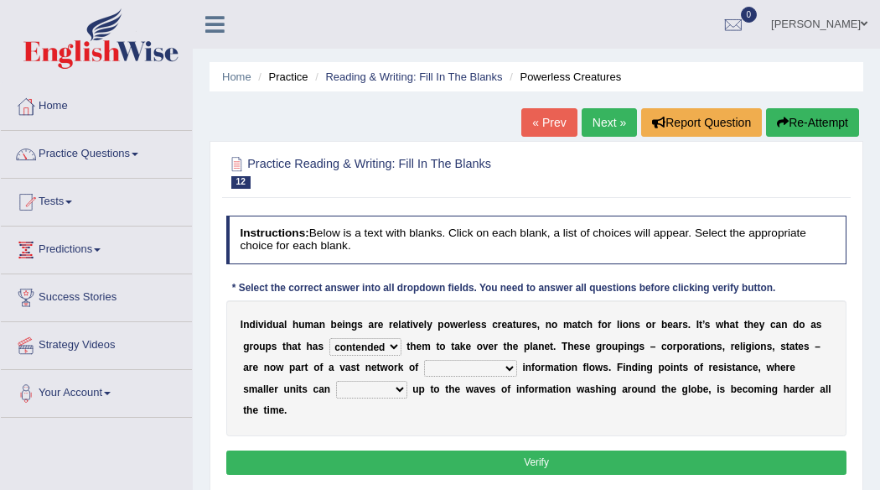
click at [424, 360] on select "interconnected overlapping fastened exploited" at bounding box center [470, 368] width 93 height 17
click at [400, 391] on select "stand raise hail pump" at bounding box center [371, 389] width 71 height 17
select select "pump"
click at [336, 381] on select "stand raise hail pump" at bounding box center [371, 389] width 71 height 17
click at [387, 373] on div "I n d i v i d u a l h u m a n b e i n g s a r e r e l a t i v e l y p o w e r l…" at bounding box center [536, 368] width 621 height 136
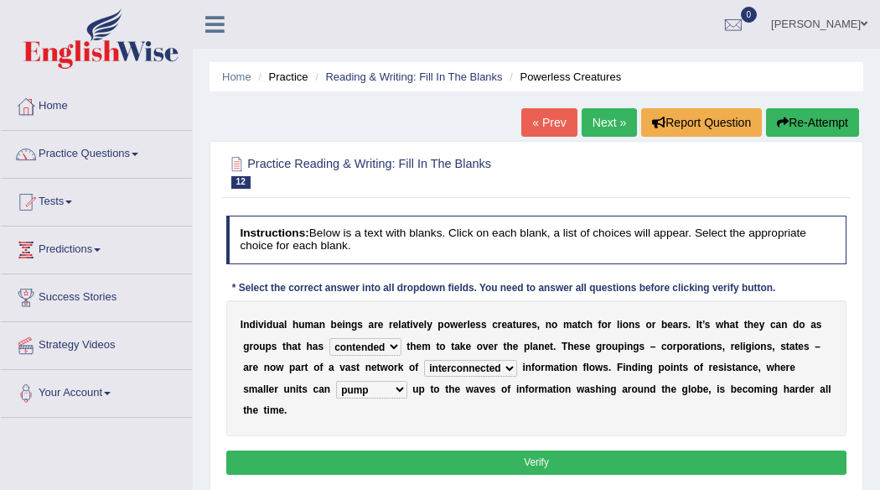
click at [510, 455] on button "Verify" at bounding box center [536, 462] width 621 height 24
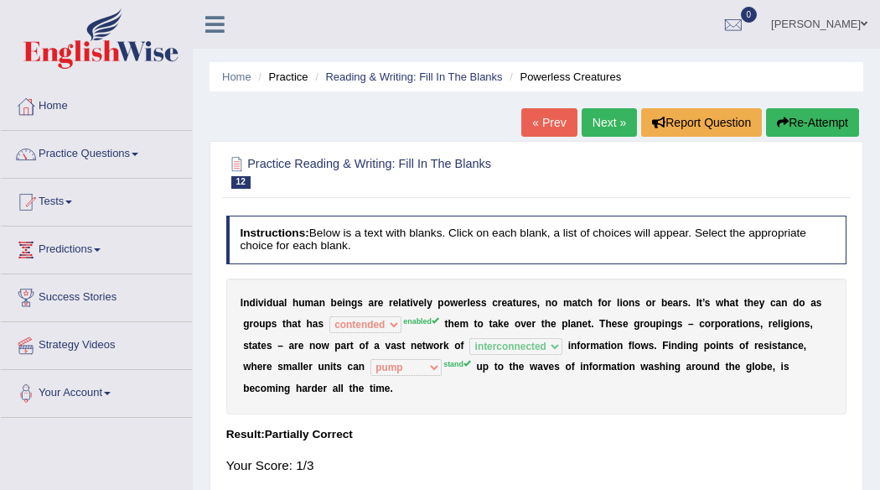
click at [833, 124] on button "Re-Attempt" at bounding box center [812, 122] width 93 height 29
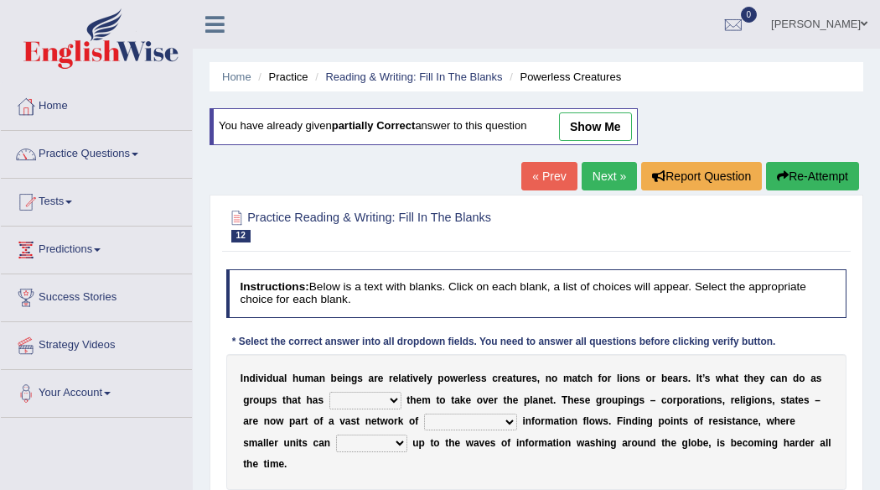
click at [396, 400] on select "enabled contended embodied conjured" at bounding box center [366, 400] width 72 height 17
select select "enabled"
click at [330, 392] on select "enabled contended embodied conjured" at bounding box center [366, 400] width 72 height 17
click at [501, 417] on select "interconnected overlapping fastened exploited" at bounding box center [470, 421] width 93 height 17
select select "interconnected"
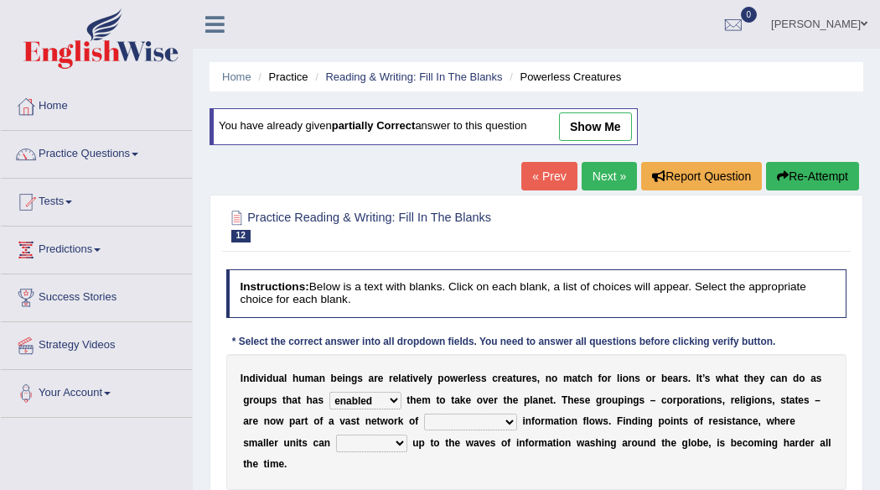
click at [424, 413] on select "interconnected overlapping fastened exploited" at bounding box center [470, 421] width 93 height 17
click at [397, 439] on select "stand raise hail pump" at bounding box center [371, 442] width 71 height 17
select select "stand"
click at [336, 434] on select "stand raise hail pump" at bounding box center [371, 442] width 71 height 17
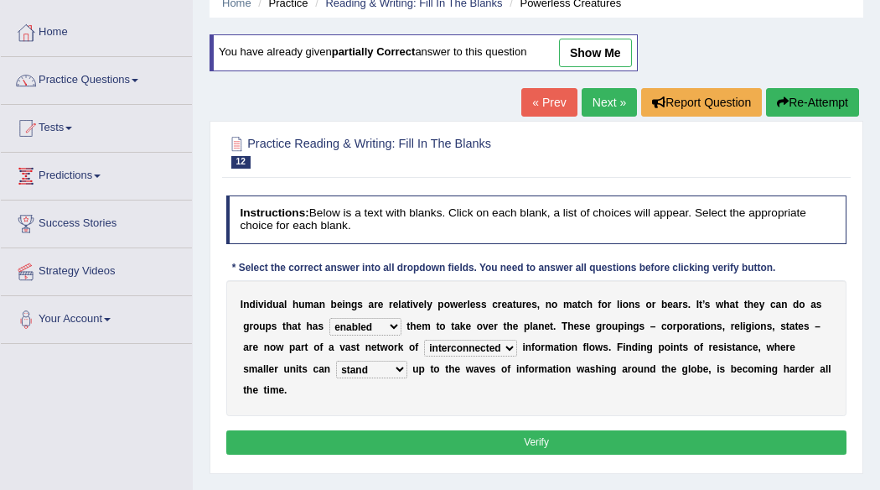
scroll to position [101, 0]
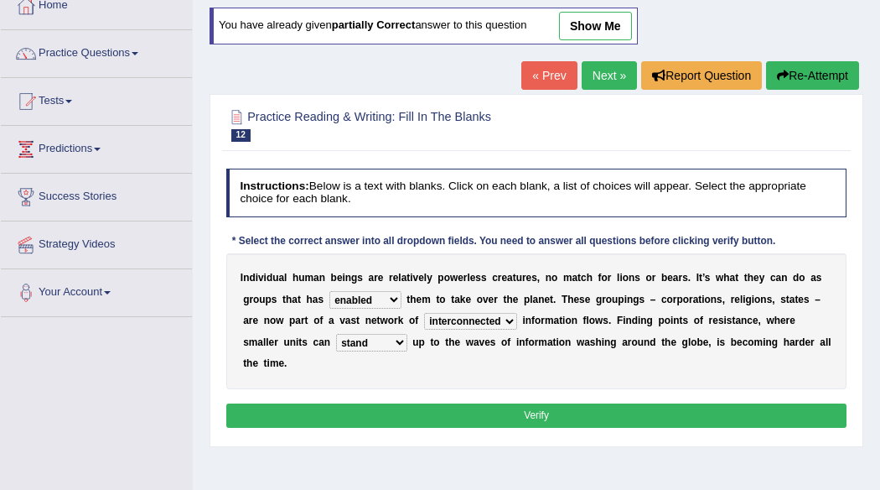
click at [800, 414] on button "Verify" at bounding box center [536, 415] width 621 height 24
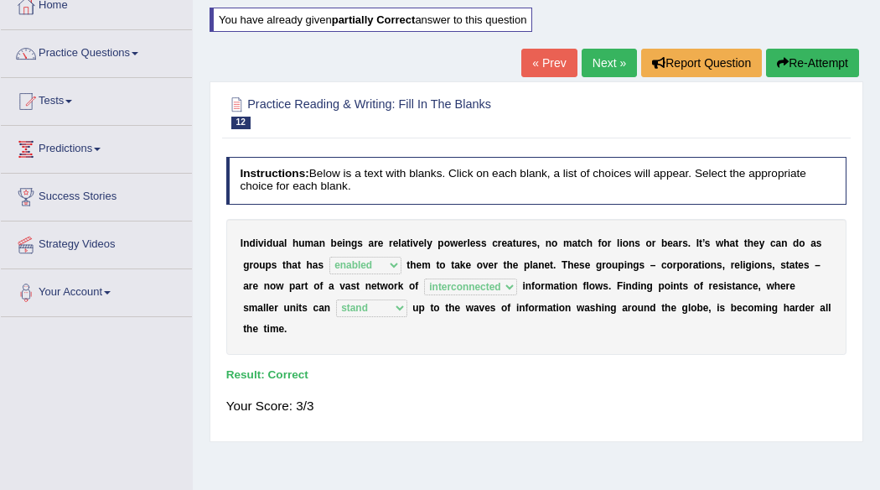
click at [599, 54] on link "Next »" at bounding box center [609, 63] width 55 height 29
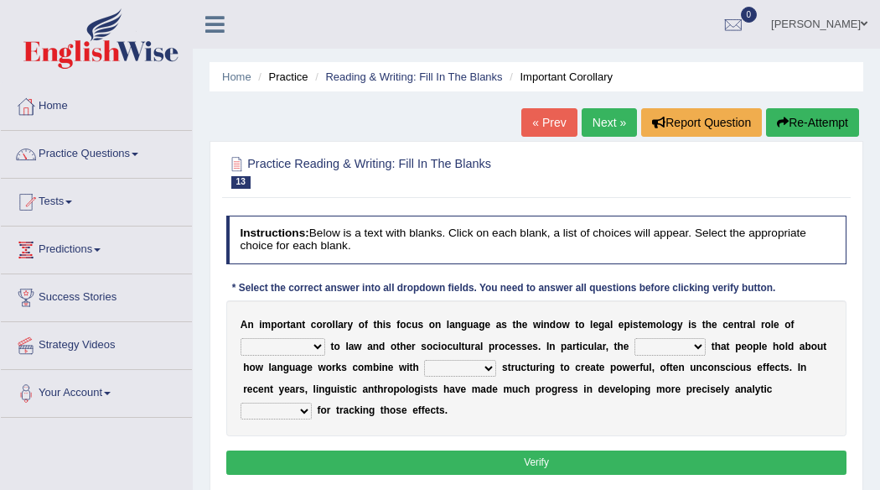
click at [325, 345] on b at bounding box center [328, 346] width 6 height 12
click at [318, 351] on select "discourse epoch dialect acquaintance" at bounding box center [283, 346] width 85 height 17
select select "acquaintance"
click at [241, 338] on select "discourse epoch dialect acquaintance" at bounding box center [283, 346] width 85 height 17
click at [699, 342] on select "deviation besmirch consent ideas" at bounding box center [670, 346] width 71 height 17
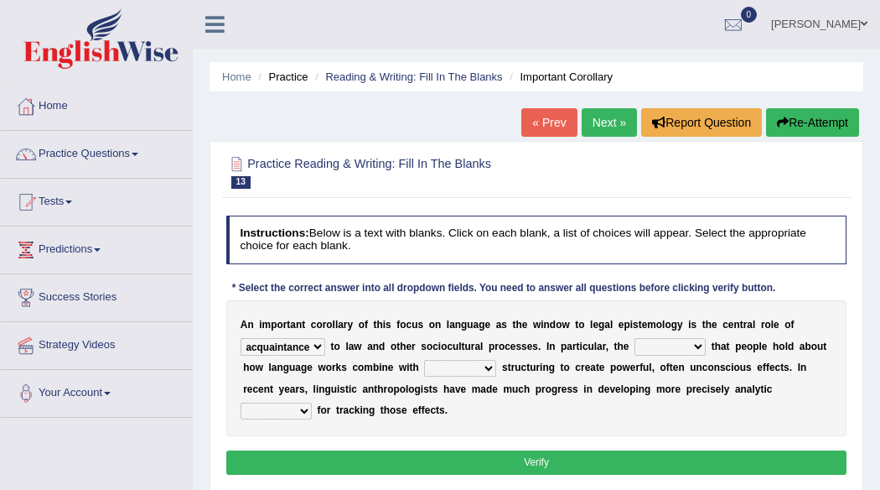
select select "besmirch"
click at [635, 338] on select "deviation besmirch consent ideas" at bounding box center [670, 346] width 71 height 17
click at [487, 368] on select "mandatory linguistic legitimate customary" at bounding box center [460, 368] width 72 height 17
select select "mandatory"
click at [424, 360] on select "mandatory linguistic legitimate customary" at bounding box center [460, 368] width 72 height 17
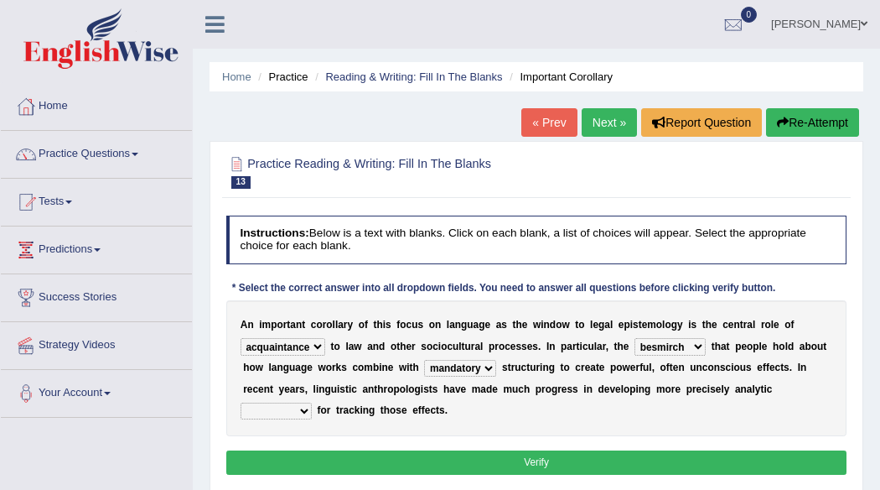
click at [302, 413] on select "tools appetite albums stroke" at bounding box center [276, 411] width 71 height 17
select select "stroke"
click at [241, 403] on select "tools appetite albums stroke" at bounding box center [276, 411] width 71 height 17
click at [454, 454] on button "Verify" at bounding box center [536, 462] width 621 height 24
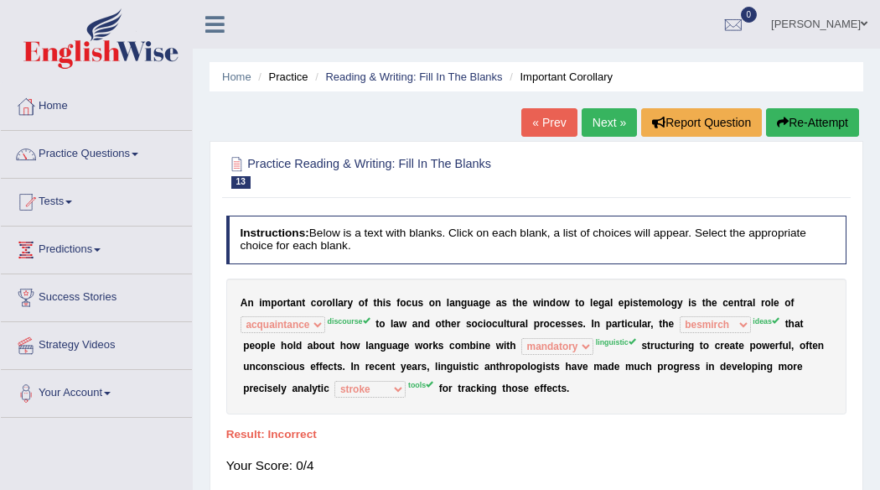
click at [803, 110] on button "Re-Attempt" at bounding box center [812, 122] width 93 height 29
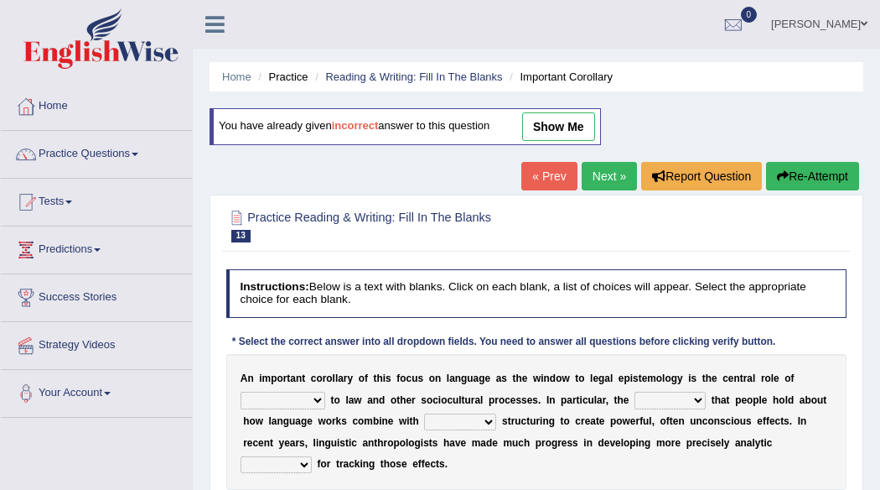
click at [318, 400] on select "discourse epoch dialect acquaintance" at bounding box center [283, 400] width 85 height 17
select select "discourse"
click at [241, 392] on select "discourse epoch dialect acquaintance" at bounding box center [283, 400] width 85 height 17
click at [698, 398] on select "deviation besmirch consent ideas" at bounding box center [670, 400] width 71 height 17
select select "ideas"
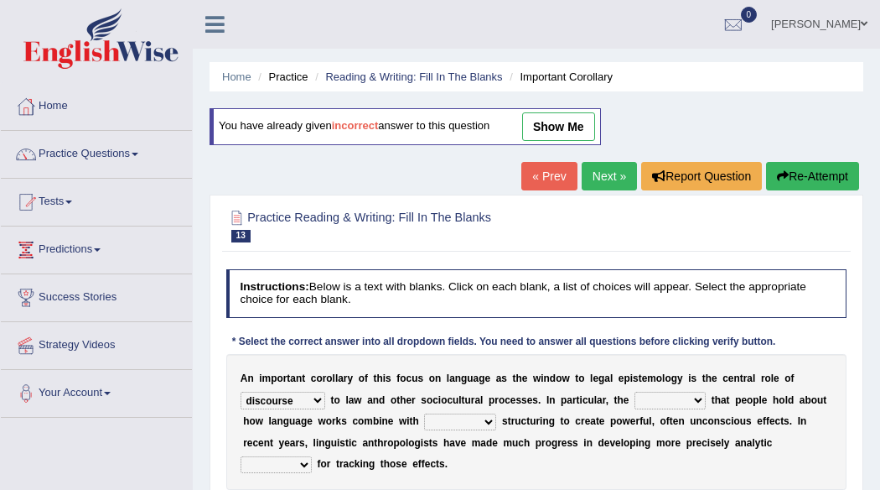
click at [635, 392] on select "deviation besmirch consent ideas" at bounding box center [670, 400] width 71 height 17
click at [491, 415] on select "mandatory linguistic legitimate customary" at bounding box center [460, 421] width 72 height 17
click at [302, 462] on select "tools appetite albums stroke" at bounding box center [276, 464] width 71 height 17
select select "tools"
click at [241, 456] on select "tools appetite albums stroke" at bounding box center [276, 464] width 71 height 17
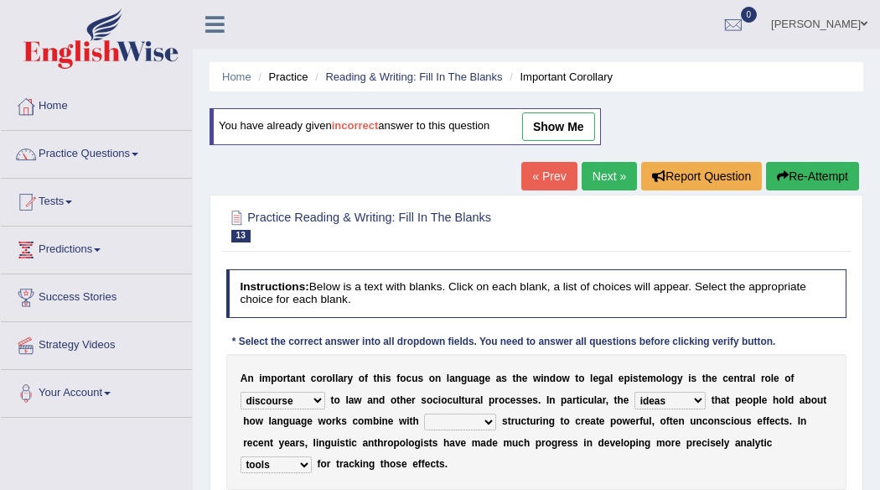
click at [486, 423] on select "mandatory linguistic legitimate customary" at bounding box center [460, 421] width 72 height 17
select select "legitimate"
click at [424, 413] on select "mandatory linguistic legitimate customary" at bounding box center [460, 421] width 72 height 17
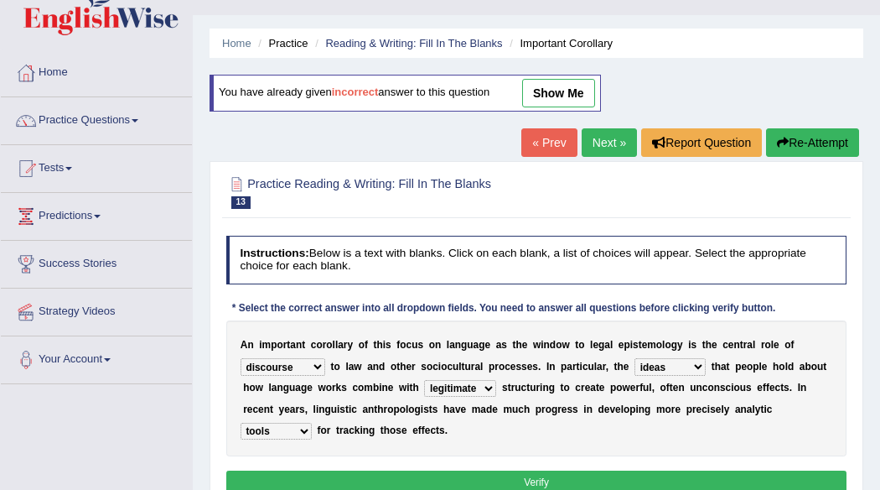
click at [817, 477] on button "Verify" at bounding box center [536, 482] width 621 height 24
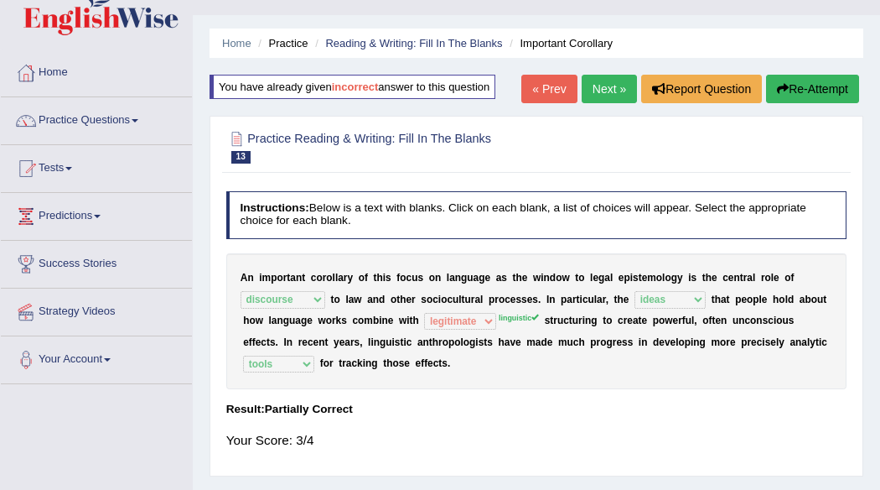
click at [787, 90] on button "Re-Attempt" at bounding box center [812, 89] width 93 height 29
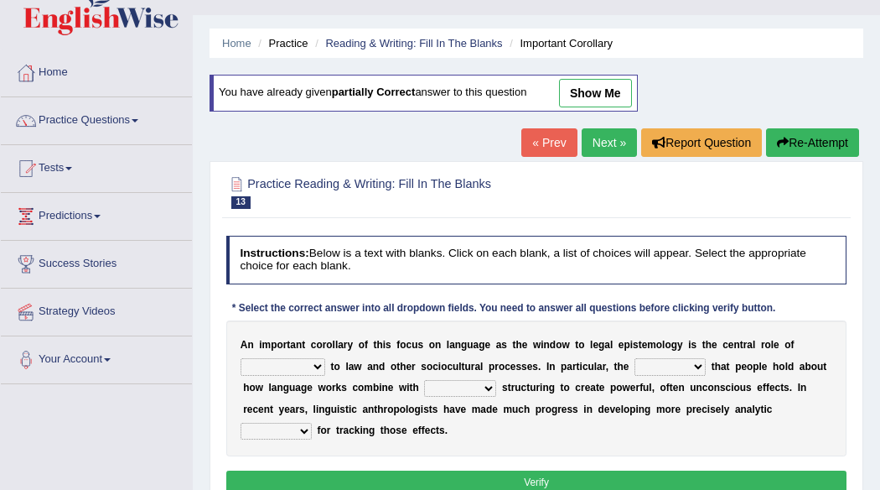
click at [314, 365] on select "discourse epoch dialect acquaintance" at bounding box center [283, 366] width 85 height 17
select select "discourse"
click at [241, 358] on select "discourse epoch dialect acquaintance" at bounding box center [283, 366] width 85 height 17
click at [699, 365] on select "deviation besmirch consent ideas" at bounding box center [670, 366] width 71 height 17
select select "ideas"
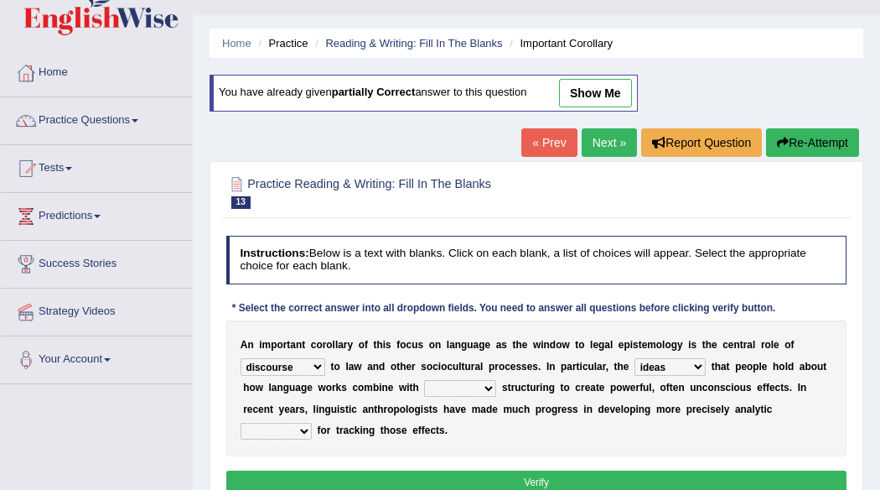
click at [635, 358] on select "deviation besmirch consent ideas" at bounding box center [670, 366] width 71 height 17
click at [486, 390] on select "mandatory linguistic legitimate customary" at bounding box center [460, 388] width 72 height 17
select select "linguistic"
click at [424, 380] on select "mandatory linguistic legitimate customary" at bounding box center [460, 388] width 72 height 17
click at [304, 430] on select "tools appetite albums stroke" at bounding box center [276, 431] width 71 height 17
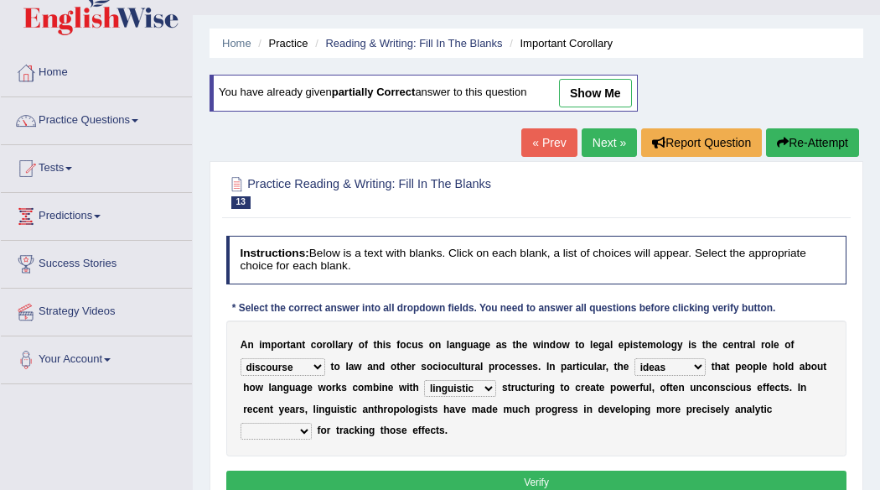
select select "tools"
click at [241, 423] on select "tools appetite albums stroke" at bounding box center [276, 431] width 71 height 17
click at [505, 474] on button "Verify" at bounding box center [536, 482] width 621 height 24
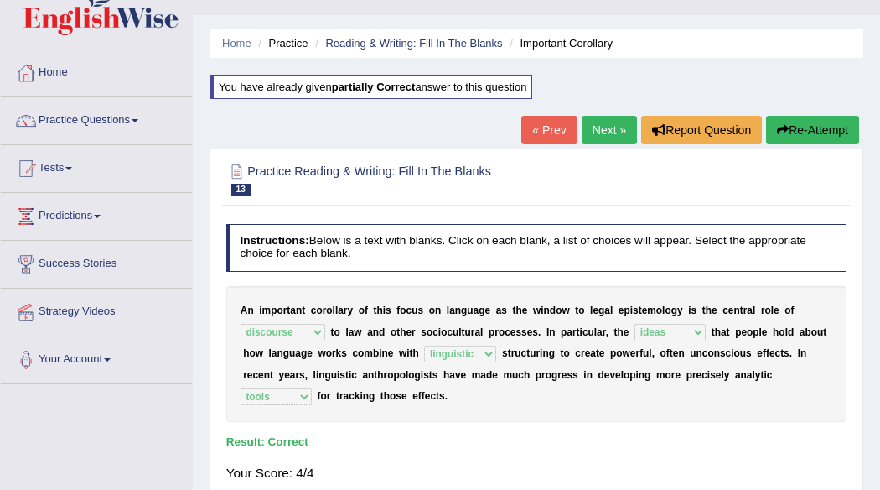
click at [593, 122] on link "Next »" at bounding box center [609, 130] width 55 height 29
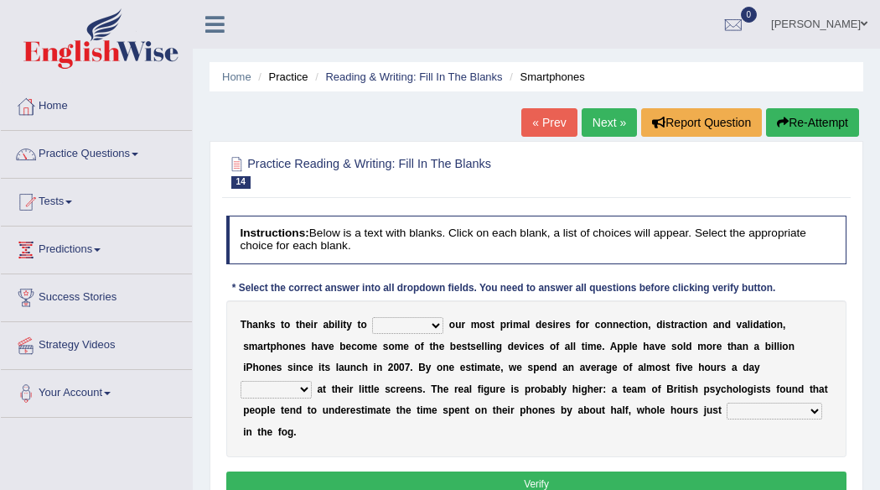
click at [434, 320] on select "hijack describe sharpen conserve" at bounding box center [407, 325] width 71 height 17
select select "describe"
click at [372, 317] on select "hijack describe sharpen conserve" at bounding box center [407, 325] width 71 height 17
click at [301, 388] on select "watching waggling snoring staring" at bounding box center [276, 389] width 71 height 17
click at [241, 381] on select "watching waggling snoring staring" at bounding box center [276, 389] width 71 height 17
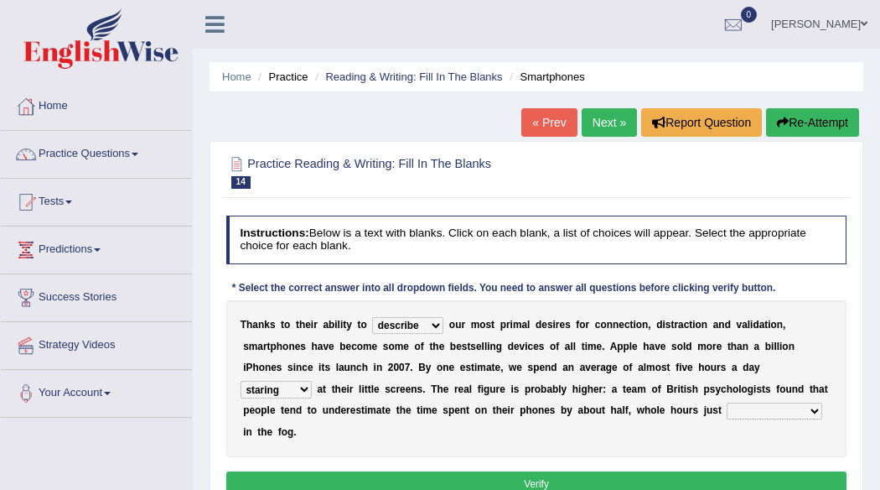
click at [288, 364] on b "s" at bounding box center [291, 367] width 6 height 12
click at [306, 386] on select "watching waggling snoring staring" at bounding box center [276, 389] width 71 height 17
click at [241, 381] on select "watching waggling snoring staring" at bounding box center [276, 389] width 71 height 17
click at [300, 387] on select "watching waggling snoring staring" at bounding box center [276, 389] width 71 height 17
select select "staring"
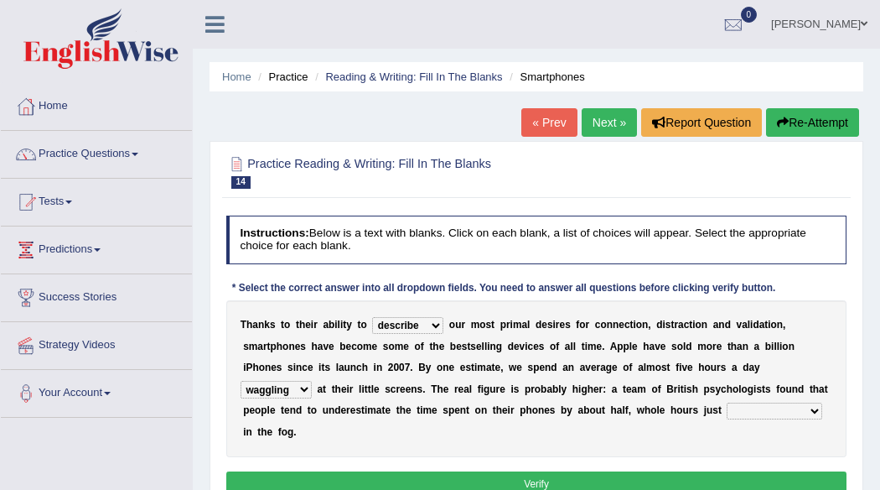
click at [241, 381] on select "watching waggling snoring staring" at bounding box center [276, 389] width 71 height 17
click at [814, 413] on select "has evaporated evaporating evaporate evaporates" at bounding box center [774, 411] width 95 height 17
select select "has evaporated"
click at [727, 403] on select "has evaporated evaporating evaporate evaporates" at bounding box center [774, 411] width 95 height 17
click at [711, 475] on button "Verify" at bounding box center [536, 483] width 621 height 24
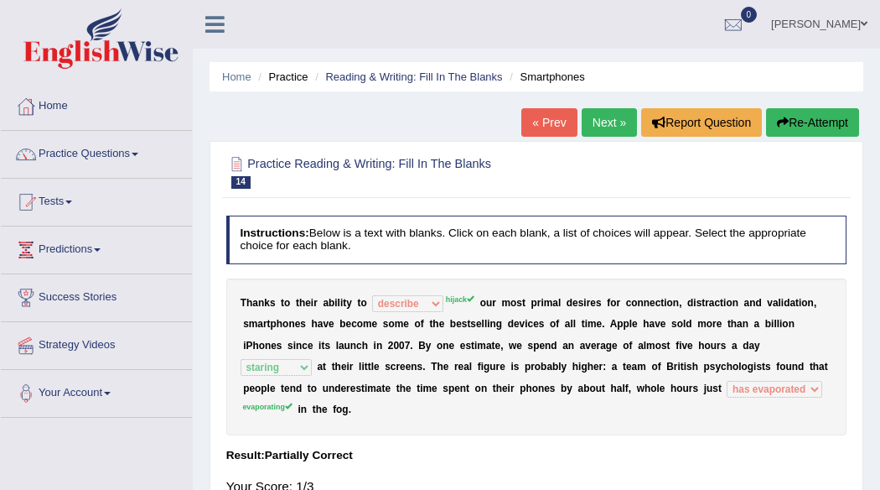
click at [808, 120] on button "Re-Attempt" at bounding box center [812, 122] width 93 height 29
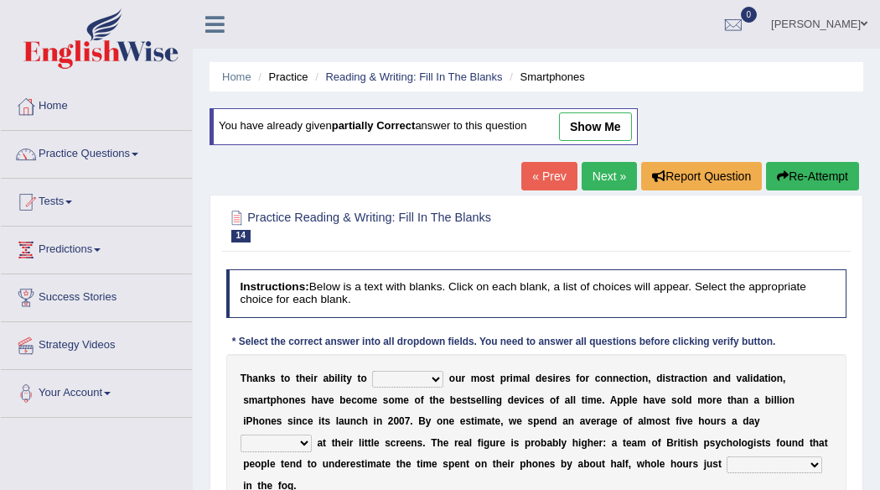
click at [433, 372] on select "hijack describe sharpen conserve" at bounding box center [407, 379] width 71 height 17
select select "hijack"
click at [372, 371] on select "hijack describe sharpen conserve" at bounding box center [407, 379] width 71 height 17
click at [307, 437] on select "watching waggling snoring staring" at bounding box center [276, 442] width 71 height 17
select select "staring"
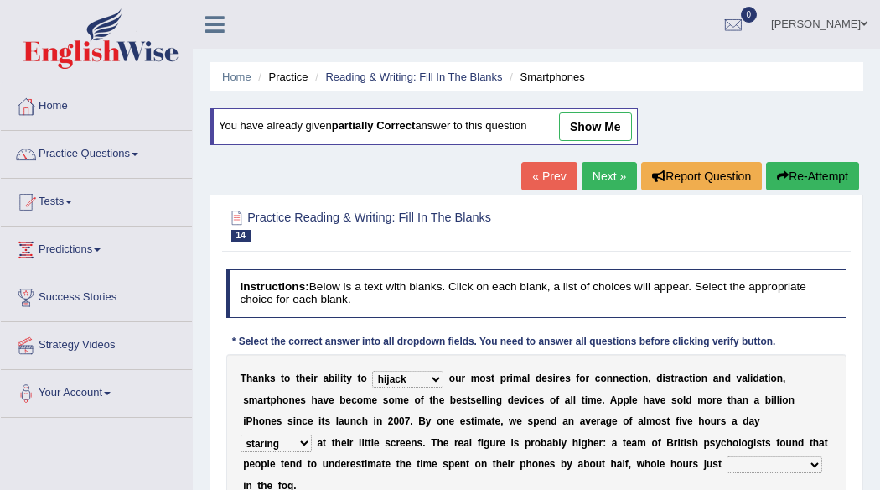
click at [241, 434] on select "watching waggling snoring staring" at bounding box center [276, 442] width 71 height 17
click at [807, 462] on select "has evaporated evaporating evaporate evaporates" at bounding box center [774, 464] width 95 height 17
select select "evaporates"
click at [727, 456] on select "has evaporated evaporating evaporate evaporates" at bounding box center [774, 464] width 95 height 17
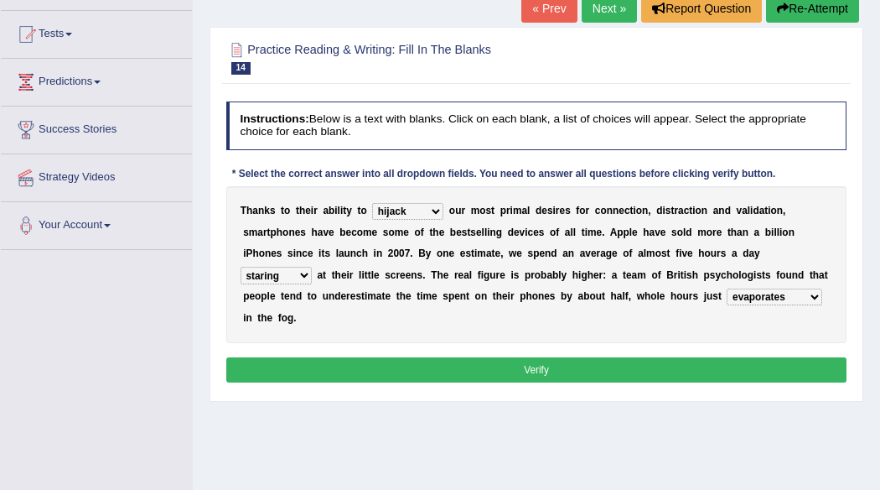
scroll to position [201, 0]
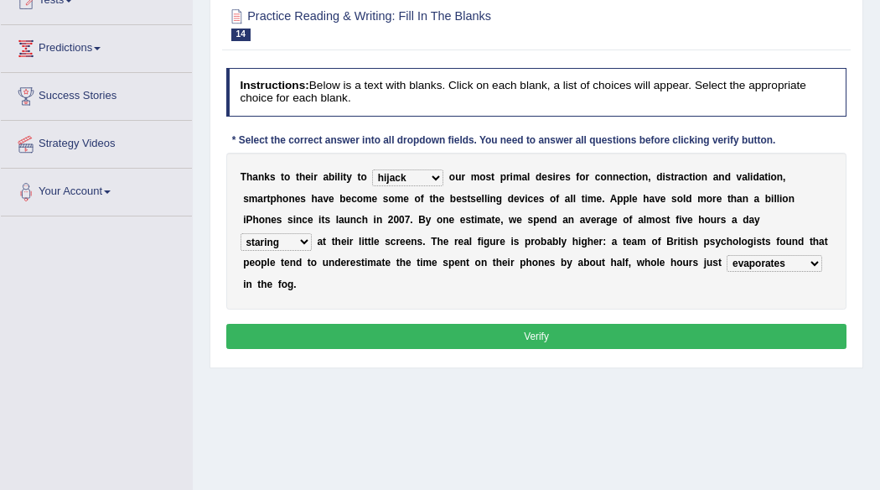
click at [796, 326] on button "Verify" at bounding box center [536, 336] width 621 height 24
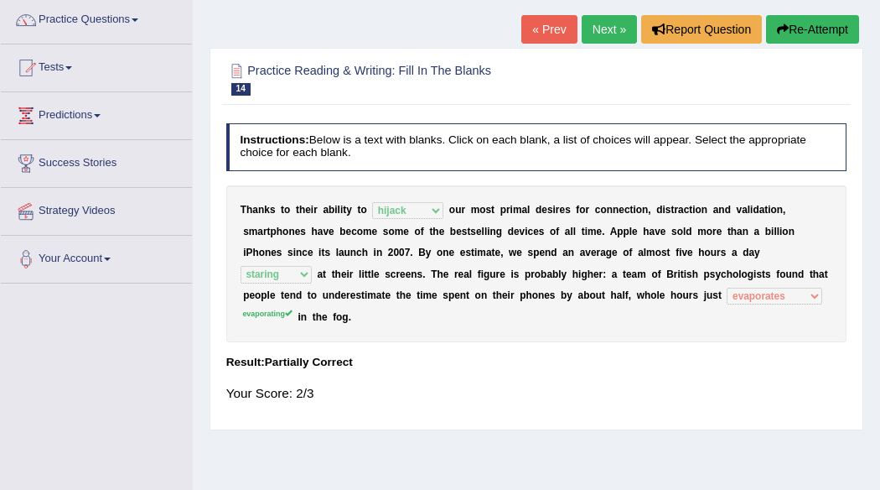
scroll to position [101, 0]
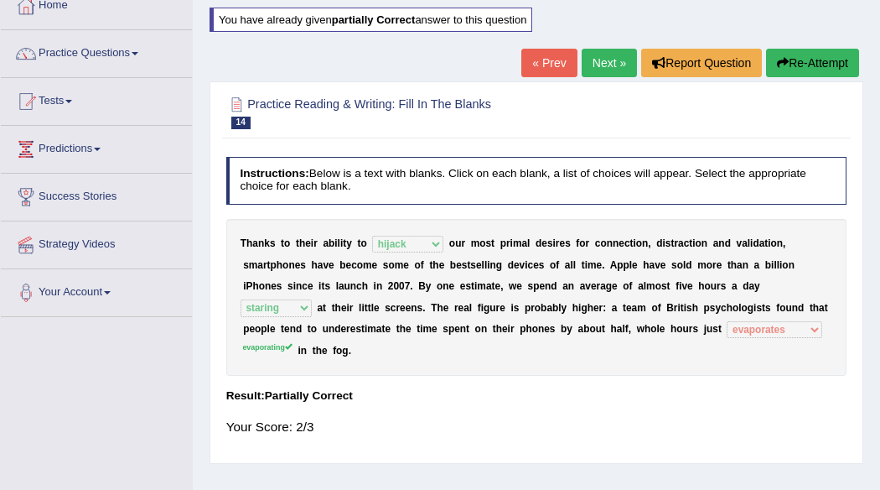
click at [838, 47] on div "Home Practice Reading & Writing: Fill In The Blanks Smartphones You have alread…" at bounding box center [537, 318] width 688 height 839
click at [808, 61] on button "Re-Attempt" at bounding box center [812, 63] width 93 height 29
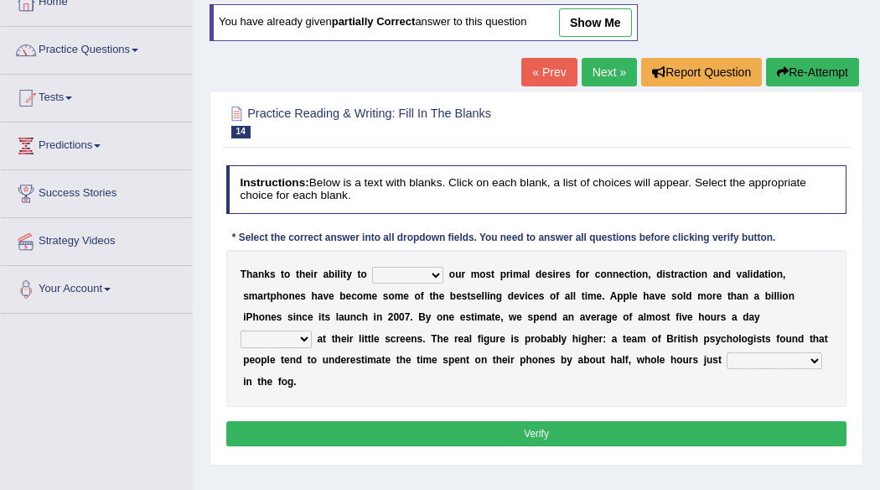
scroll to position [101, 0]
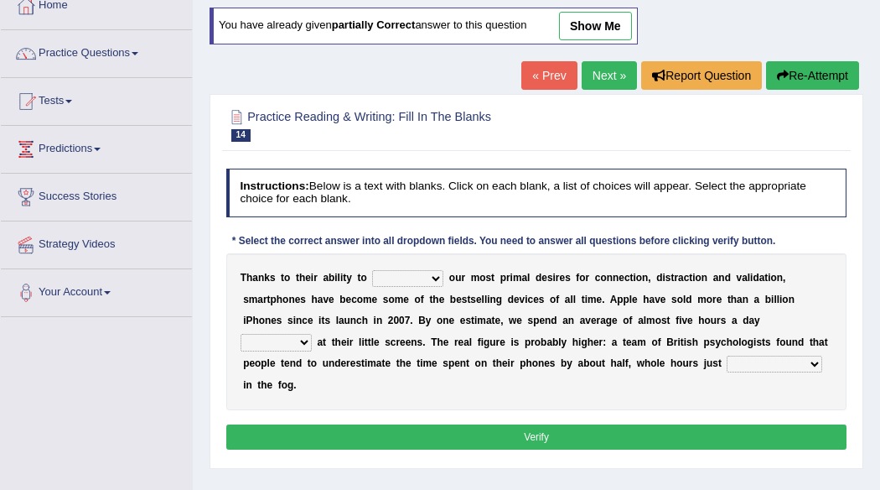
click at [436, 281] on select "hijack describe sharpen conserve" at bounding box center [407, 278] width 71 height 17
select select "hijack"
click at [372, 270] on select "hijack describe sharpen conserve" at bounding box center [407, 278] width 71 height 17
click at [808, 356] on select "has evaporated evaporating evaporate evaporates" at bounding box center [774, 364] width 95 height 17
select select "evaporating"
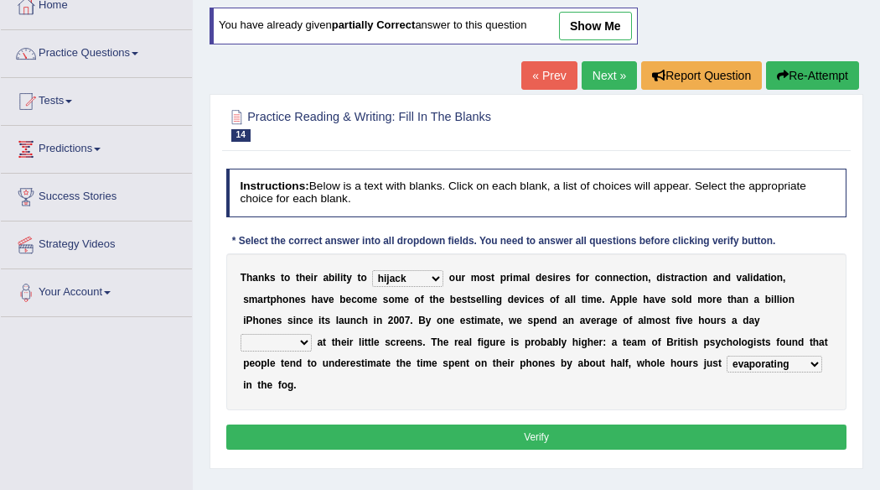
click at [727, 356] on select "has evaporated evaporating evaporate evaporates" at bounding box center [774, 364] width 95 height 17
click at [309, 342] on select "watching waggling snoring staring" at bounding box center [276, 342] width 71 height 17
select select "staring"
click at [241, 334] on select "watching waggling snoring staring" at bounding box center [276, 342] width 71 height 17
click at [339, 434] on button "Verify" at bounding box center [536, 436] width 621 height 24
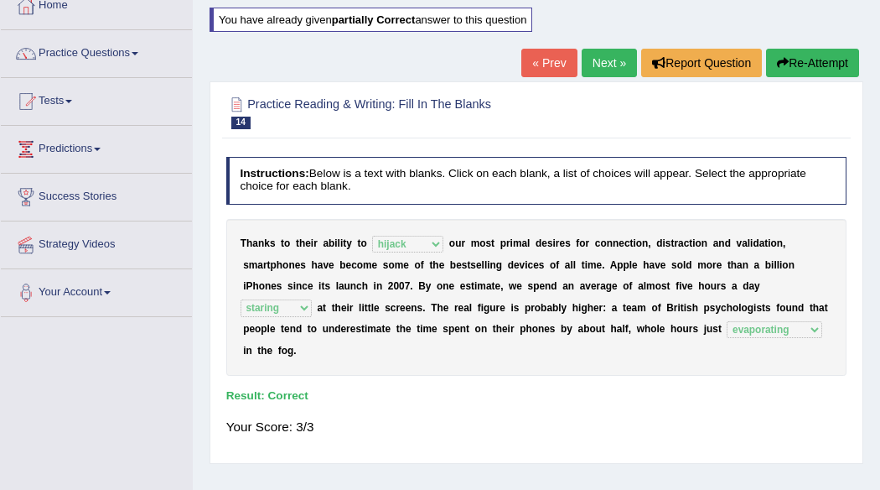
click at [596, 65] on link "Next »" at bounding box center [609, 63] width 55 height 29
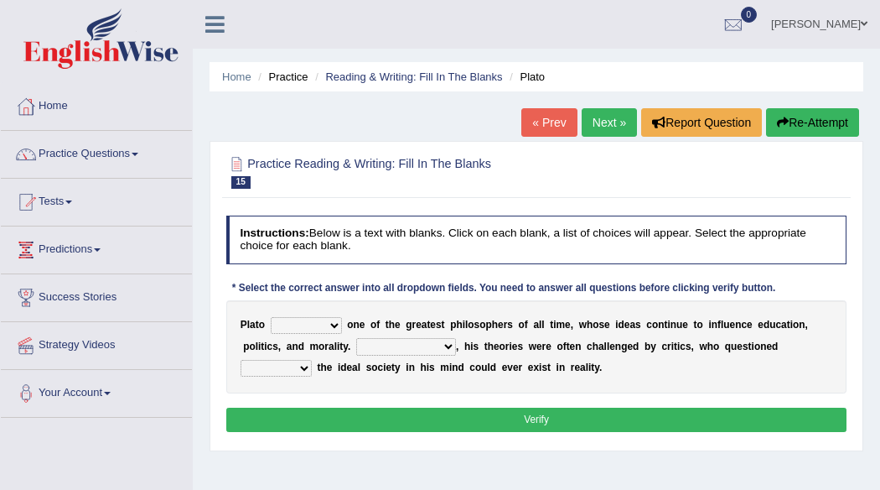
click at [334, 324] on select "keeps comes claims remains" at bounding box center [306, 325] width 71 height 17
select select "keeps"
click at [271, 317] on select "keeps comes claims remains" at bounding box center [306, 325] width 71 height 17
click at [299, 366] on select "which what that whether" at bounding box center [276, 368] width 71 height 17
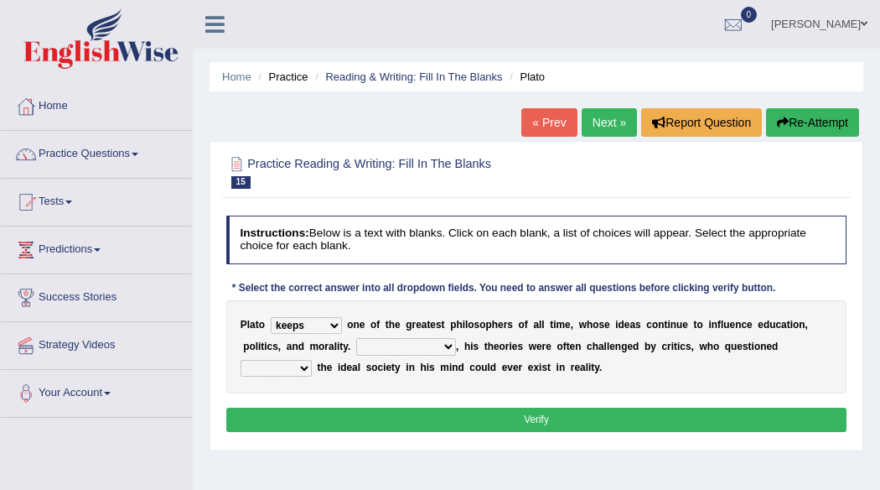
click at [299, 366] on select "which what that whether" at bounding box center [276, 368] width 71 height 17
select select "which"
click at [241, 360] on select "which what that whether" at bounding box center [276, 368] width 71 height 17
click at [402, 408] on button "Verify" at bounding box center [536, 420] width 621 height 24
click at [444, 346] on select "Notwithstanding So However Whatever" at bounding box center [406, 346] width 100 height 17
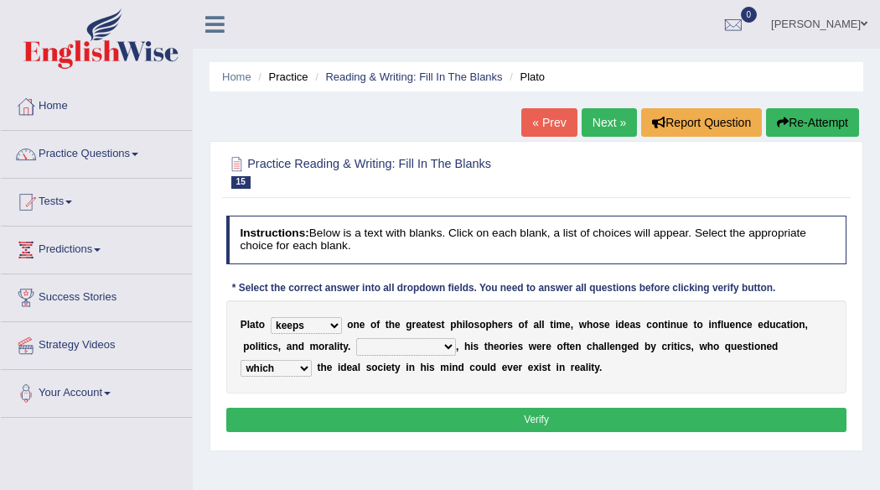
select select "However"
click at [356, 338] on select "Notwithstanding So However Whatever" at bounding box center [406, 346] width 100 height 17
click at [382, 422] on button "Verify" at bounding box center [536, 420] width 621 height 24
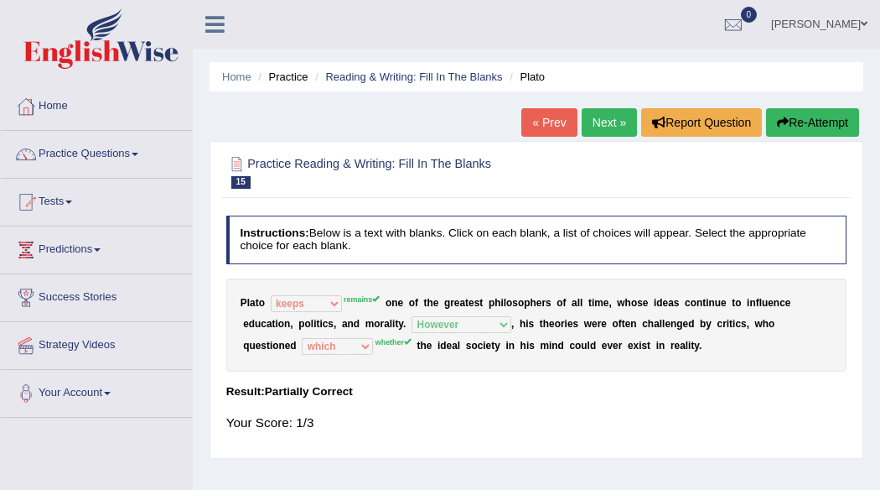
click at [785, 112] on button "Re-Attempt" at bounding box center [812, 122] width 93 height 29
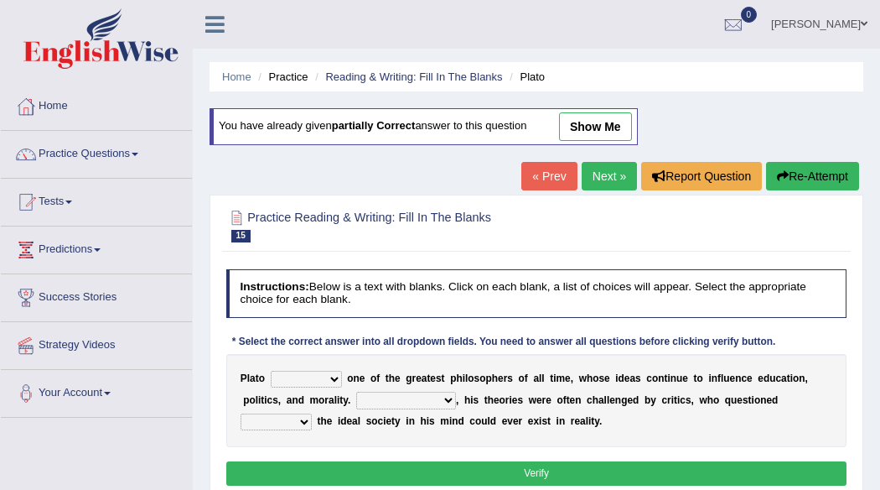
click at [337, 382] on select "keeps comes claims remains" at bounding box center [306, 379] width 71 height 17
select select "remains"
click at [271, 371] on select "keeps comes claims remains" at bounding box center [306, 379] width 71 height 17
click at [453, 398] on select "Notwithstanding So However Whatever" at bounding box center [406, 400] width 100 height 17
select select "Whatever"
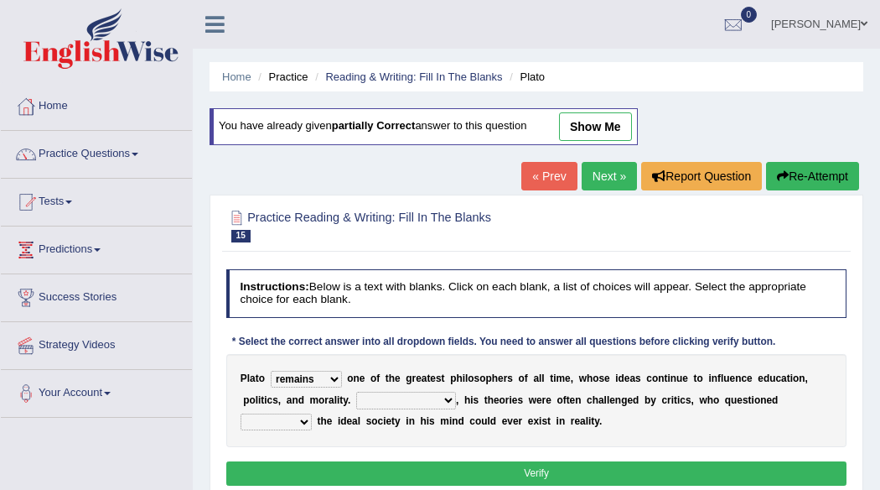
click at [356, 392] on select "Notwithstanding So However Whatever" at bounding box center [406, 400] width 100 height 17
click at [304, 421] on select "which what that whether" at bounding box center [276, 421] width 71 height 17
select select "whether"
click at [241, 413] on select "which what that whether" at bounding box center [276, 421] width 71 height 17
click at [444, 395] on select "Notwithstanding So However Whatever" at bounding box center [406, 400] width 100 height 17
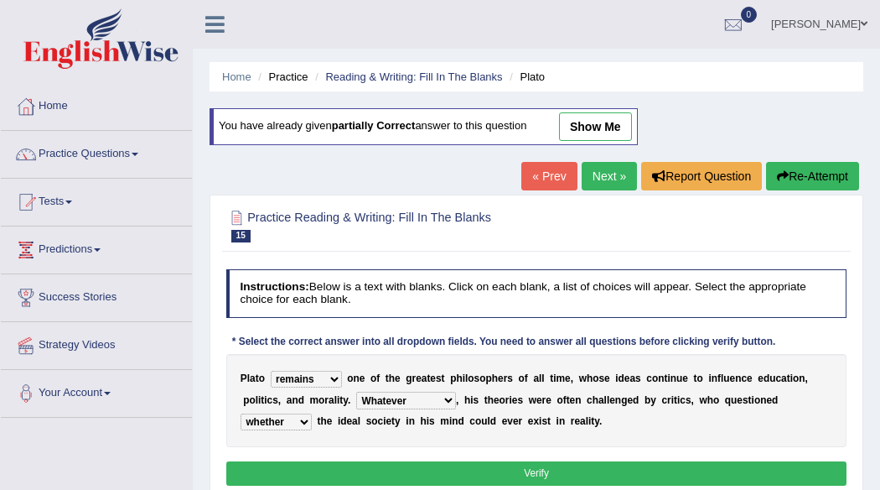
select select "However"
click at [356, 392] on select "Notwithstanding So However Whatever" at bounding box center [406, 400] width 100 height 17
click at [513, 472] on button "Verify" at bounding box center [536, 473] width 621 height 24
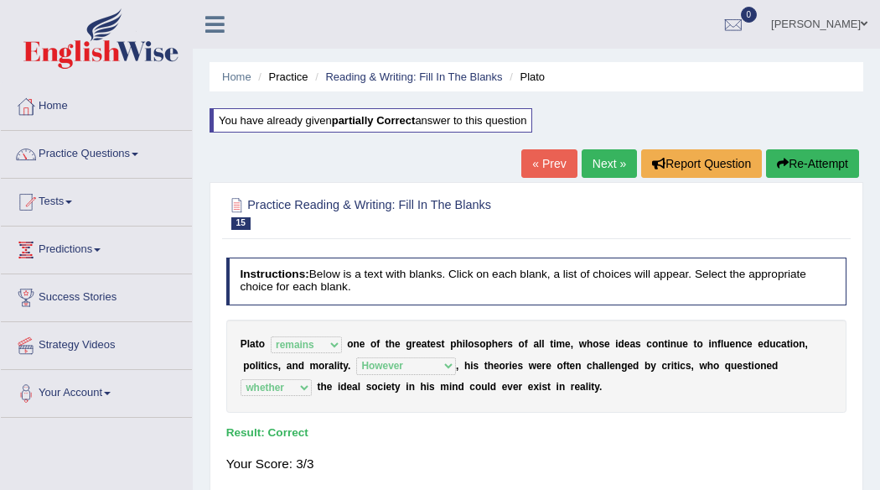
click at [588, 161] on link "Next »" at bounding box center [609, 163] width 55 height 29
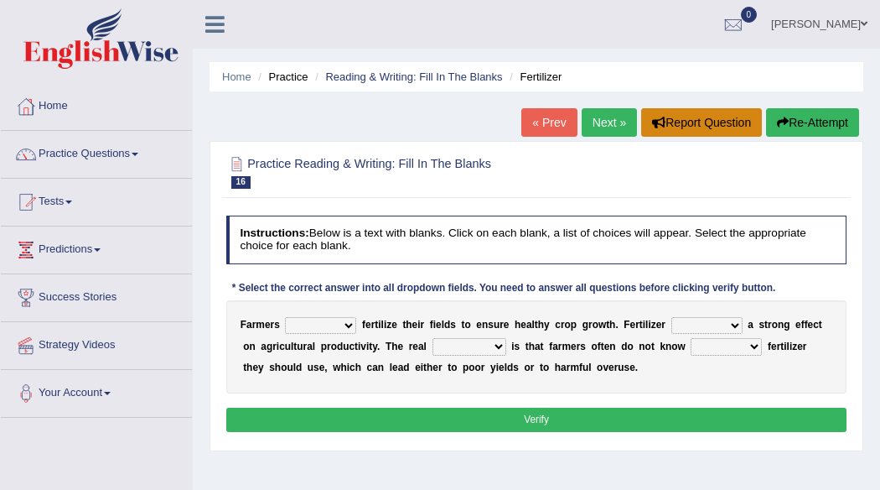
click at [669, 122] on button "Report Question" at bounding box center [701, 122] width 121 height 29
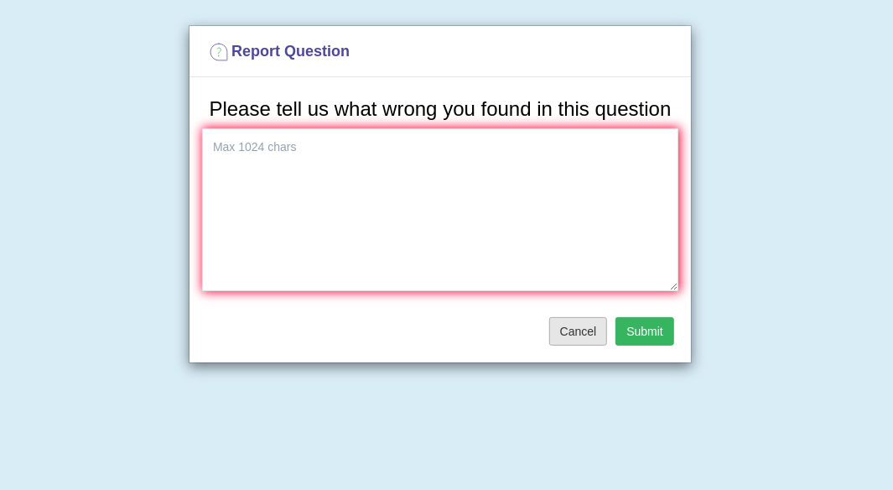
click at [585, 320] on button "Cancel" at bounding box center [578, 331] width 59 height 29
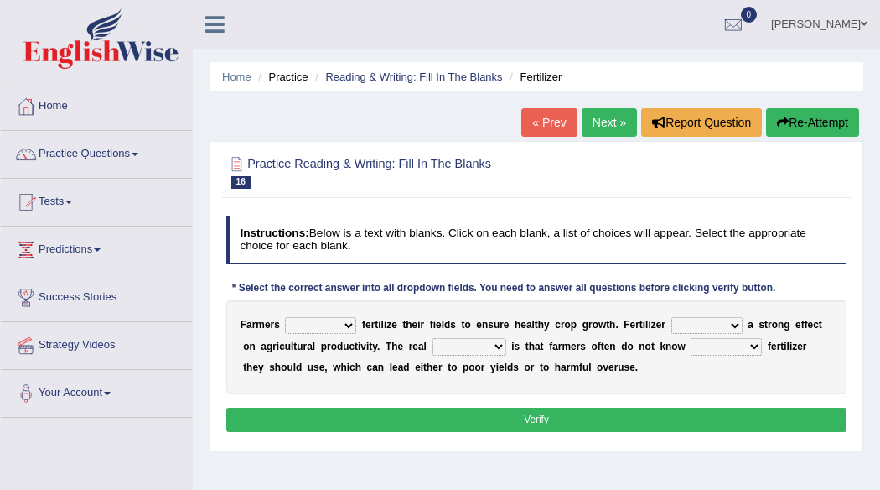
click at [585, 320] on b "g" at bounding box center [586, 325] width 6 height 12
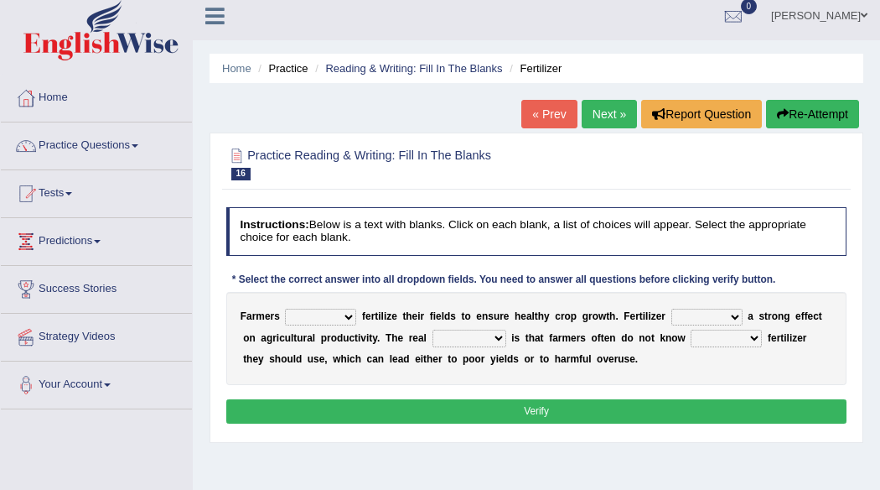
click at [352, 312] on select "must should need can" at bounding box center [320, 317] width 71 height 17
select select "must"
click at [285, 309] on select "must should need can" at bounding box center [320, 317] width 71 height 17
click at [495, 333] on select "problem question conclusion answer" at bounding box center [470, 338] width 74 height 17
select select "problem"
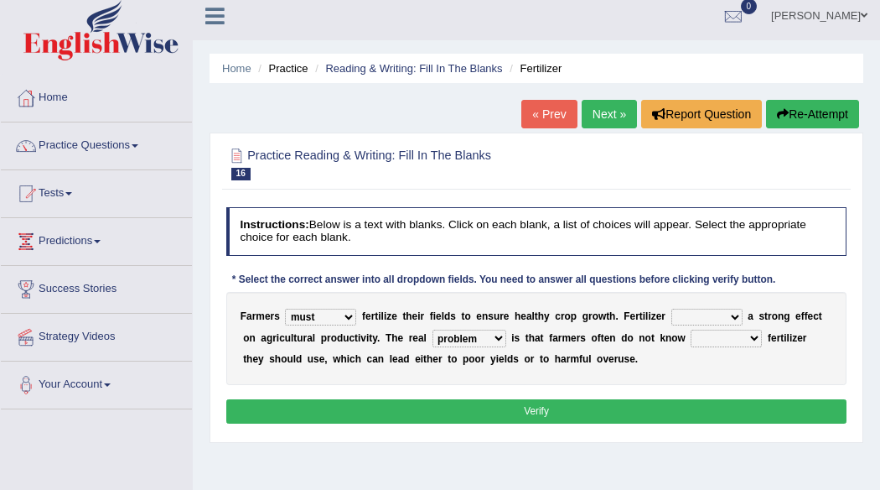
click at [433, 330] on select "problem question conclusion answer" at bounding box center [470, 338] width 74 height 17
drag, startPoint x: 740, startPoint y: 293, endPoint x: 669, endPoint y: 413, distance: 139.8
click at [669, 413] on div "Instructions: Below is a text with blanks. Click on each blank, a list of choic…" at bounding box center [536, 317] width 628 height 235
click at [733, 319] on select "has had have having" at bounding box center [707, 317] width 71 height 17
select select "having"
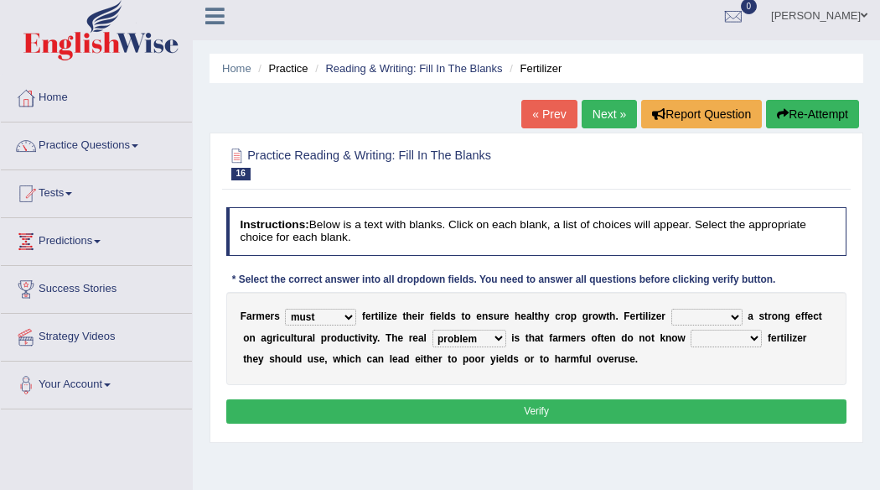
click at [672, 309] on select "has had have having" at bounding box center [707, 317] width 71 height 17
click at [579, 418] on button "Verify" at bounding box center [536, 411] width 621 height 24
click at [752, 331] on select "how much how many however so much" at bounding box center [726, 338] width 71 height 17
select select "how many"
click at [691, 330] on select "how much how many however so much" at bounding box center [726, 338] width 71 height 17
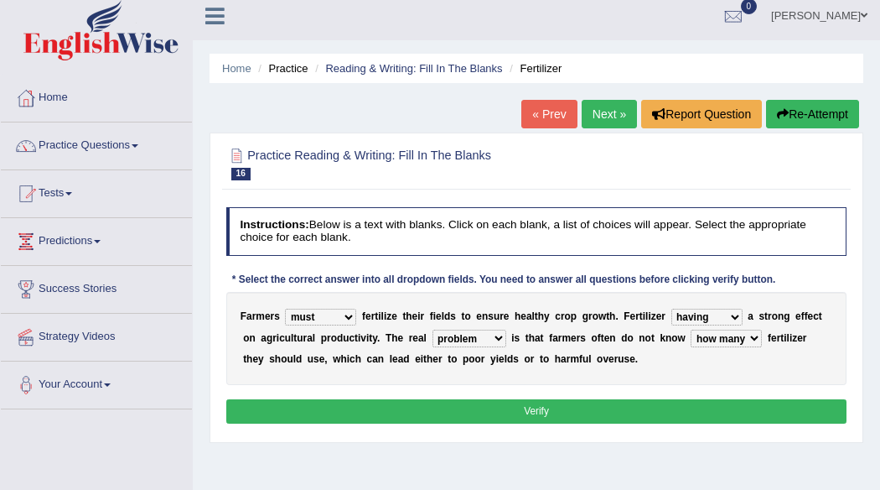
click at [733, 399] on button "Verify" at bounding box center [536, 411] width 621 height 24
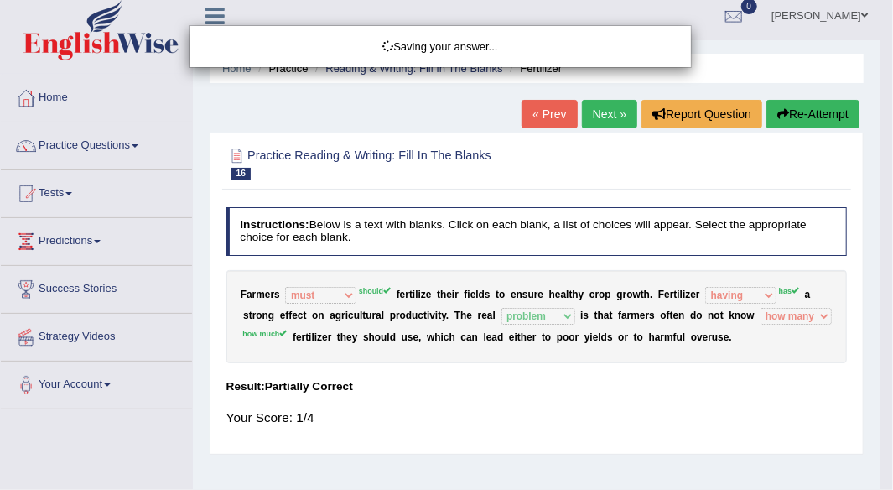
click at [733, 398] on div "Saving your answer..." at bounding box center [446, 245] width 893 height 490
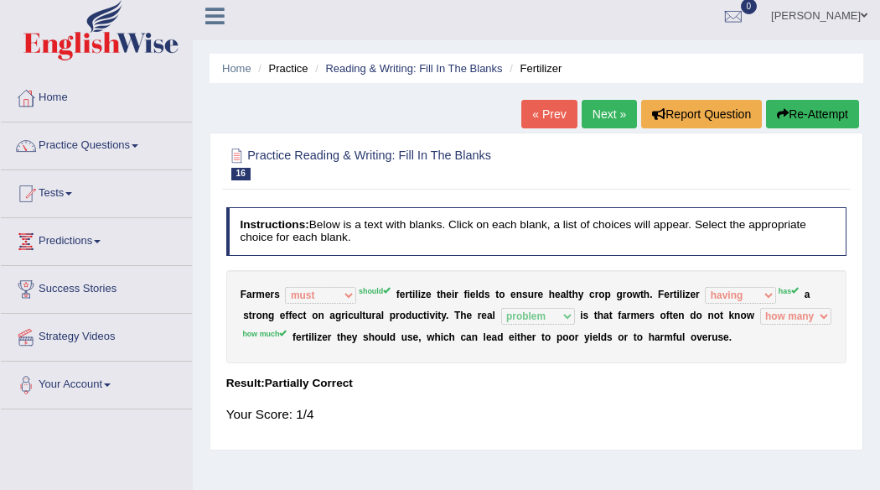
click at [593, 329] on div "F a r m e r s must should need can should f e r t i l i z e t h e i r f i e l d…" at bounding box center [536, 316] width 621 height 93
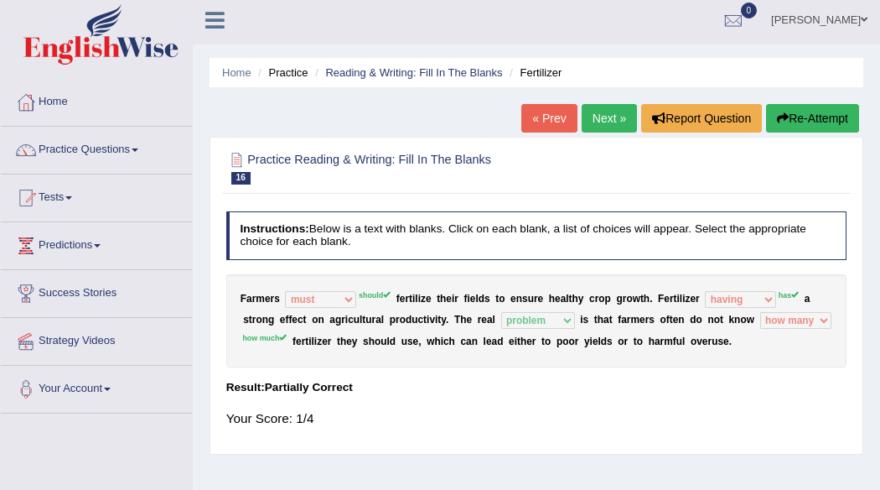
scroll to position [3, 0]
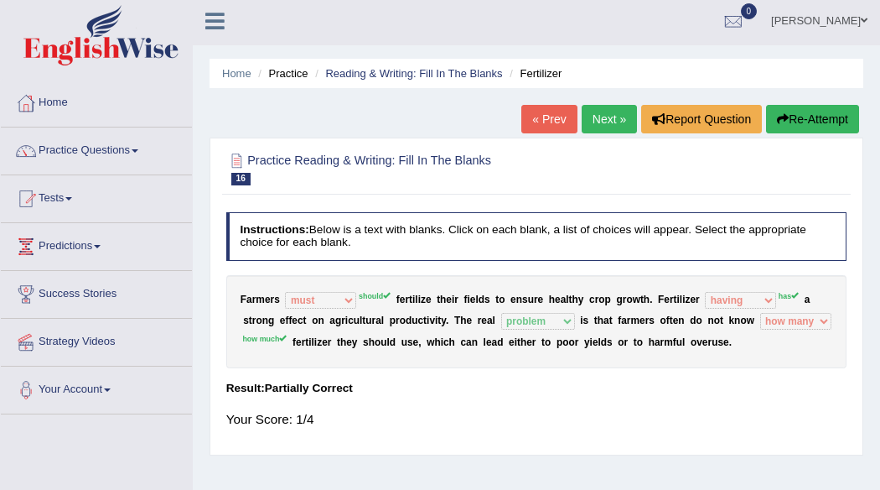
click at [808, 118] on button "Re-Attempt" at bounding box center [812, 119] width 93 height 29
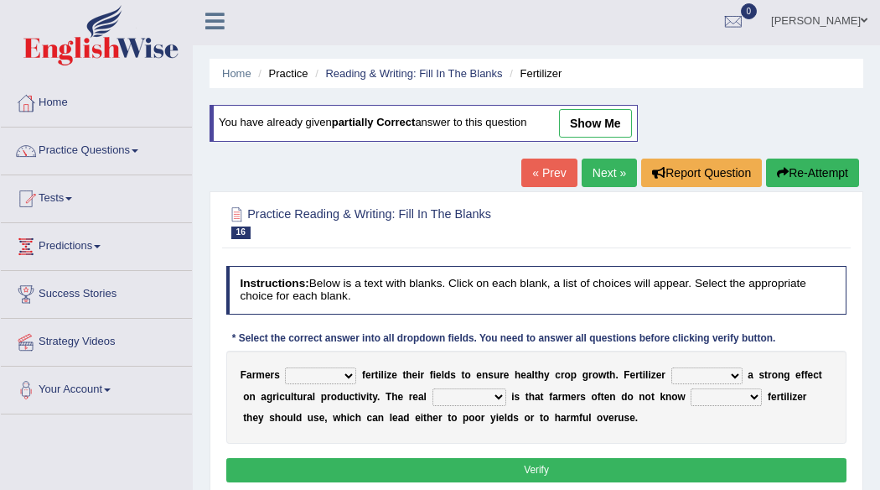
click at [347, 373] on select "must should need can" at bounding box center [320, 375] width 71 height 17
select select "should"
click at [285, 367] on select "must should need can" at bounding box center [320, 375] width 71 height 17
click at [732, 369] on select "has had have having" at bounding box center [707, 375] width 71 height 17
select select "has"
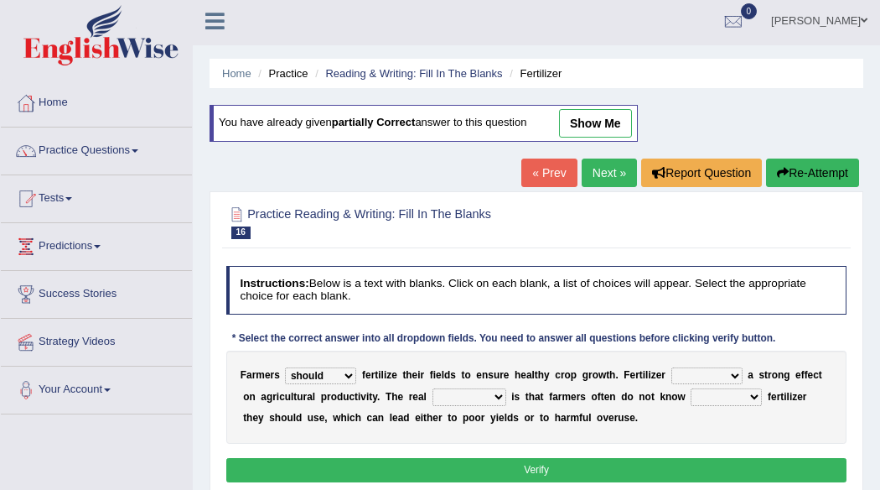
click at [672, 367] on select "has had have having" at bounding box center [707, 375] width 71 height 17
click at [502, 398] on select "problem question conclusion answer" at bounding box center [470, 396] width 74 height 17
select select "problem"
click at [433, 388] on select "problem question conclusion answer" at bounding box center [470, 396] width 74 height 17
click at [748, 391] on select "how much how many however so much" at bounding box center [726, 396] width 71 height 17
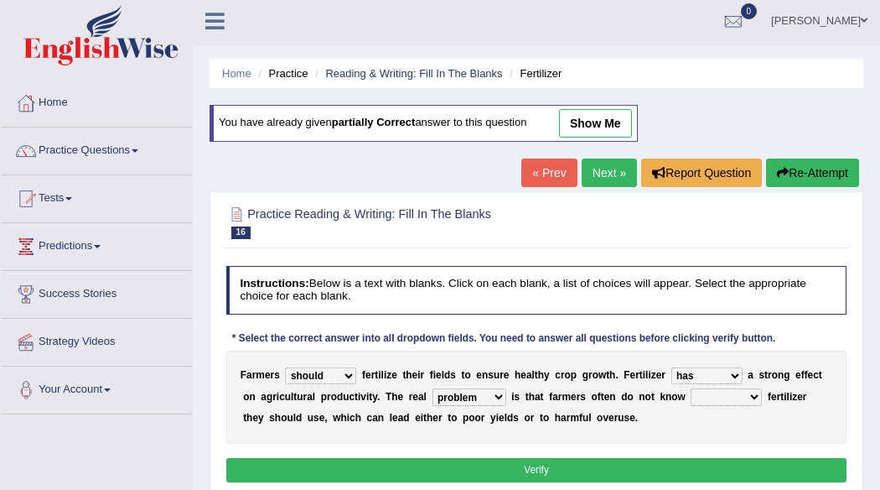
select select "how much"
click at [691, 388] on select "how much how many however so much" at bounding box center [726, 396] width 71 height 17
click at [652, 458] on button "Verify" at bounding box center [536, 470] width 621 height 24
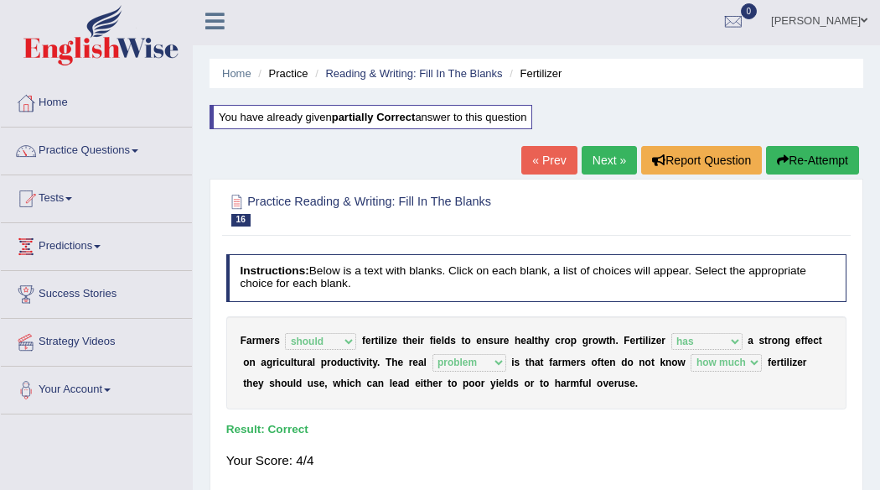
click at [609, 150] on link "Next »" at bounding box center [609, 160] width 55 height 29
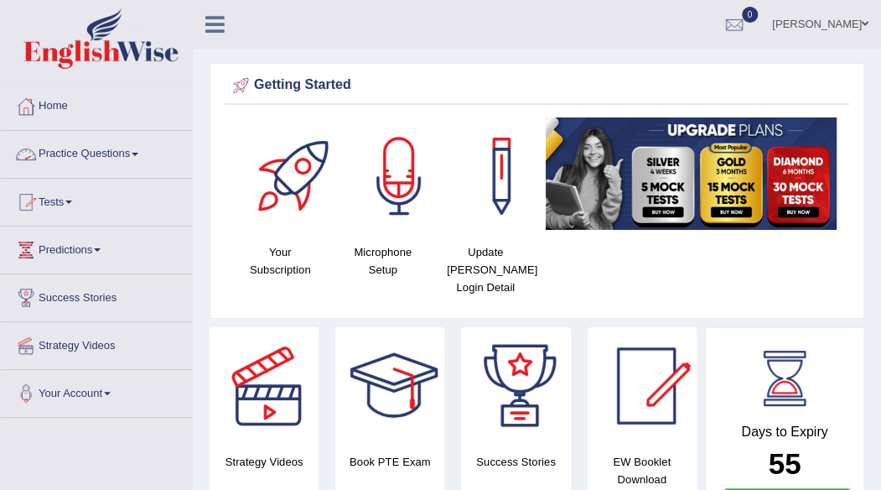
click at [136, 155] on link "Practice Questions" at bounding box center [96, 152] width 191 height 42
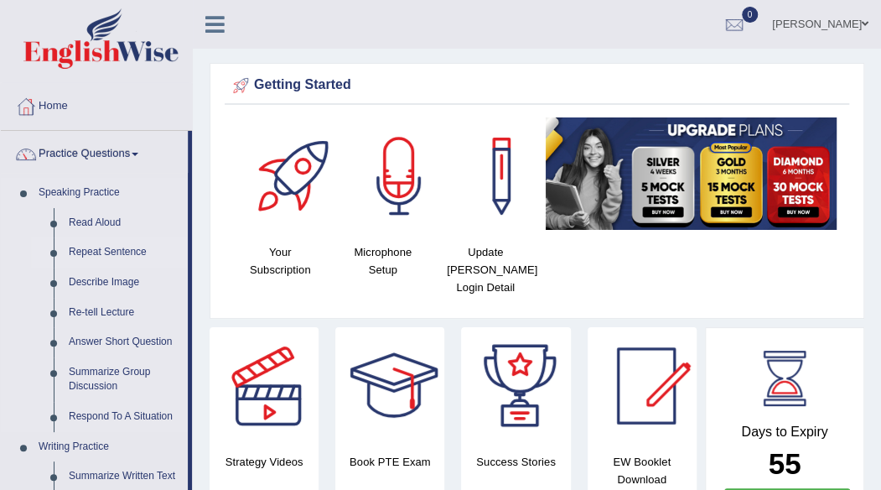
click at [110, 246] on link "Repeat Sentence" at bounding box center [124, 252] width 127 height 30
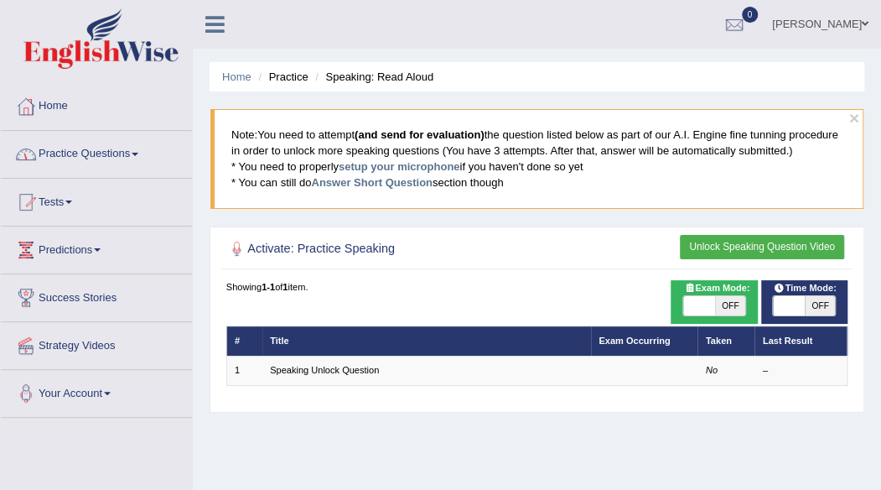
click at [131, 153] on link "Practice Questions" at bounding box center [96, 152] width 191 height 42
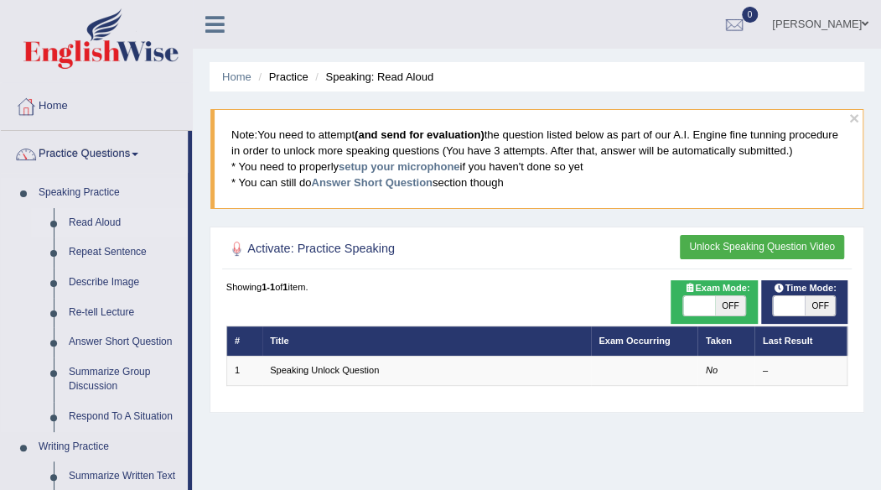
click at [95, 216] on link "Read Aloud" at bounding box center [124, 223] width 127 height 30
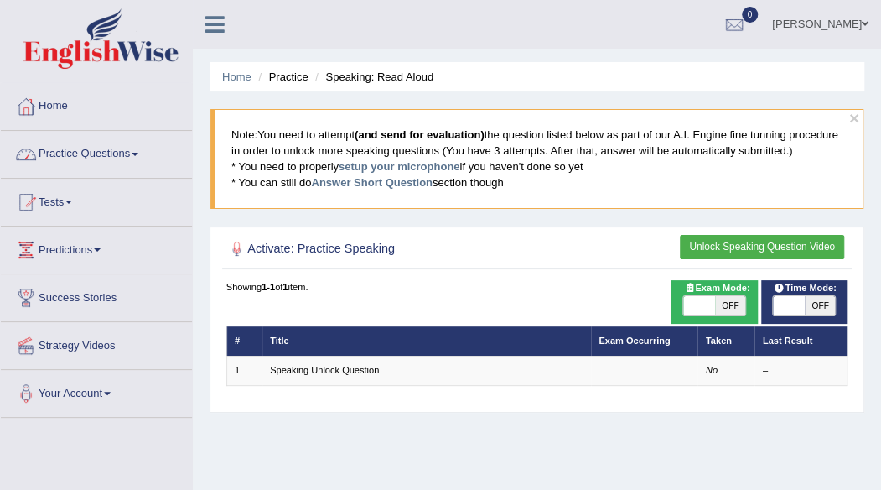
click at [138, 153] on span at bounding box center [135, 154] width 7 height 3
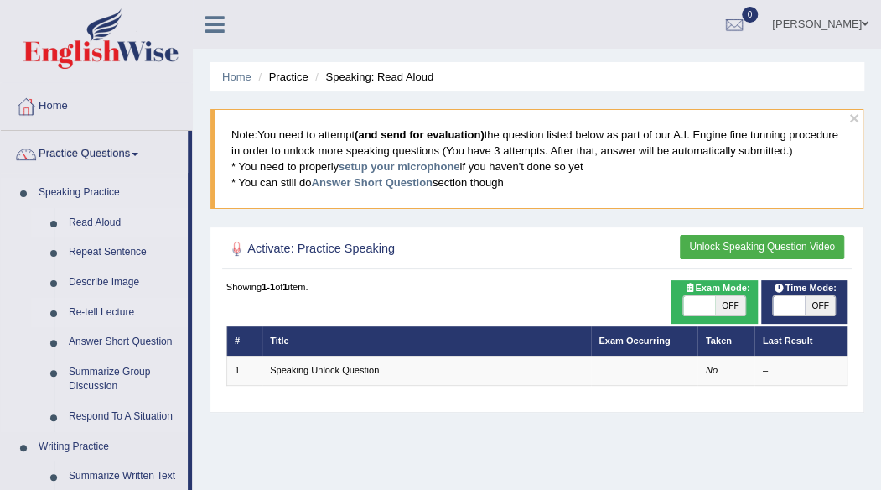
click at [100, 304] on link "Re-tell Lecture" at bounding box center [124, 313] width 127 height 30
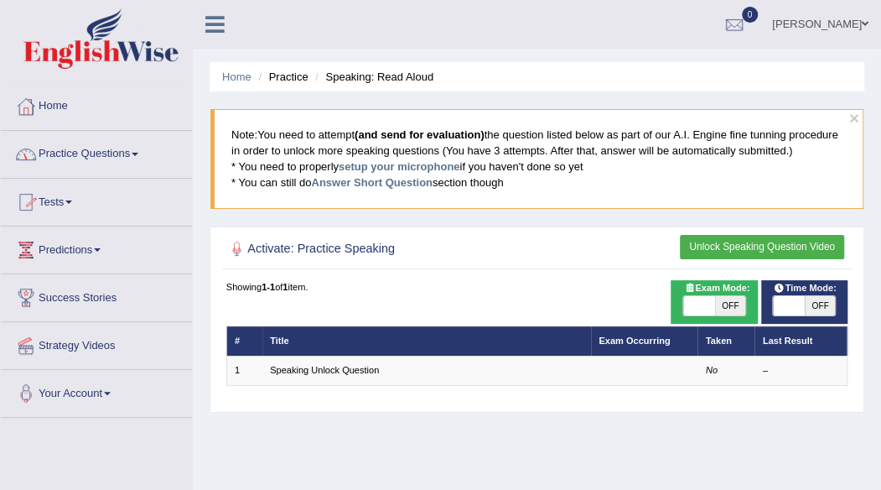
click at [138, 160] on link "Practice Questions" at bounding box center [96, 152] width 191 height 42
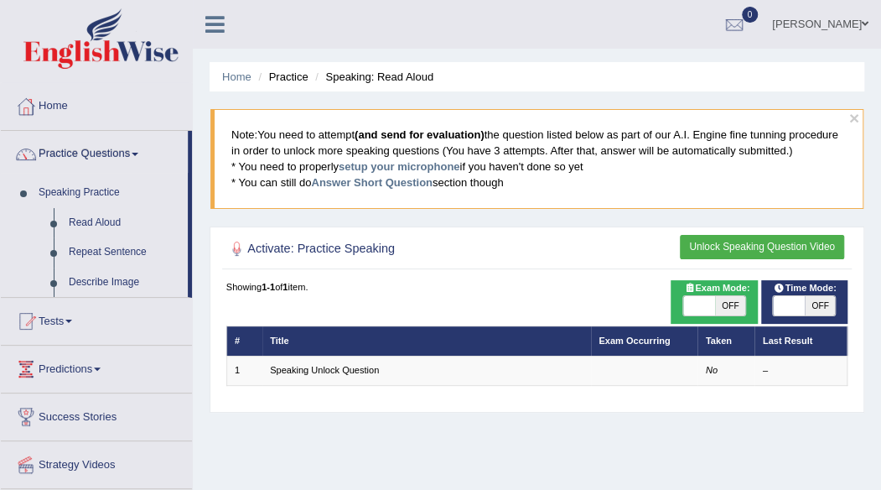
click at [138, 160] on link "Practice Questions" at bounding box center [94, 152] width 187 height 42
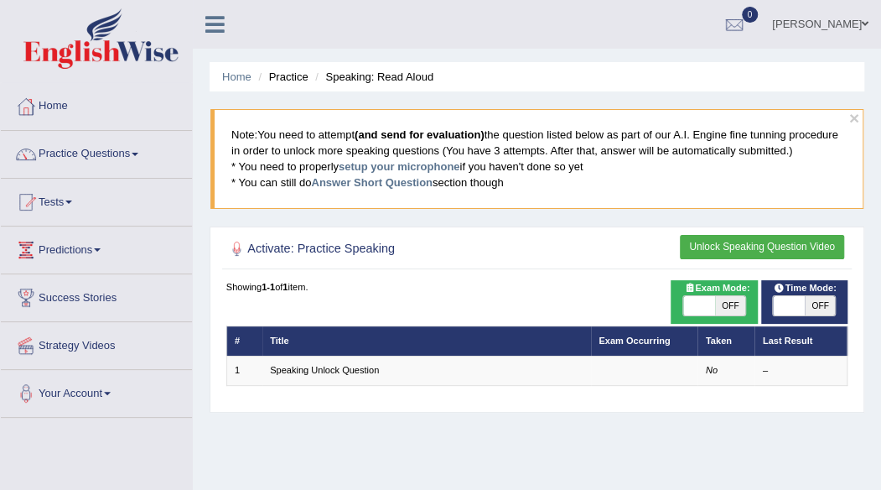
click at [138, 160] on link "Practice Questions" at bounding box center [96, 152] width 191 height 42
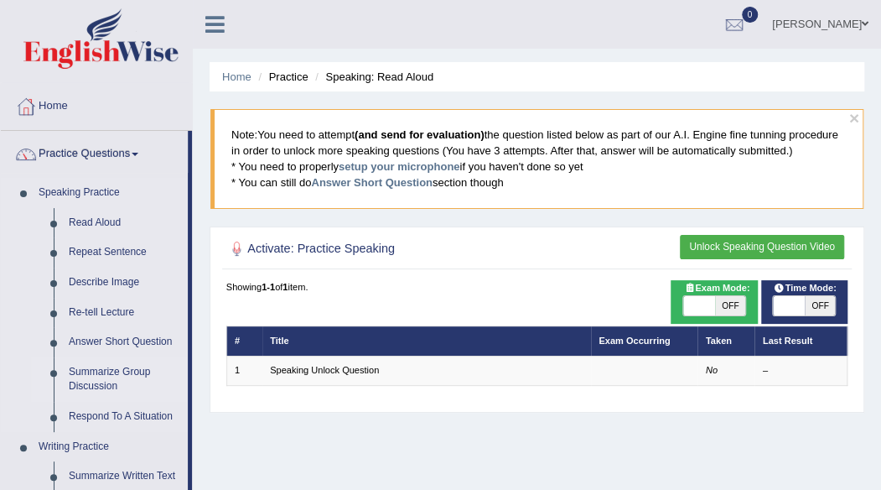
click at [86, 389] on link "Summarize Group Discussion" at bounding box center [124, 379] width 127 height 44
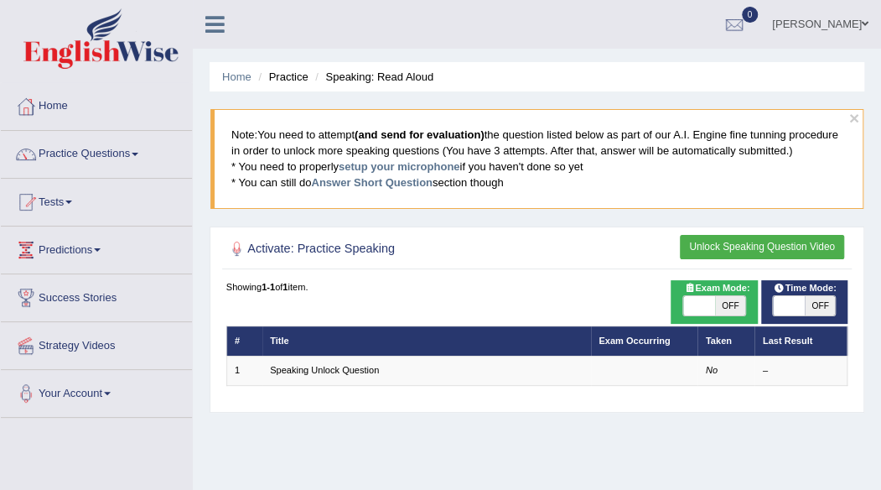
click at [262, 347] on th "Title" at bounding box center [426, 340] width 329 height 29
drag, startPoint x: 262, startPoint y: 347, endPoint x: 275, endPoint y: 335, distance: 17.8
click at [275, 335] on th "Title" at bounding box center [426, 340] width 329 height 29
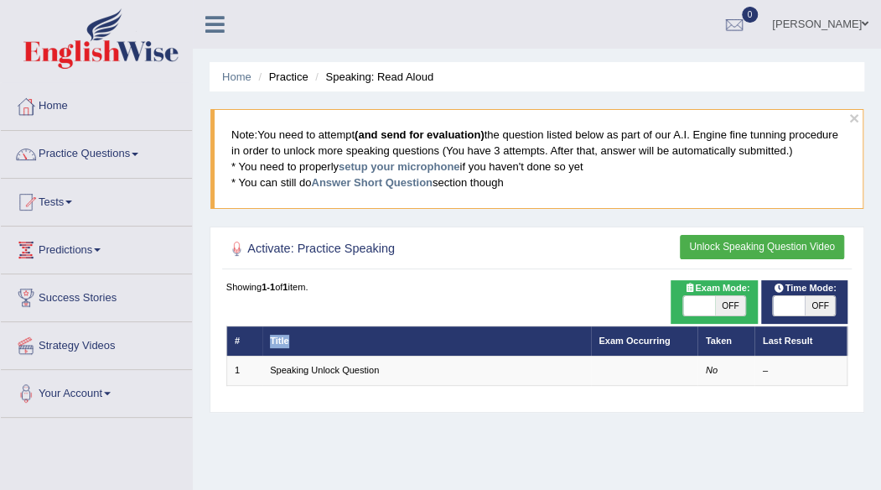
click at [275, 335] on th "Title" at bounding box center [426, 340] width 329 height 29
